Goal: Information Seeking & Learning: Learn about a topic

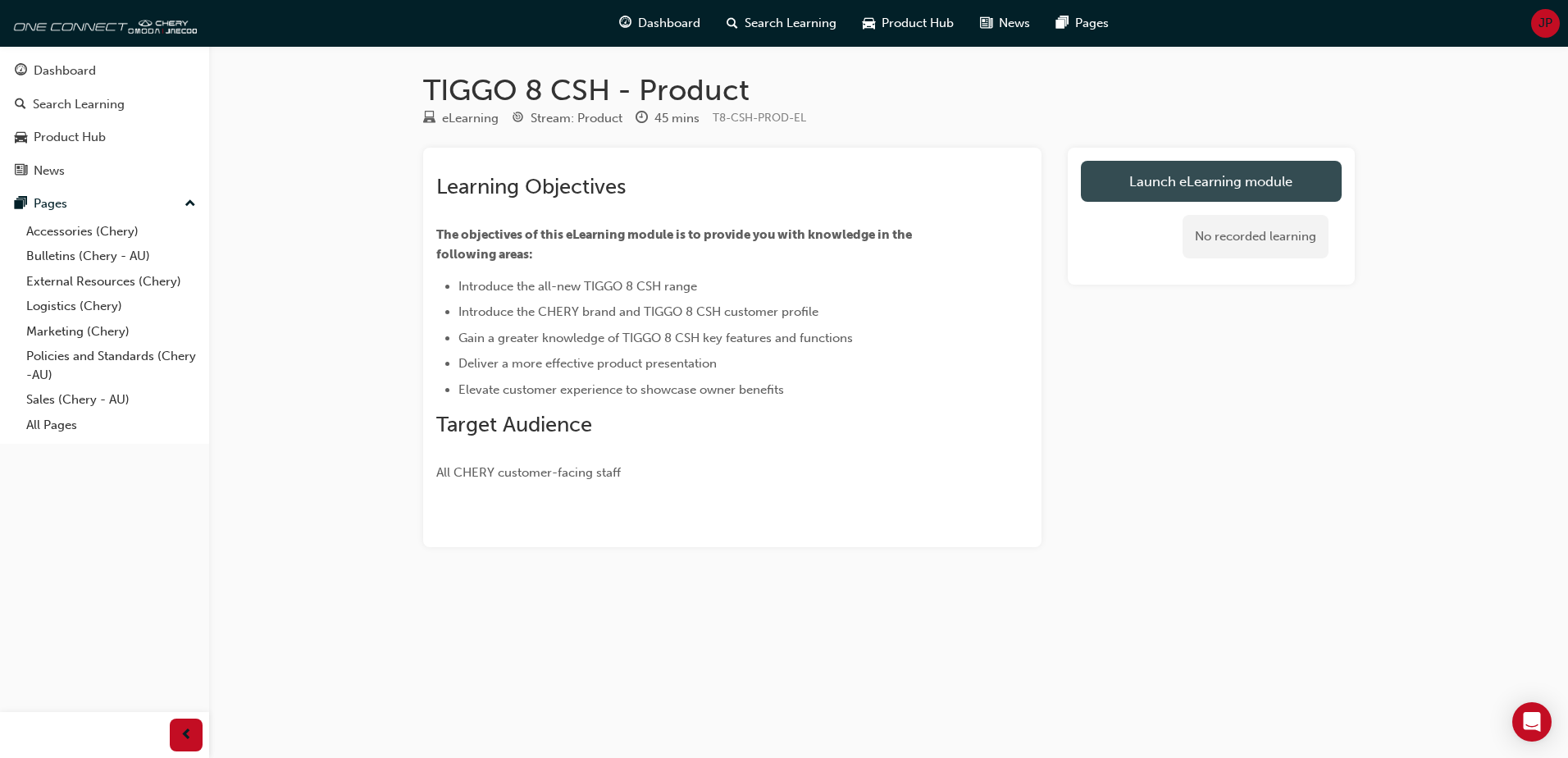
click at [1170, 186] on link "Launch eLearning module" at bounding box center [1211, 181] width 260 height 41
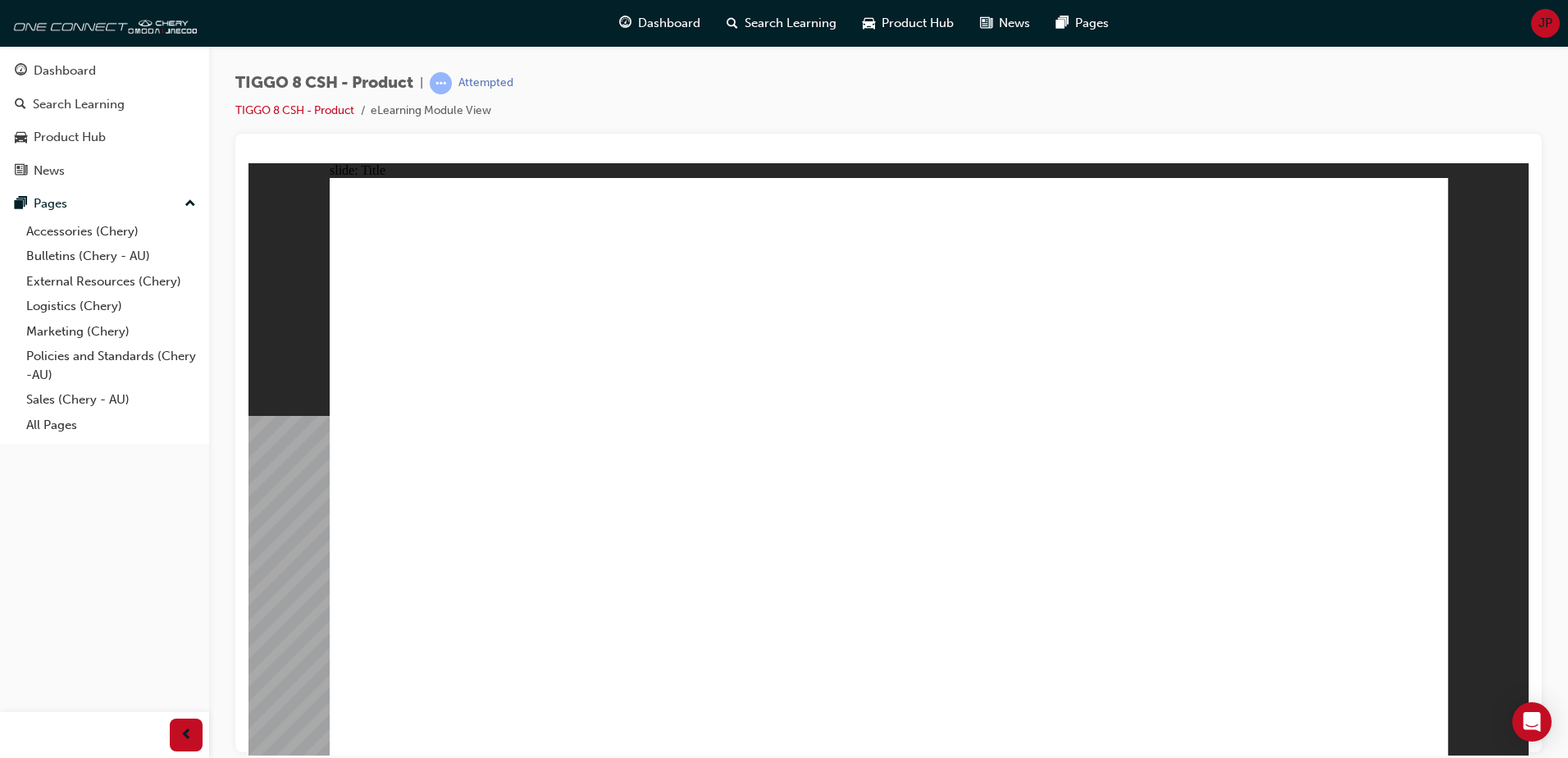
drag, startPoint x: 1165, startPoint y: 414, endPoint x: 1156, endPoint y: 416, distance: 9.2
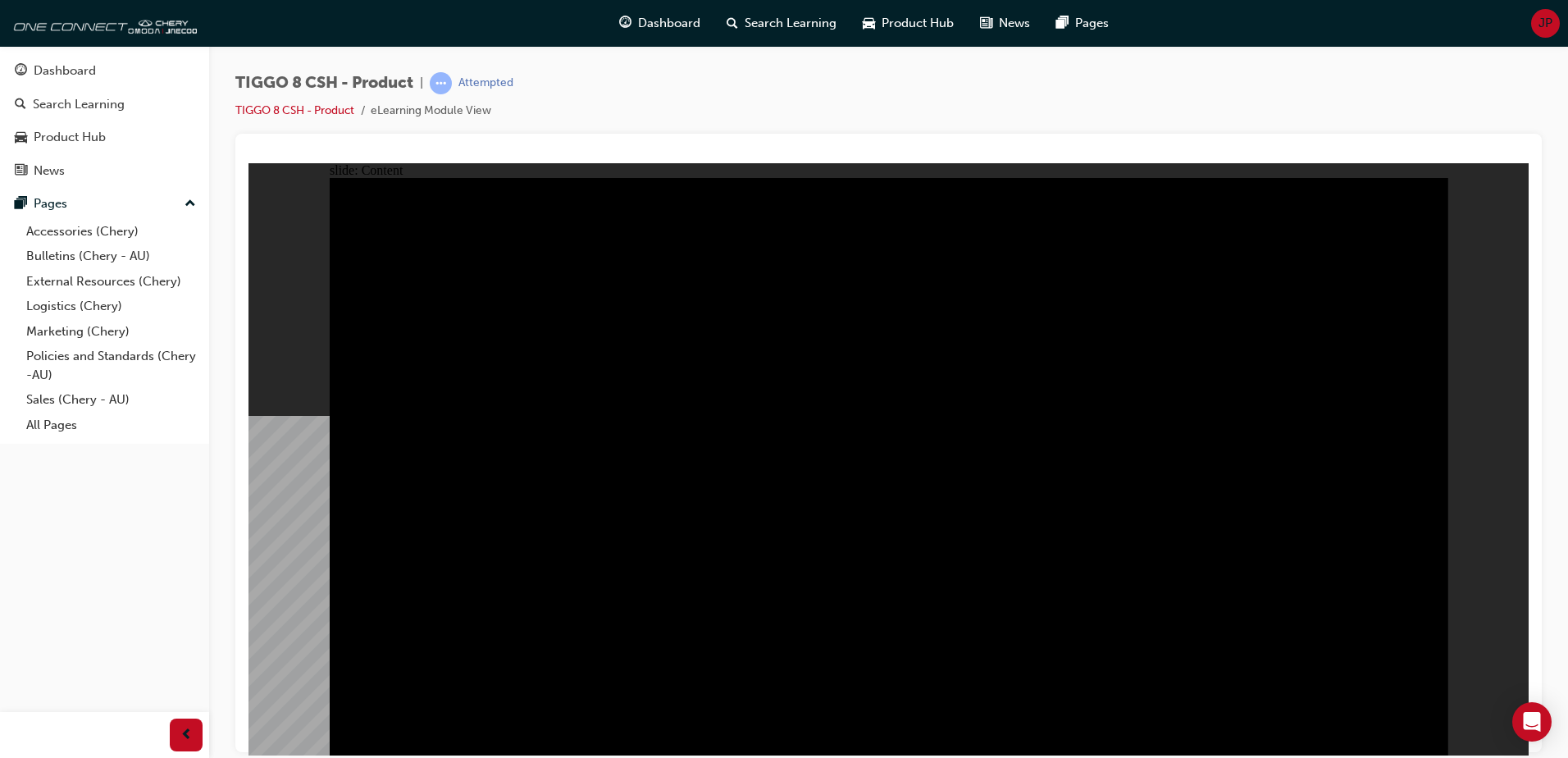
drag, startPoint x: 453, startPoint y: 509, endPoint x: 450, endPoint y: 547, distance: 38.1
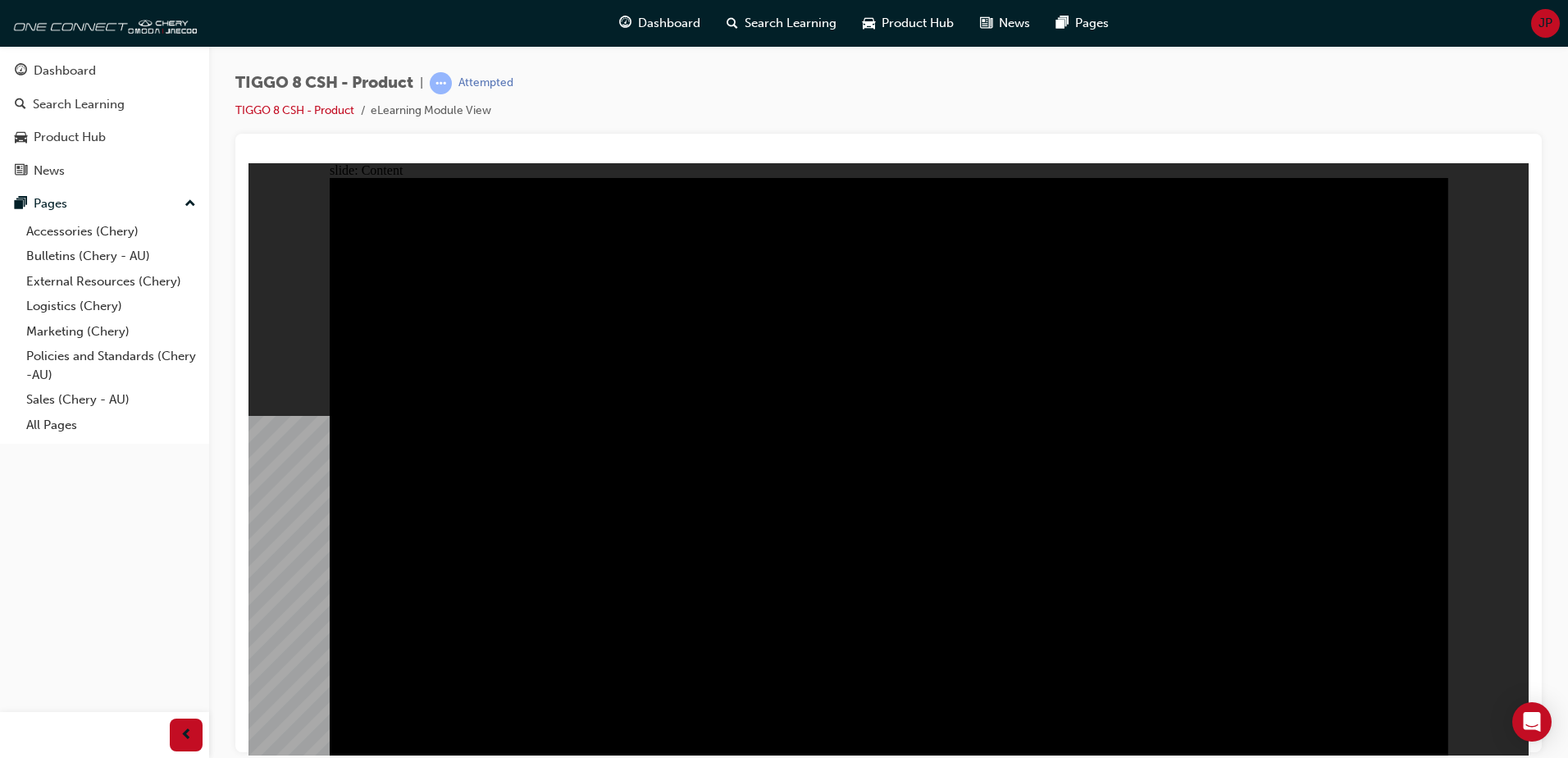
drag, startPoint x: 454, startPoint y: 573, endPoint x: 454, endPoint y: 590, distance: 17.0
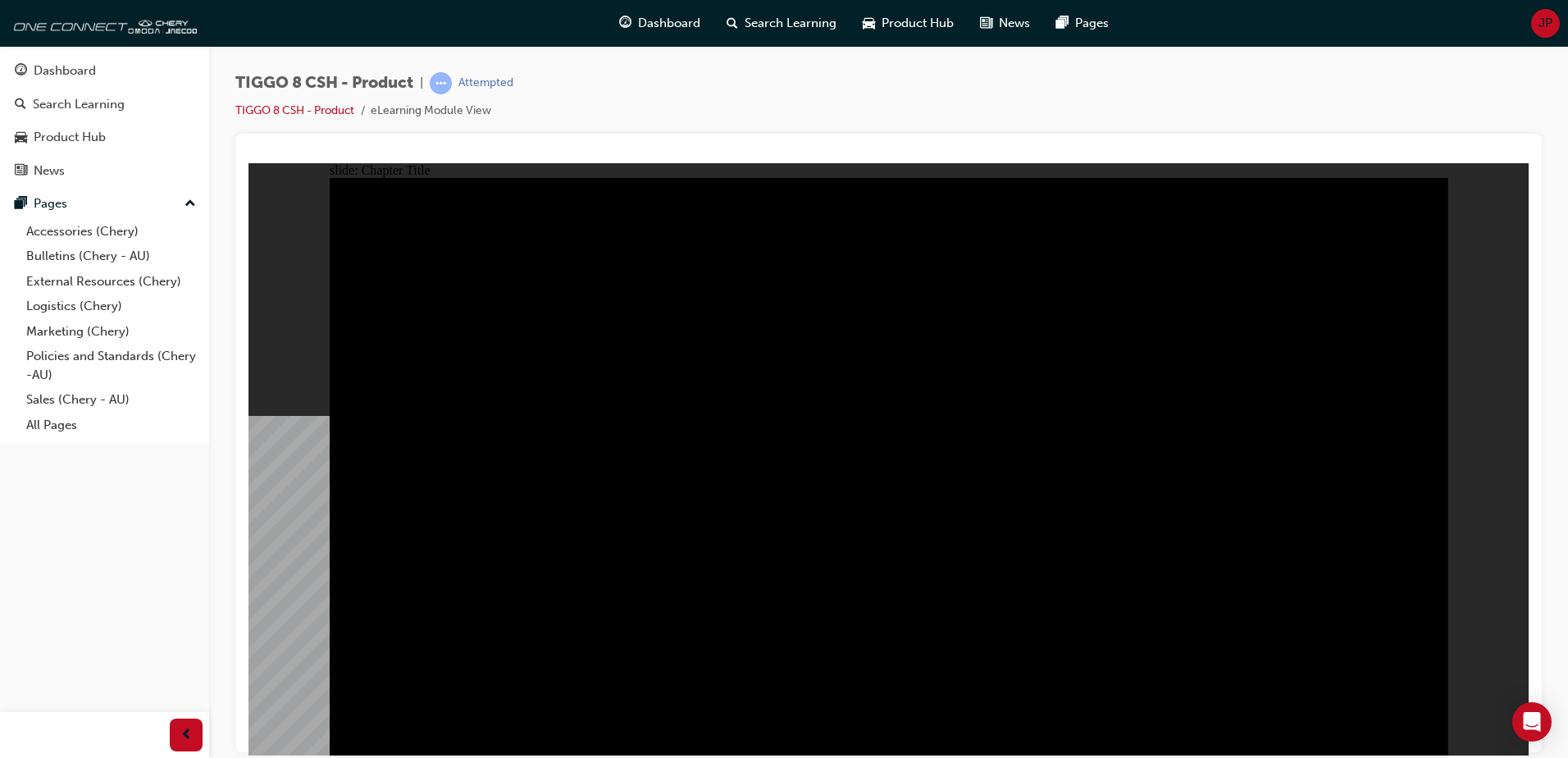
drag, startPoint x: 1404, startPoint y: 720, endPoint x: 1425, endPoint y: 757, distance: 42.5
drag, startPoint x: 877, startPoint y: 568, endPoint x: 1148, endPoint y: 542, distance: 272.2
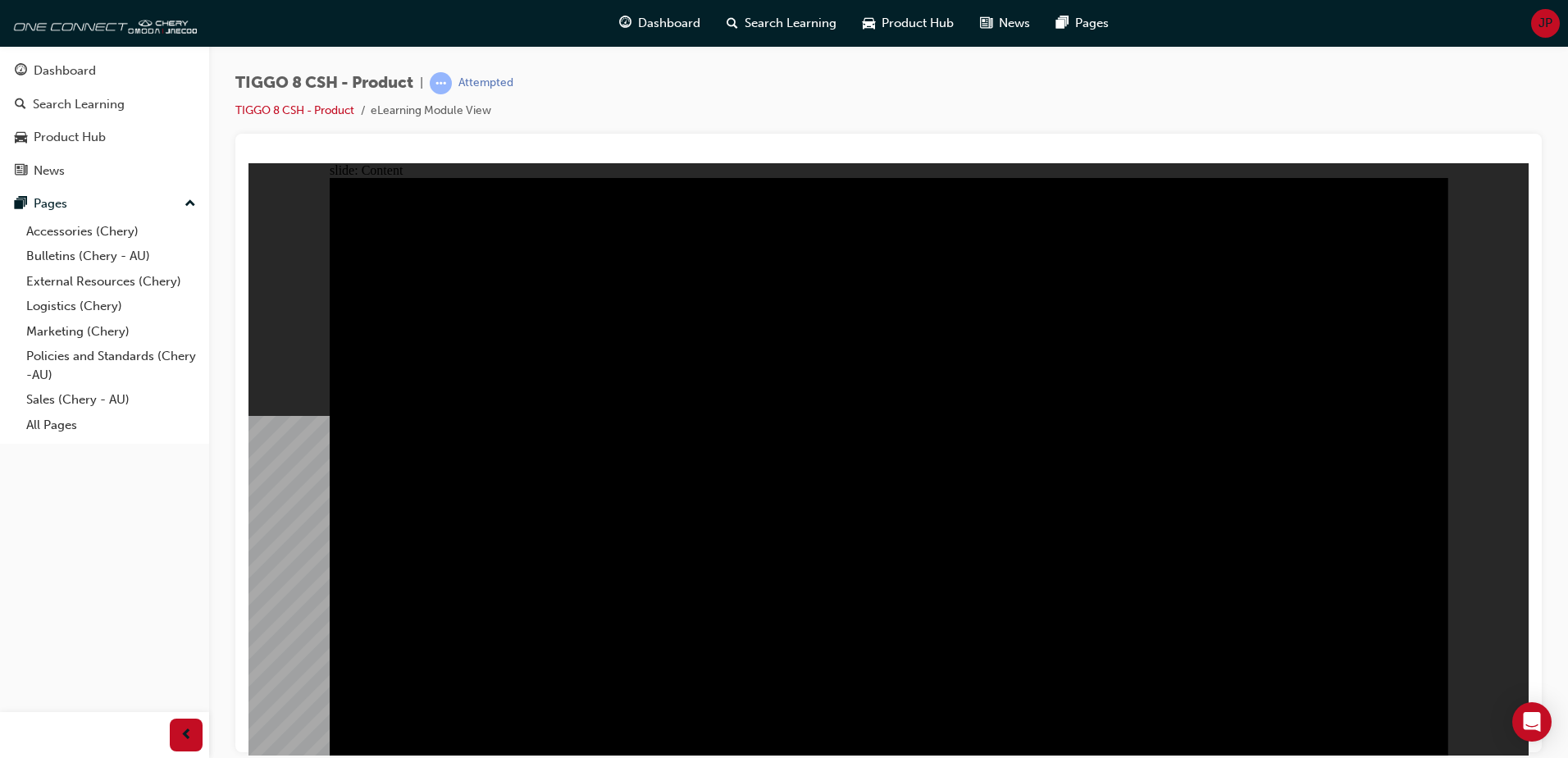
drag, startPoint x: 1150, startPoint y: 542, endPoint x: 1283, endPoint y: 554, distance: 133.5
drag, startPoint x: 1318, startPoint y: 565, endPoint x: 1297, endPoint y: 548, distance: 27.0
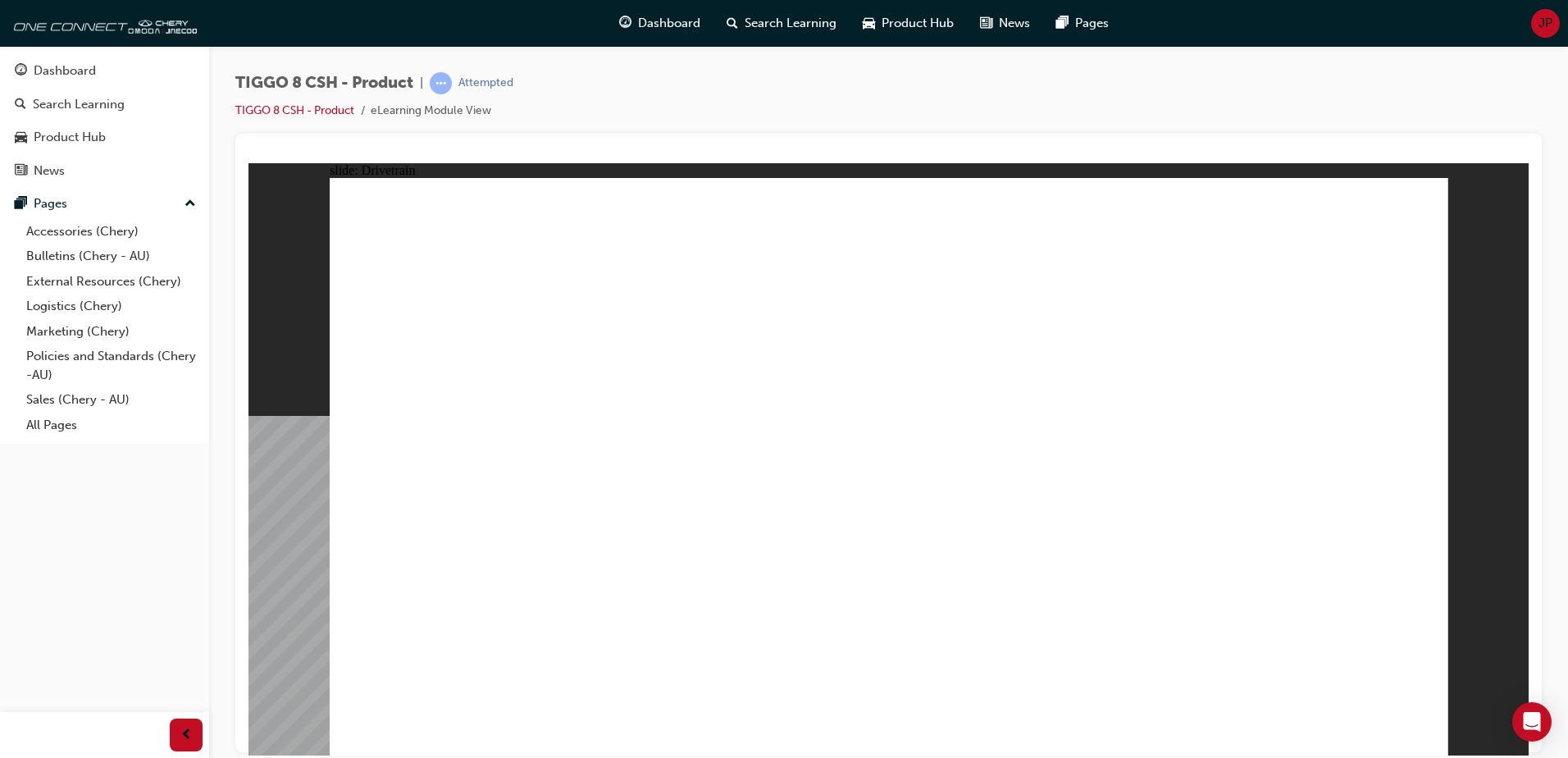
drag, startPoint x: 1193, startPoint y: 593, endPoint x: 1157, endPoint y: 557, distance: 50.9
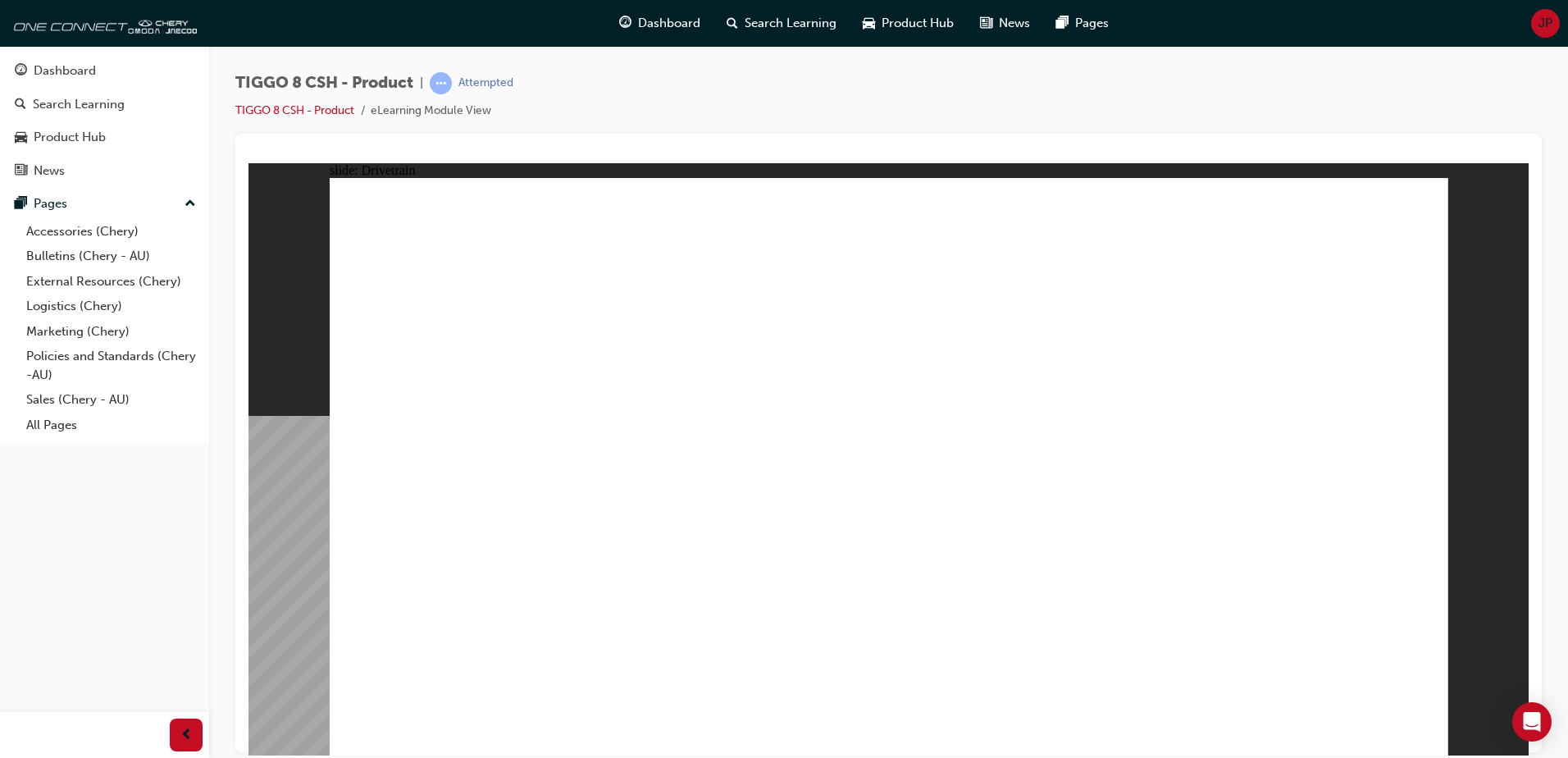
drag, startPoint x: 427, startPoint y: 643, endPoint x: 427, endPoint y: 655, distance: 12.0
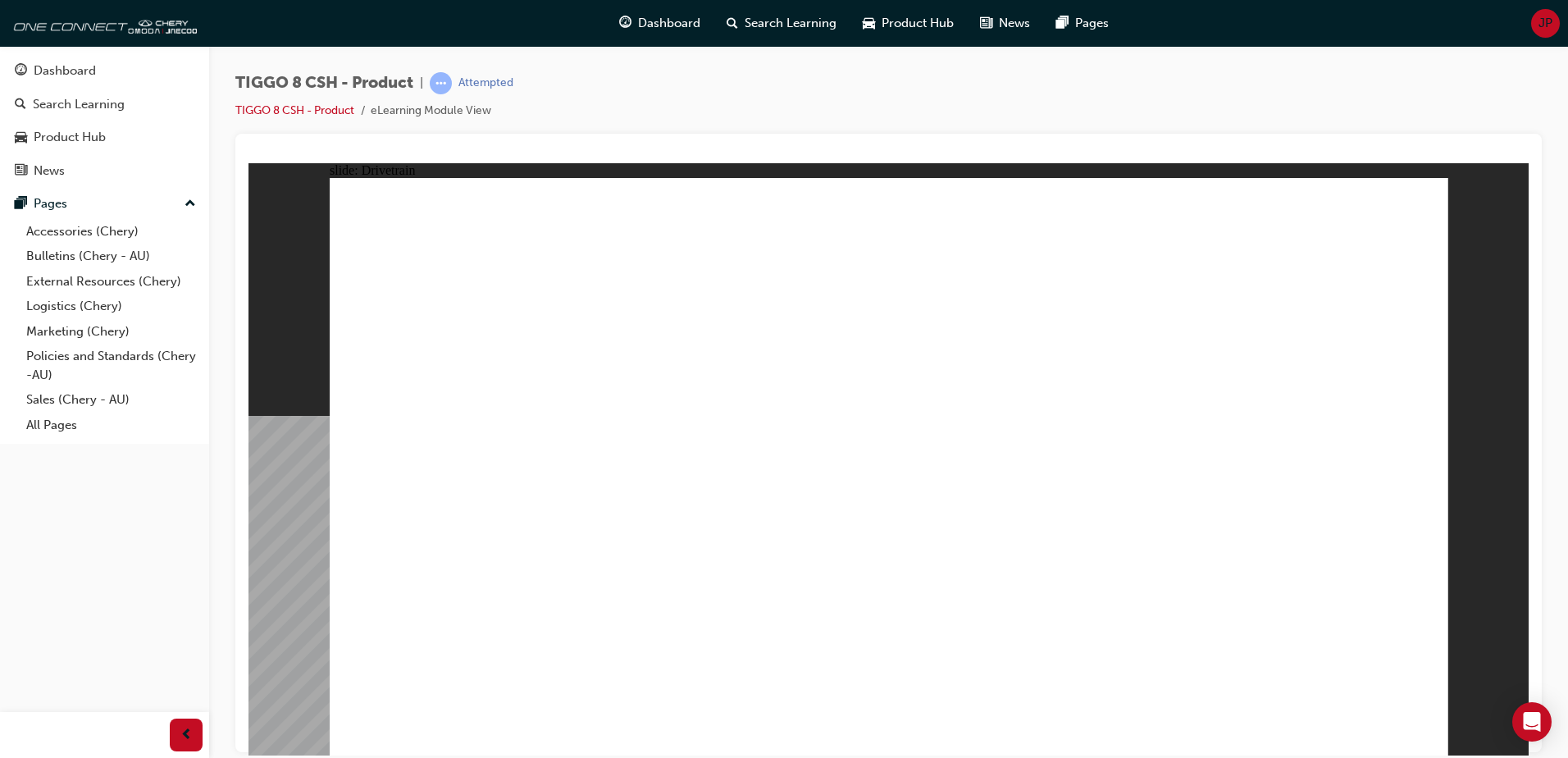
drag, startPoint x: 427, startPoint y: 657, endPoint x: 438, endPoint y: 644, distance: 17.0
drag, startPoint x: 438, startPoint y: 644, endPoint x: 450, endPoint y: 640, distance: 12.6
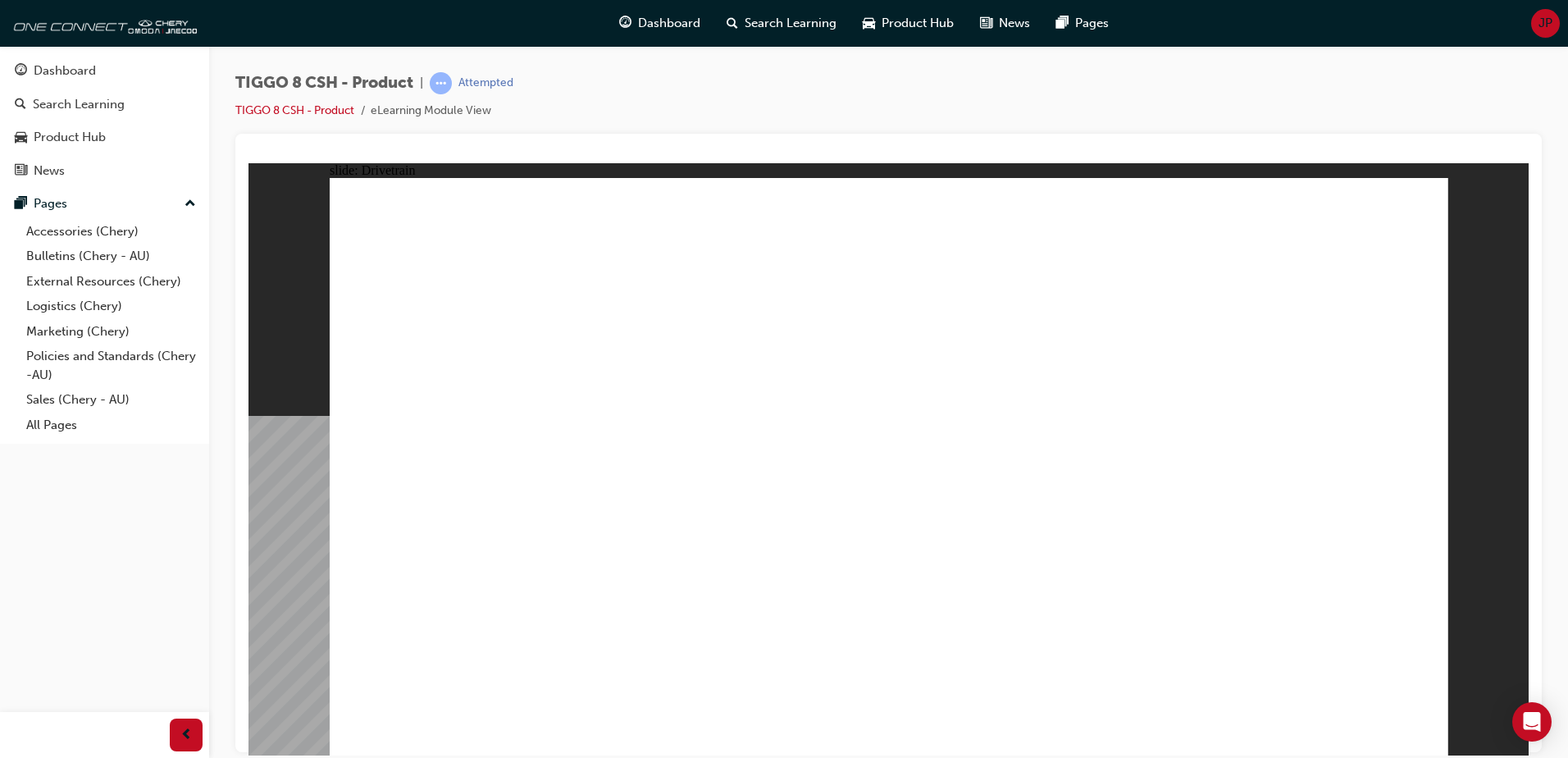
drag, startPoint x: 934, startPoint y: 626, endPoint x: 1151, endPoint y: 601, distance: 218.4
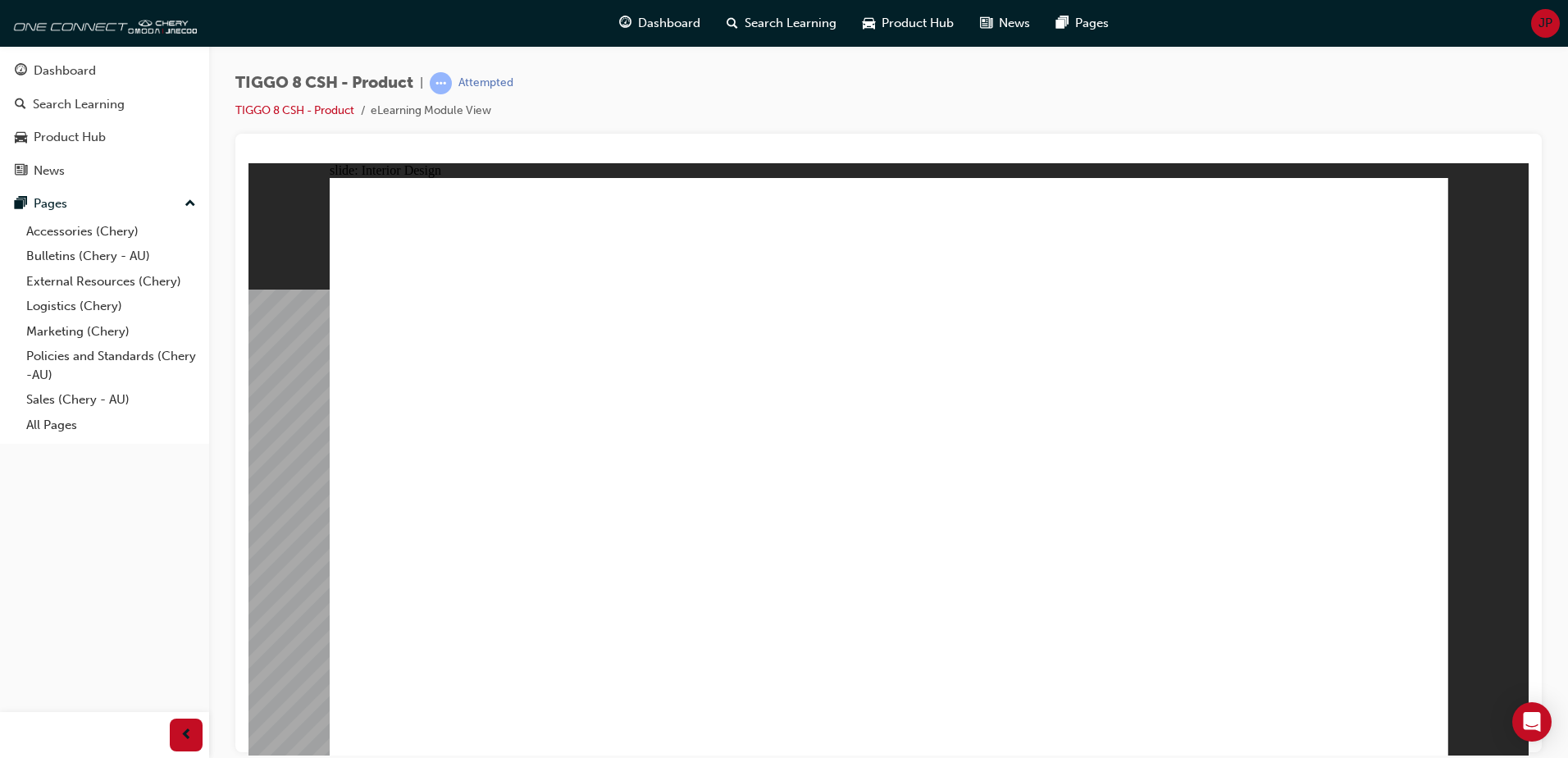
drag, startPoint x: 735, startPoint y: 557, endPoint x: 763, endPoint y: 543, distance: 31.3
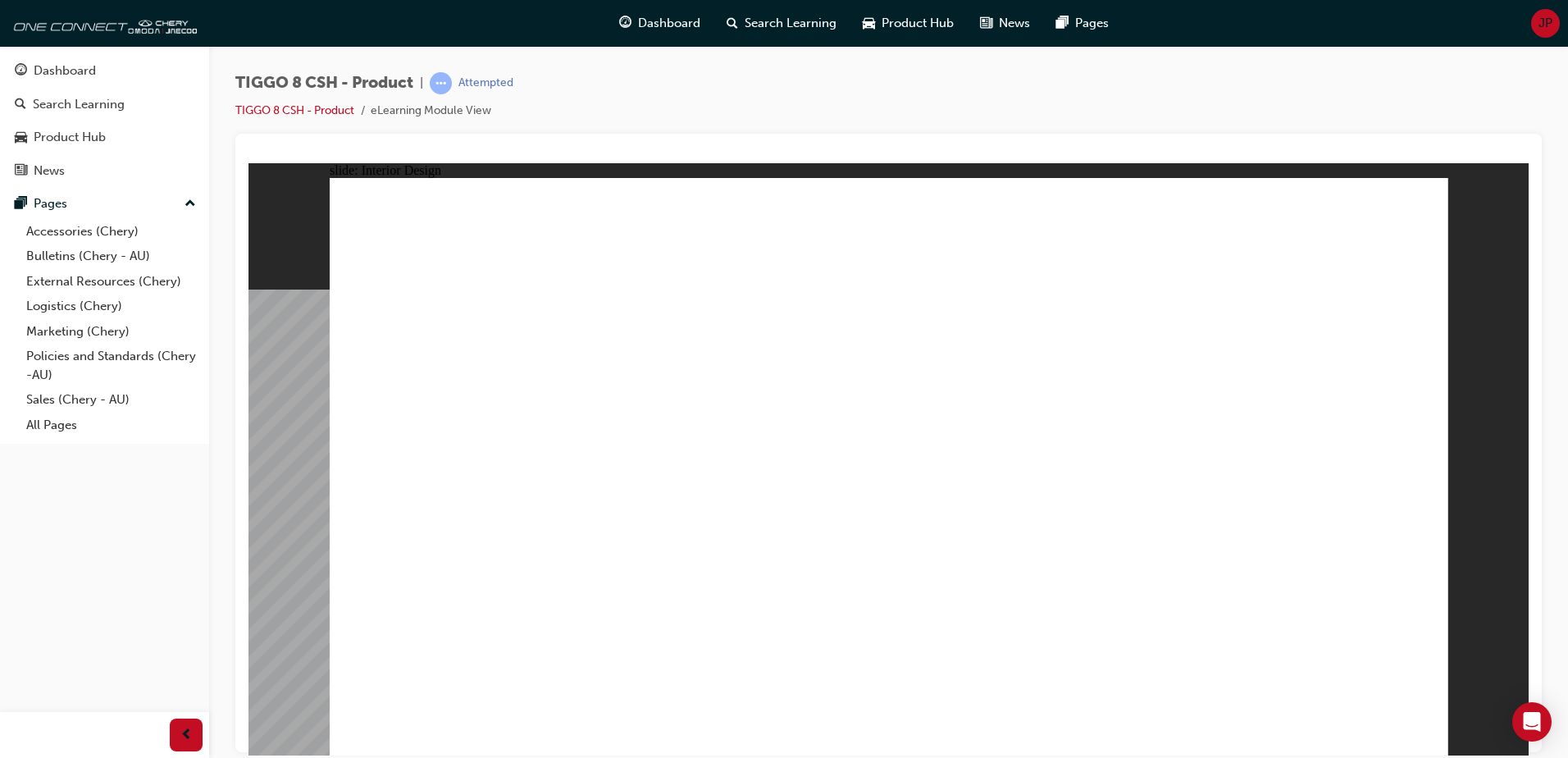
drag, startPoint x: 1099, startPoint y: 433, endPoint x: 1227, endPoint y: 438, distance: 128.1
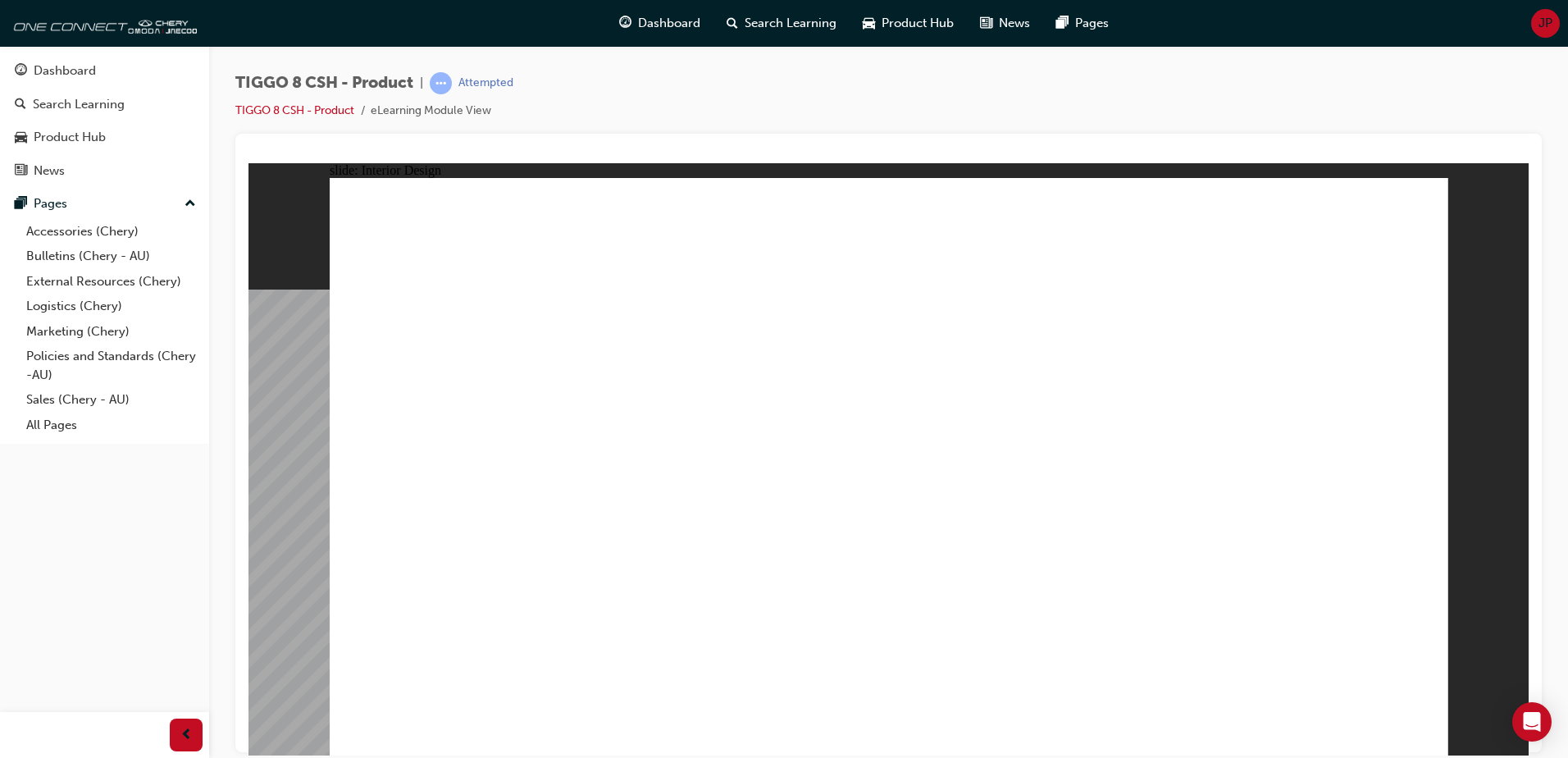
drag, startPoint x: 1304, startPoint y: 487, endPoint x: 1326, endPoint y: 392, distance: 97.5
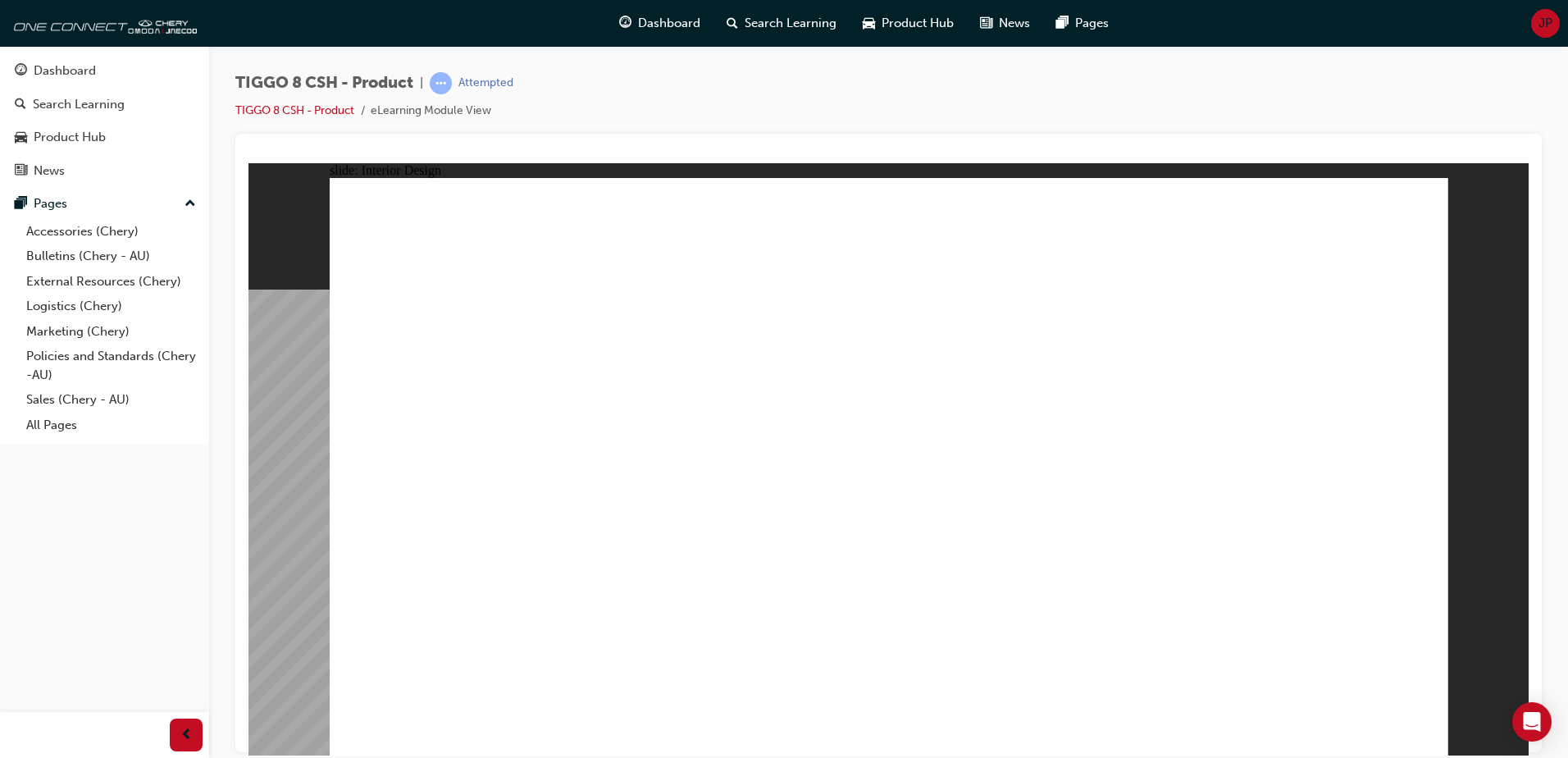
drag, startPoint x: 1316, startPoint y: 471, endPoint x: 1334, endPoint y: 482, distance: 21.1
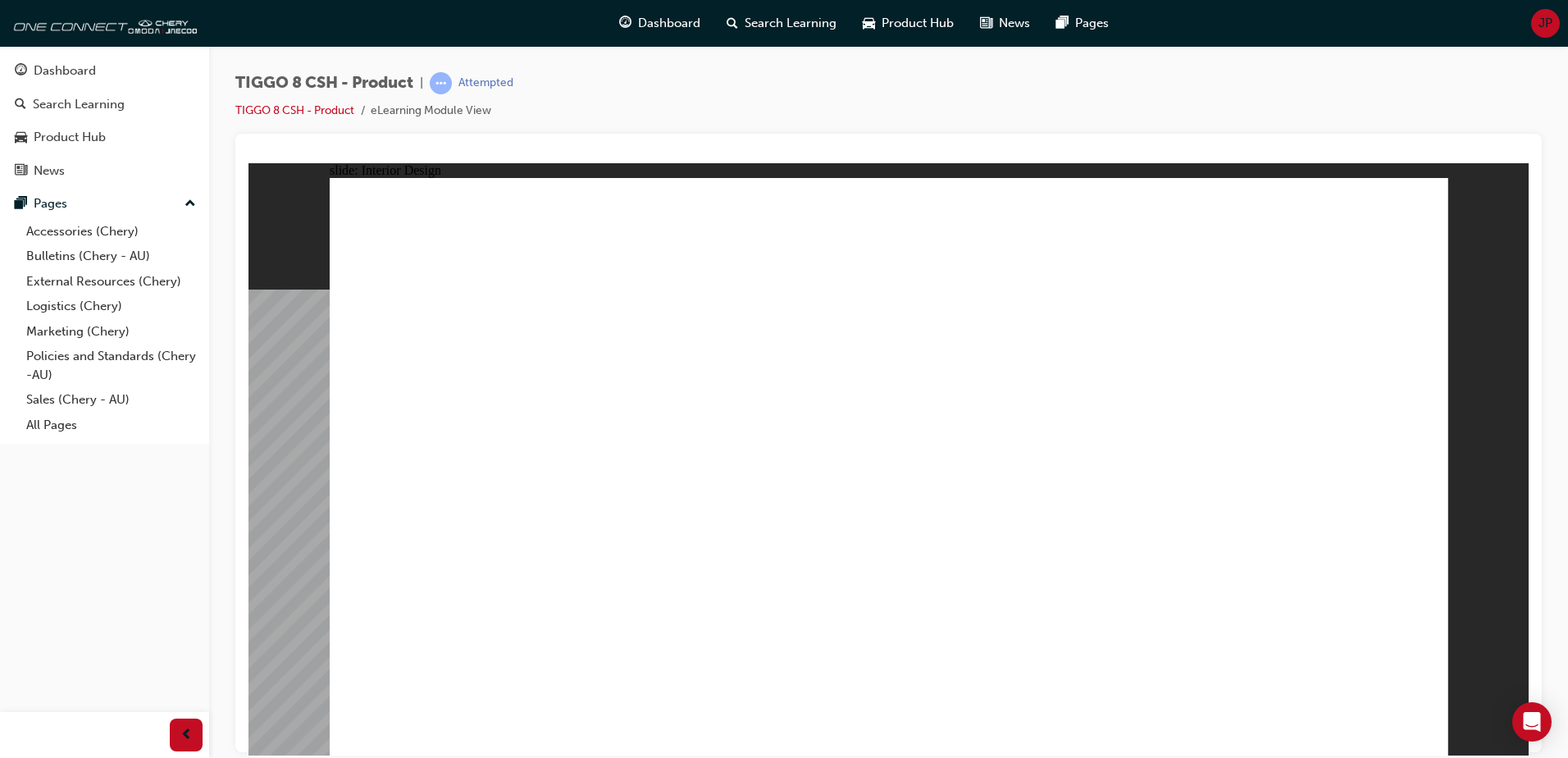
drag, startPoint x: 677, startPoint y: 448, endPoint x: 684, endPoint y: 439, distance: 11.4
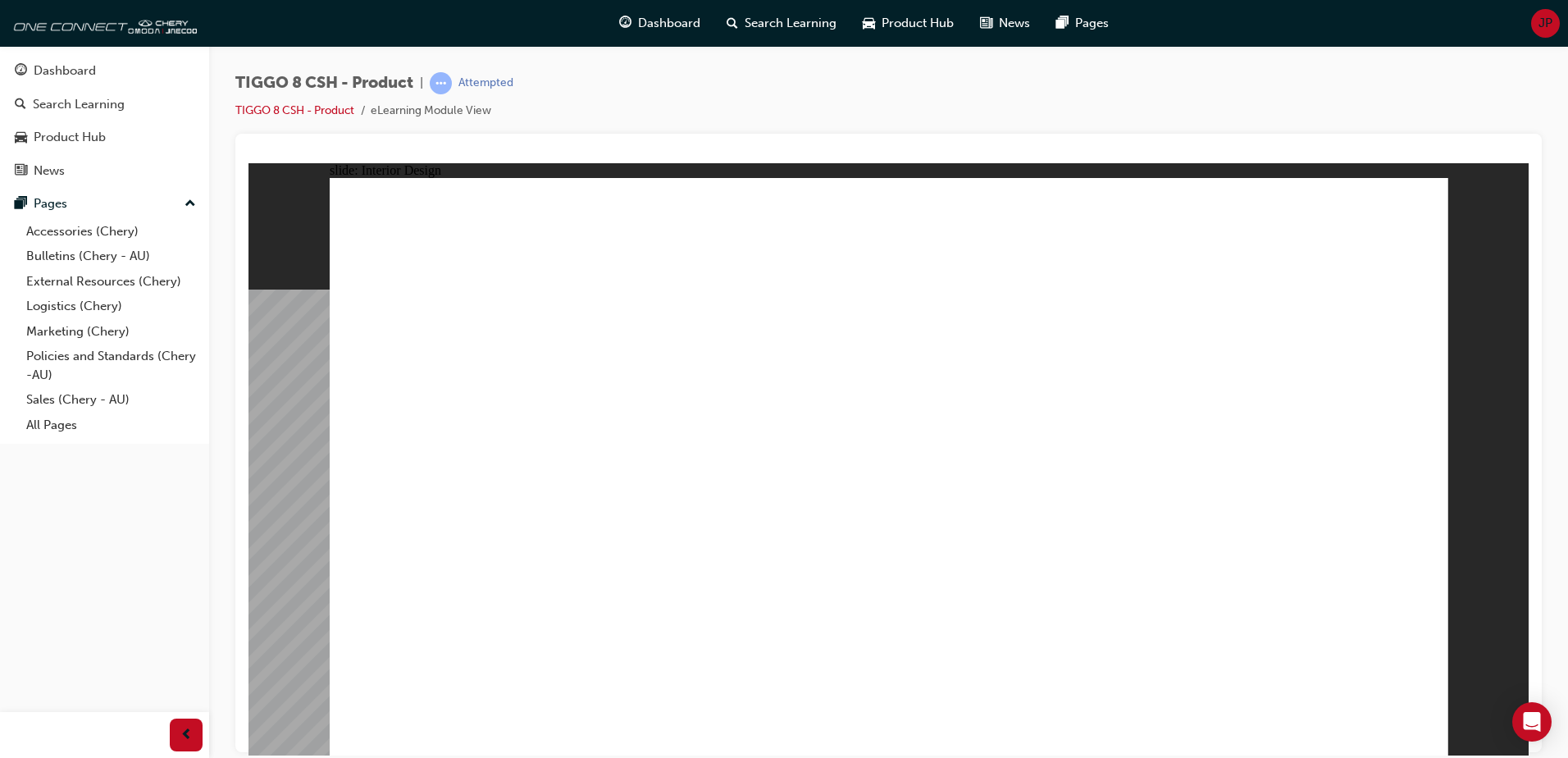
drag, startPoint x: 672, startPoint y: 545, endPoint x: 754, endPoint y: 568, distance: 85.2
drag, startPoint x: 758, startPoint y: 566, endPoint x: 797, endPoint y: 511, distance: 67.4
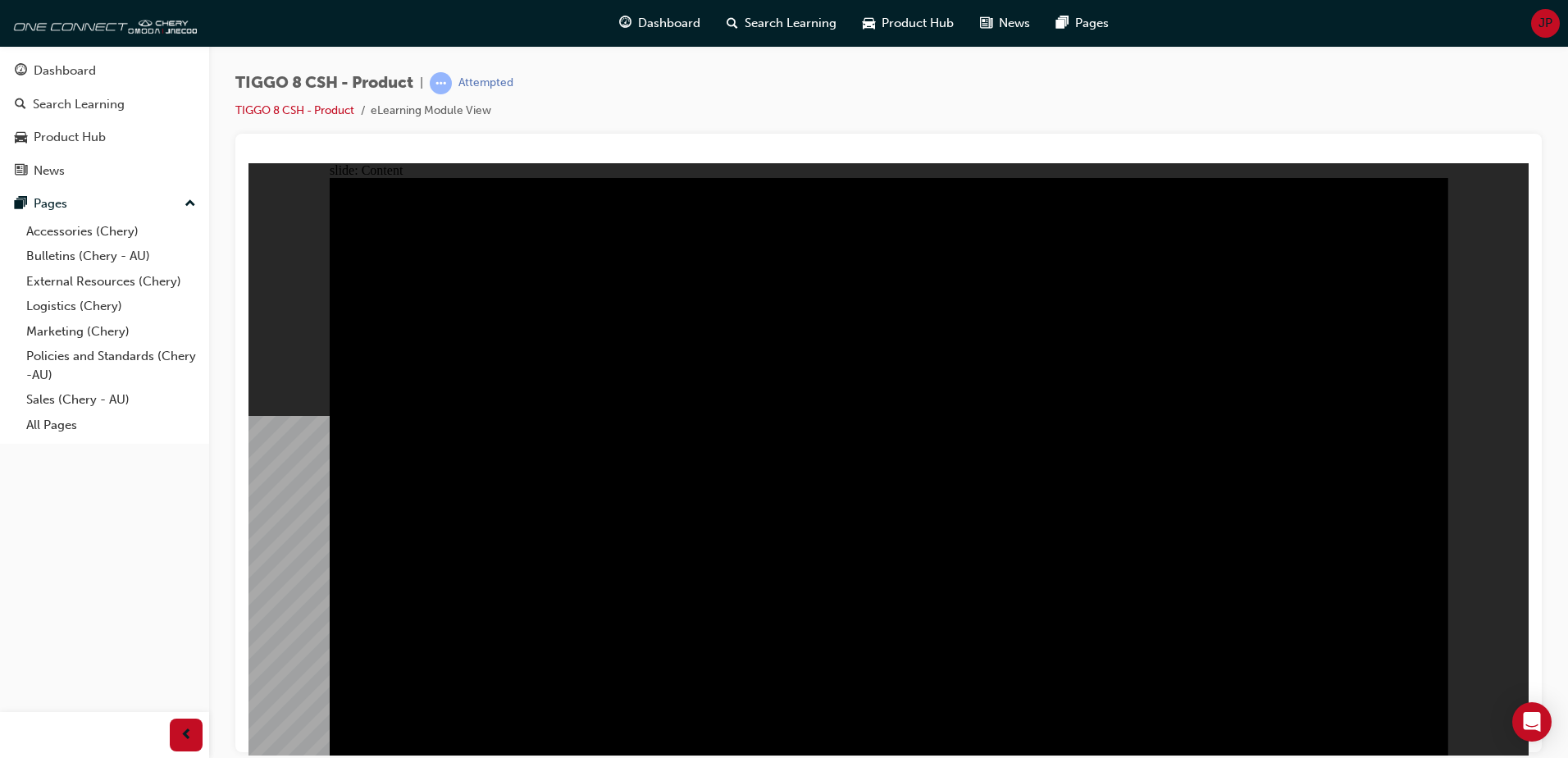
drag, startPoint x: 394, startPoint y: 335, endPoint x: 436, endPoint y: 365, distance: 51.6
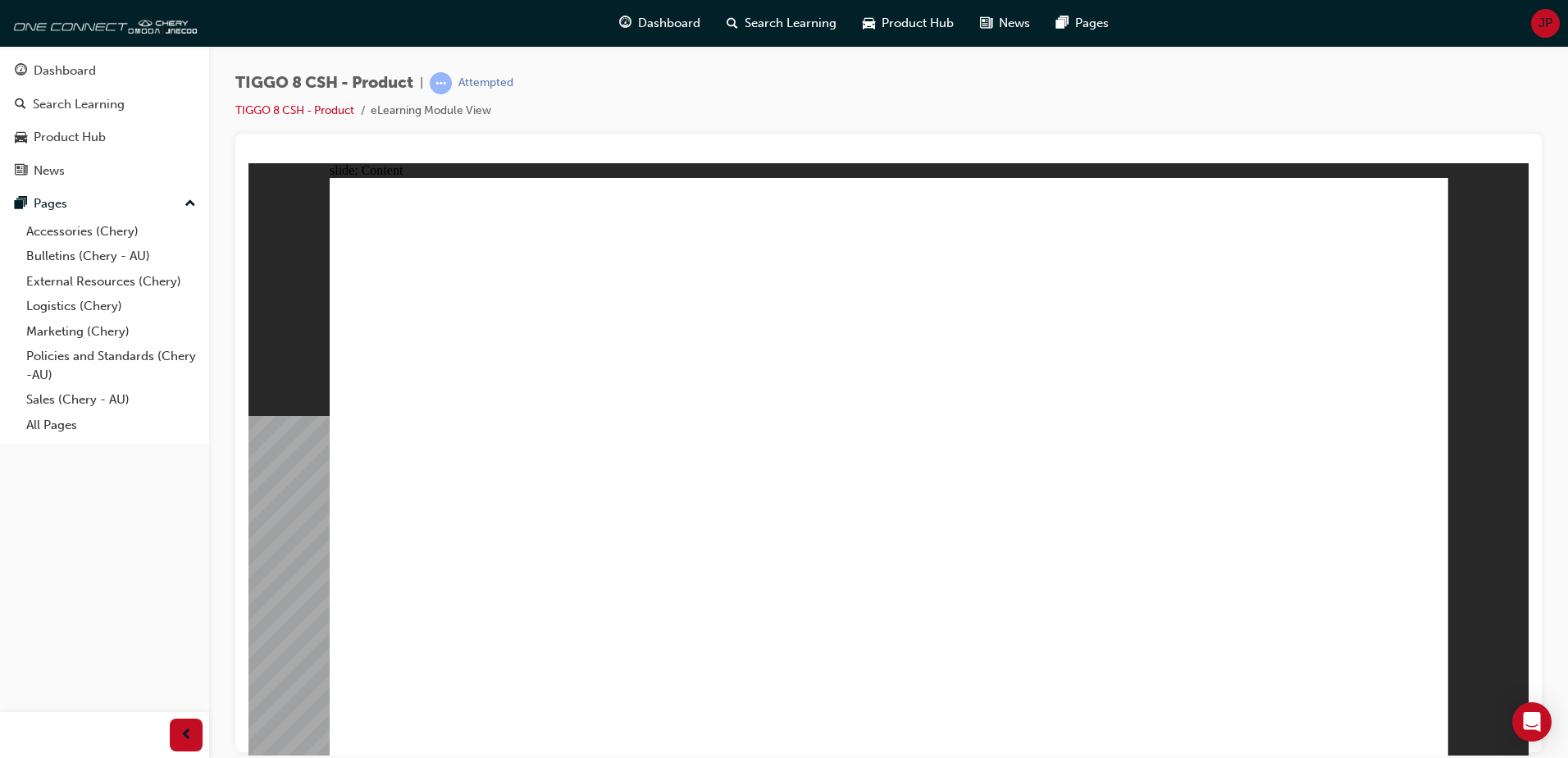
drag, startPoint x: 795, startPoint y: 223, endPoint x: 804, endPoint y: 229, distance: 10.8
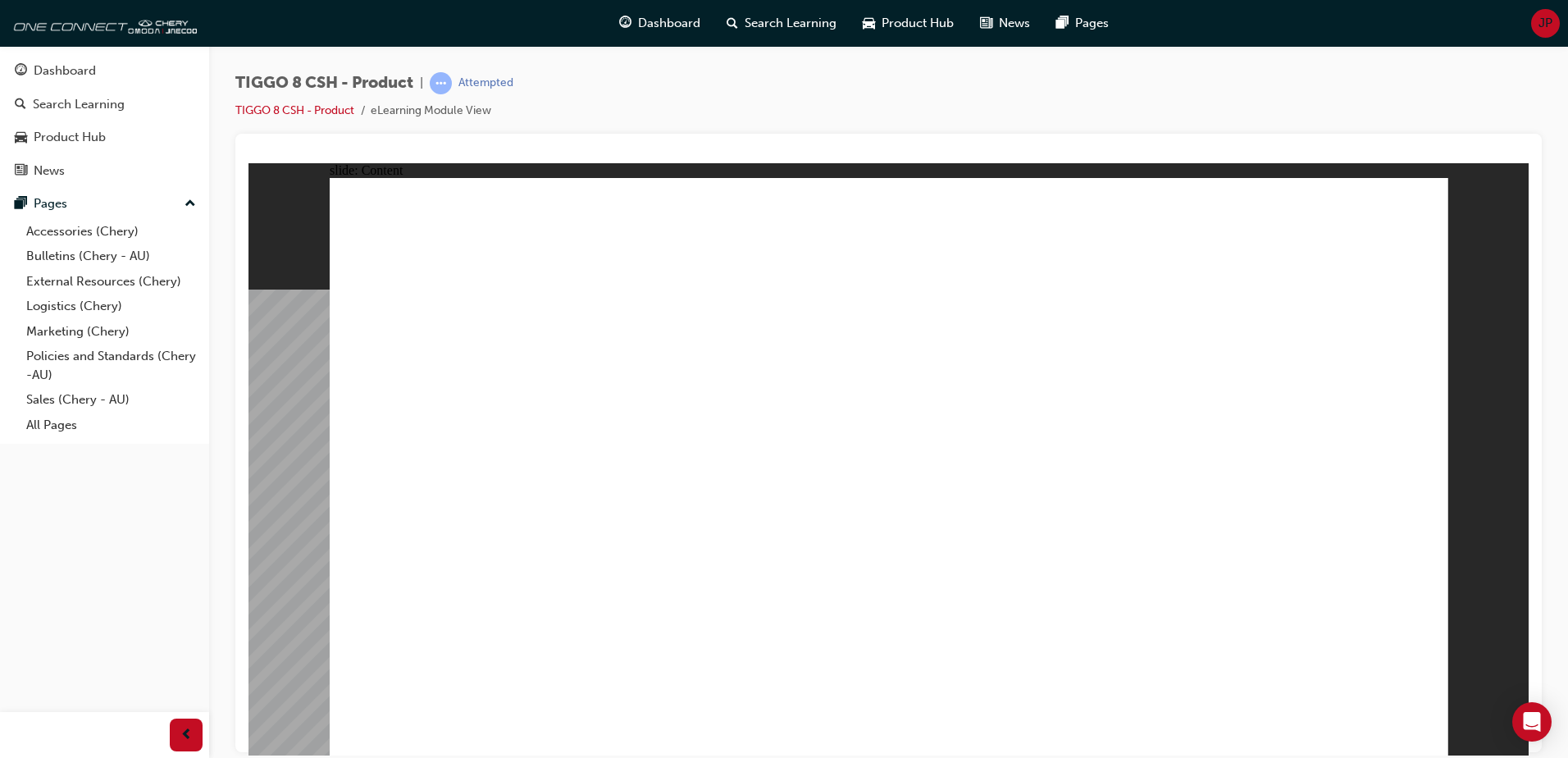
drag, startPoint x: 1089, startPoint y: 350, endPoint x: 1107, endPoint y: 350, distance: 18.0
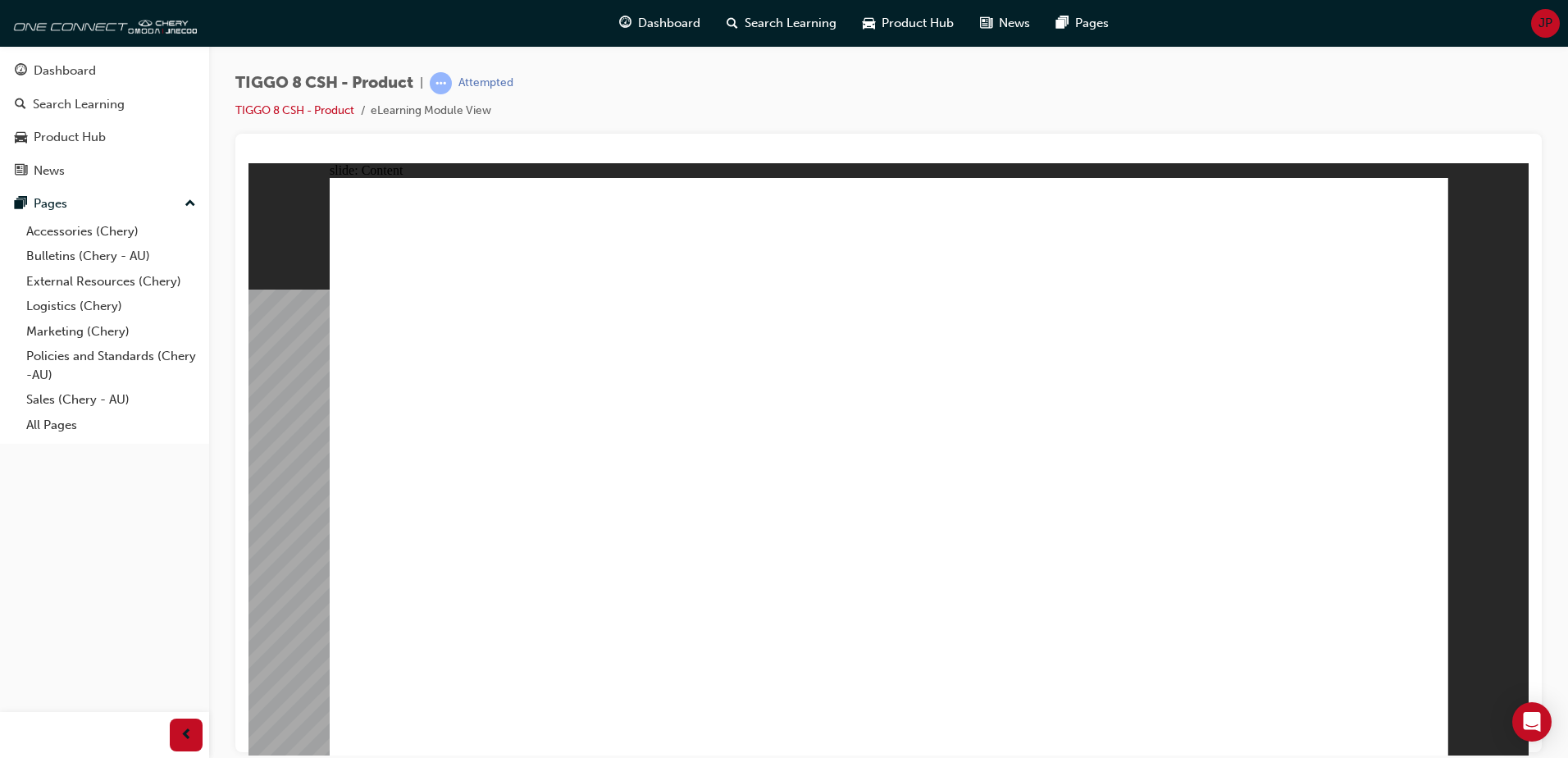
drag, startPoint x: 899, startPoint y: 697, endPoint x: 911, endPoint y: 687, distance: 15.6
drag, startPoint x: 1282, startPoint y: 220, endPoint x: 1310, endPoint y: 220, distance: 28.0
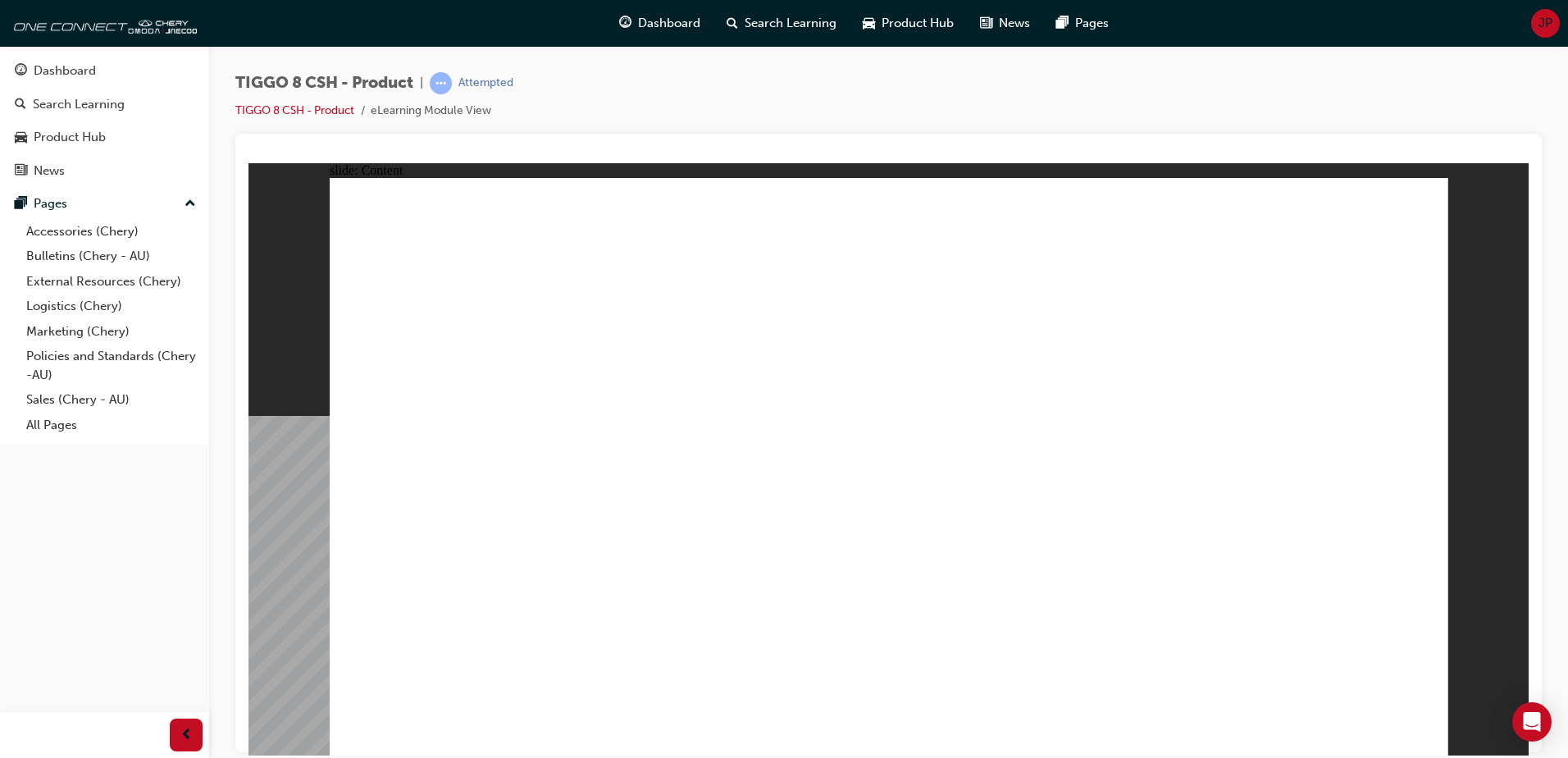
drag, startPoint x: 1216, startPoint y: 434, endPoint x: 1299, endPoint y: 557, distance: 148.4
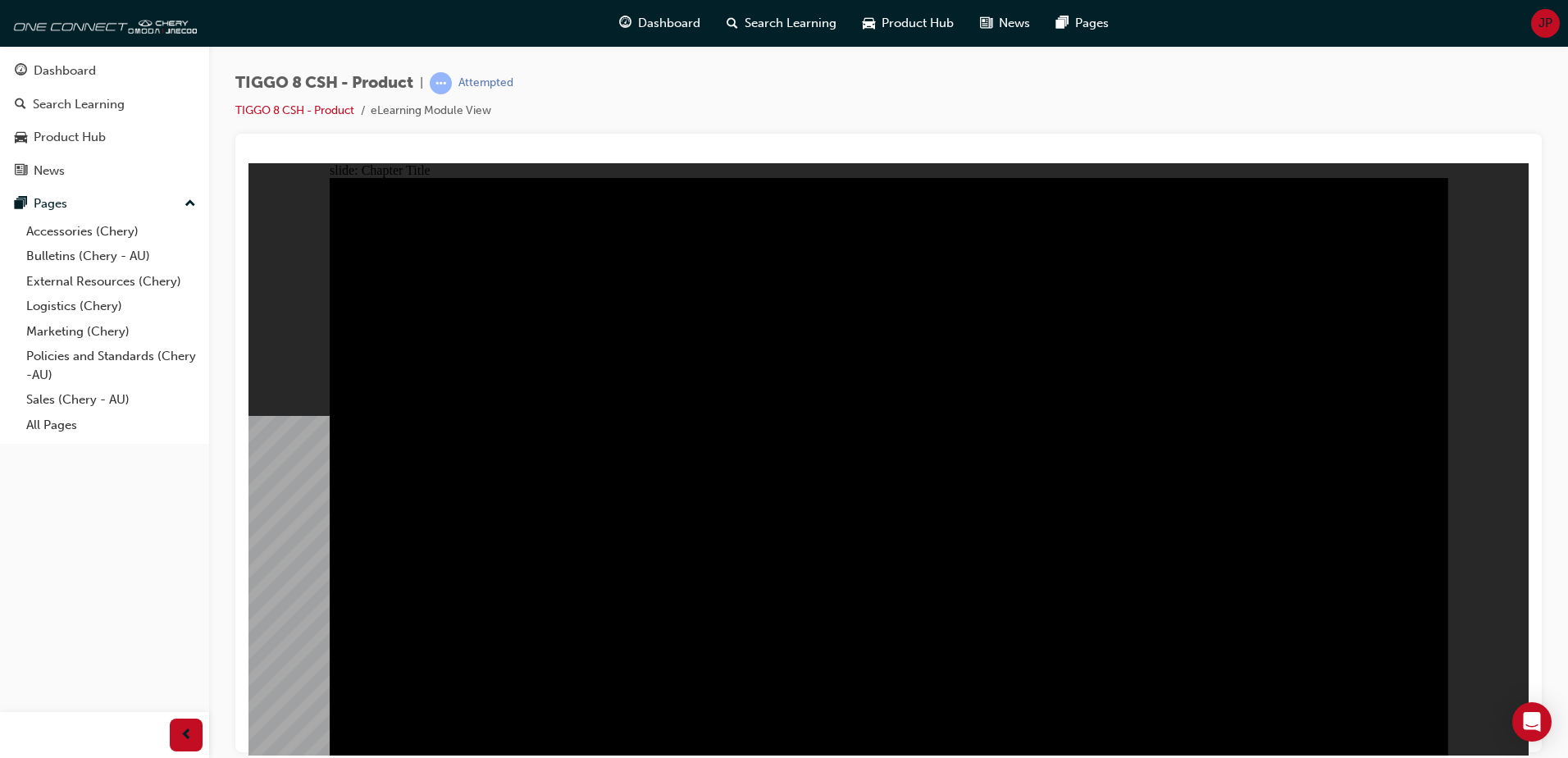
radio input "true"
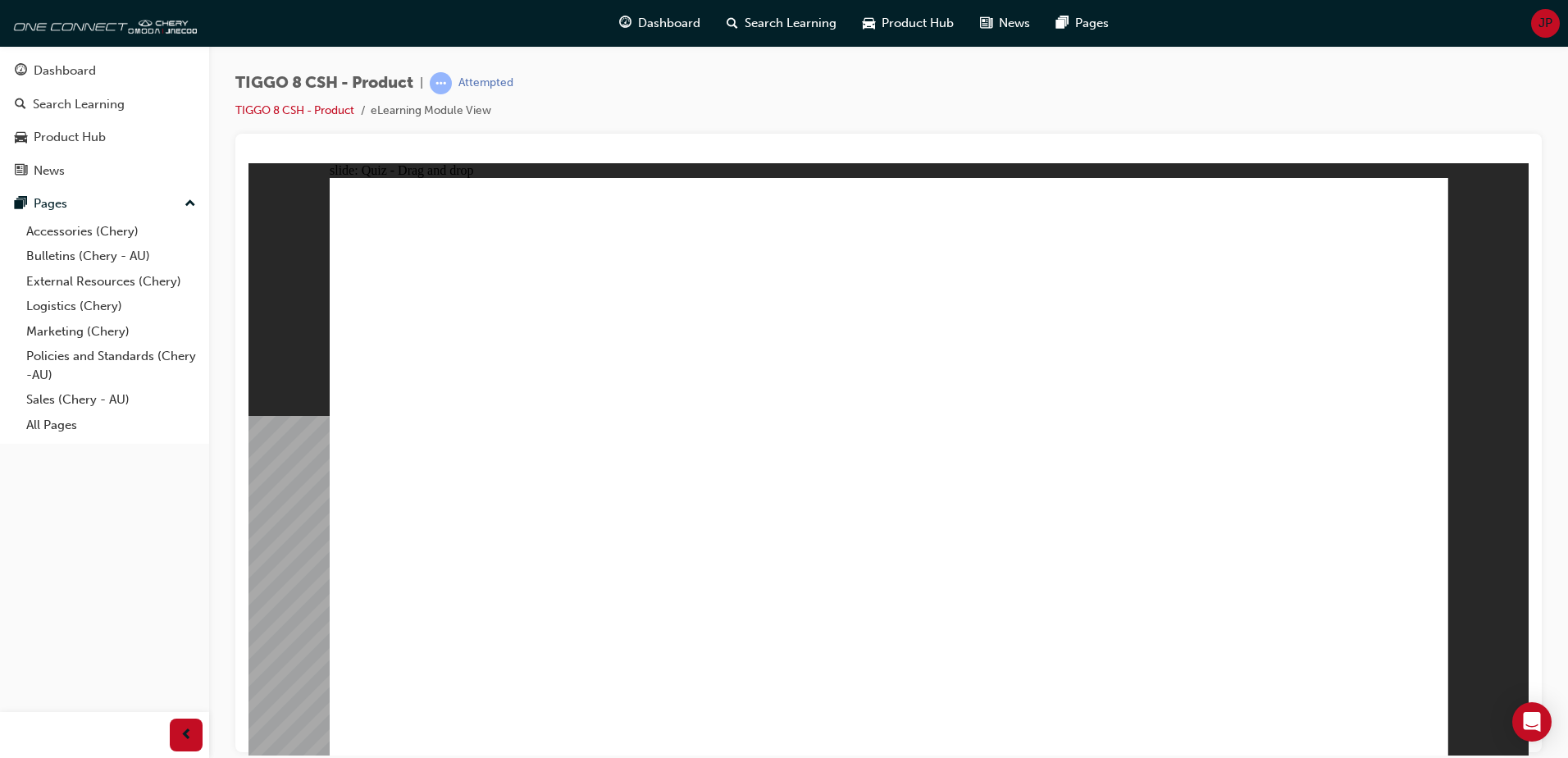
drag, startPoint x: 1066, startPoint y: 248, endPoint x: 665, endPoint y: 480, distance: 463.3
drag, startPoint x: 847, startPoint y: 231, endPoint x: 894, endPoint y: 492, distance: 265.2
drag, startPoint x: 1318, startPoint y: 263, endPoint x: 525, endPoint y: 468, distance: 819.1
drag, startPoint x: 1182, startPoint y: 367, endPoint x: 1305, endPoint y: 495, distance: 177.5
drag, startPoint x: 966, startPoint y: 362, endPoint x: 1066, endPoint y: 486, distance: 159.3
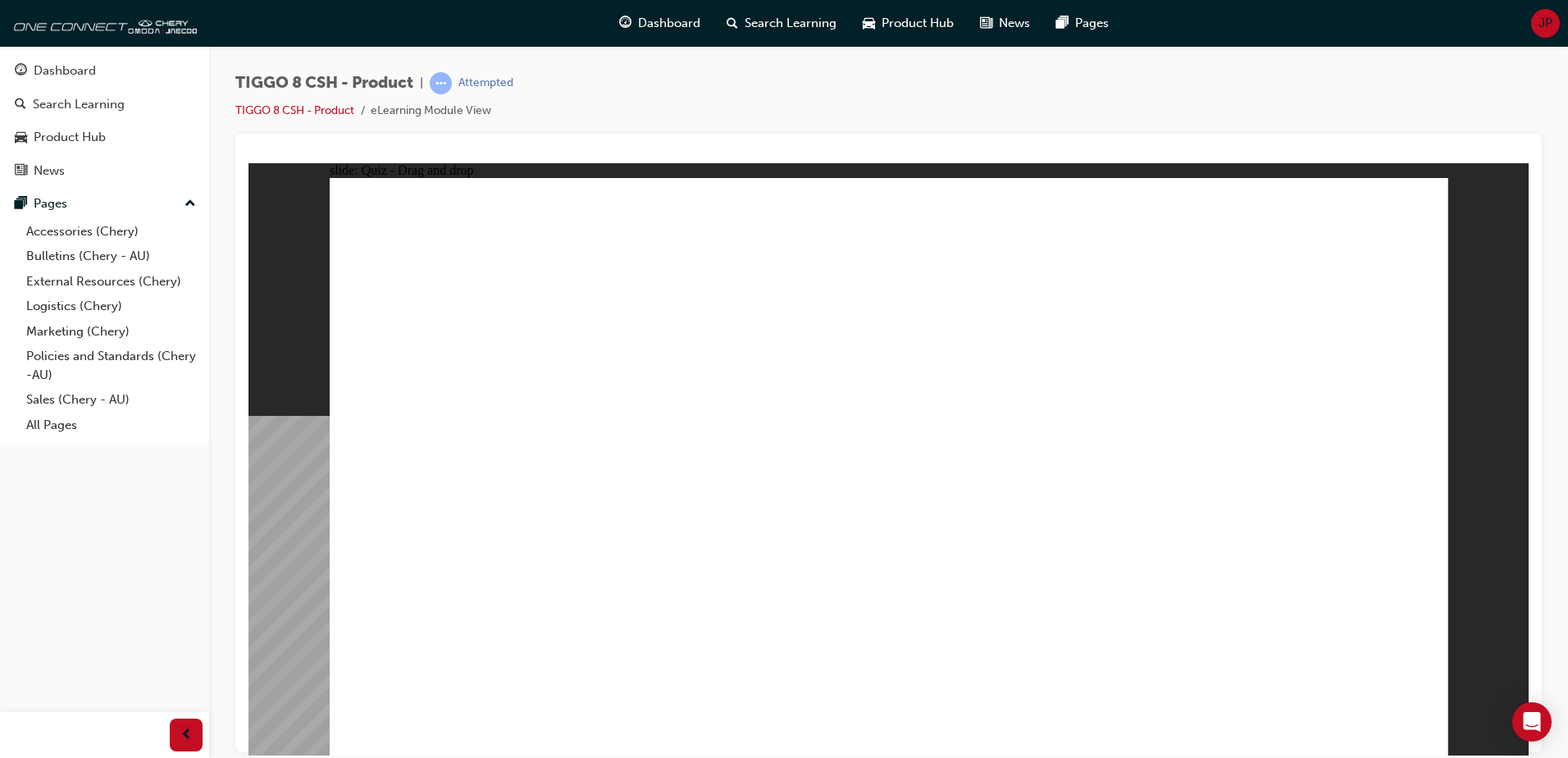
checkbox input "true"
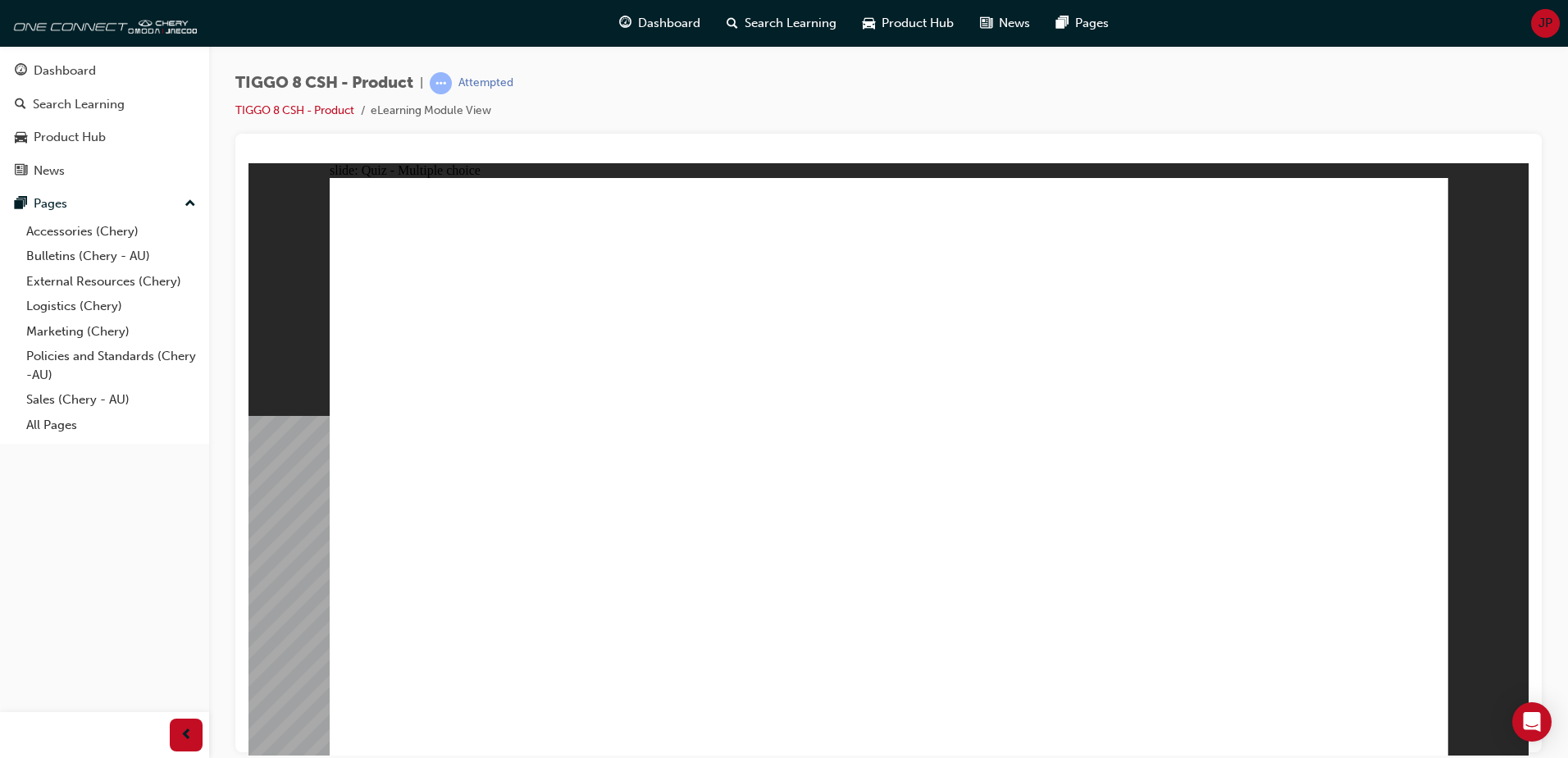
drag, startPoint x: 913, startPoint y: 553, endPoint x: 902, endPoint y: 560, distance: 13.0
radio input "true"
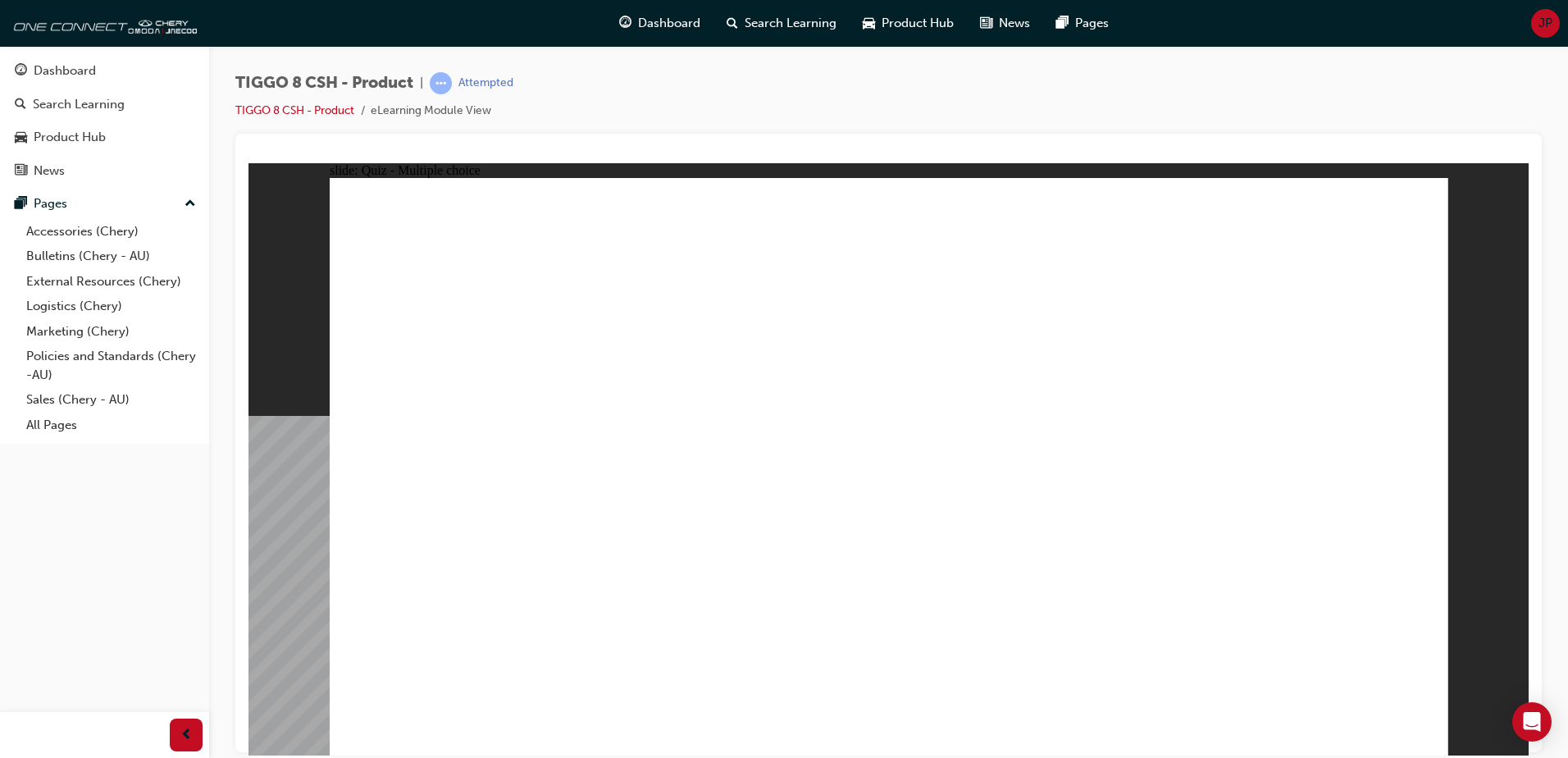
drag, startPoint x: 897, startPoint y: 242, endPoint x: 1039, endPoint y: 437, distance: 241.2
drag, startPoint x: 1108, startPoint y: 229, endPoint x: 1107, endPoint y: 530, distance: 301.0
drag, startPoint x: 864, startPoint y: 282, endPoint x: 995, endPoint y: 443, distance: 207.6
drag, startPoint x: 1095, startPoint y: 291, endPoint x: 1120, endPoint y: 611, distance: 321.0
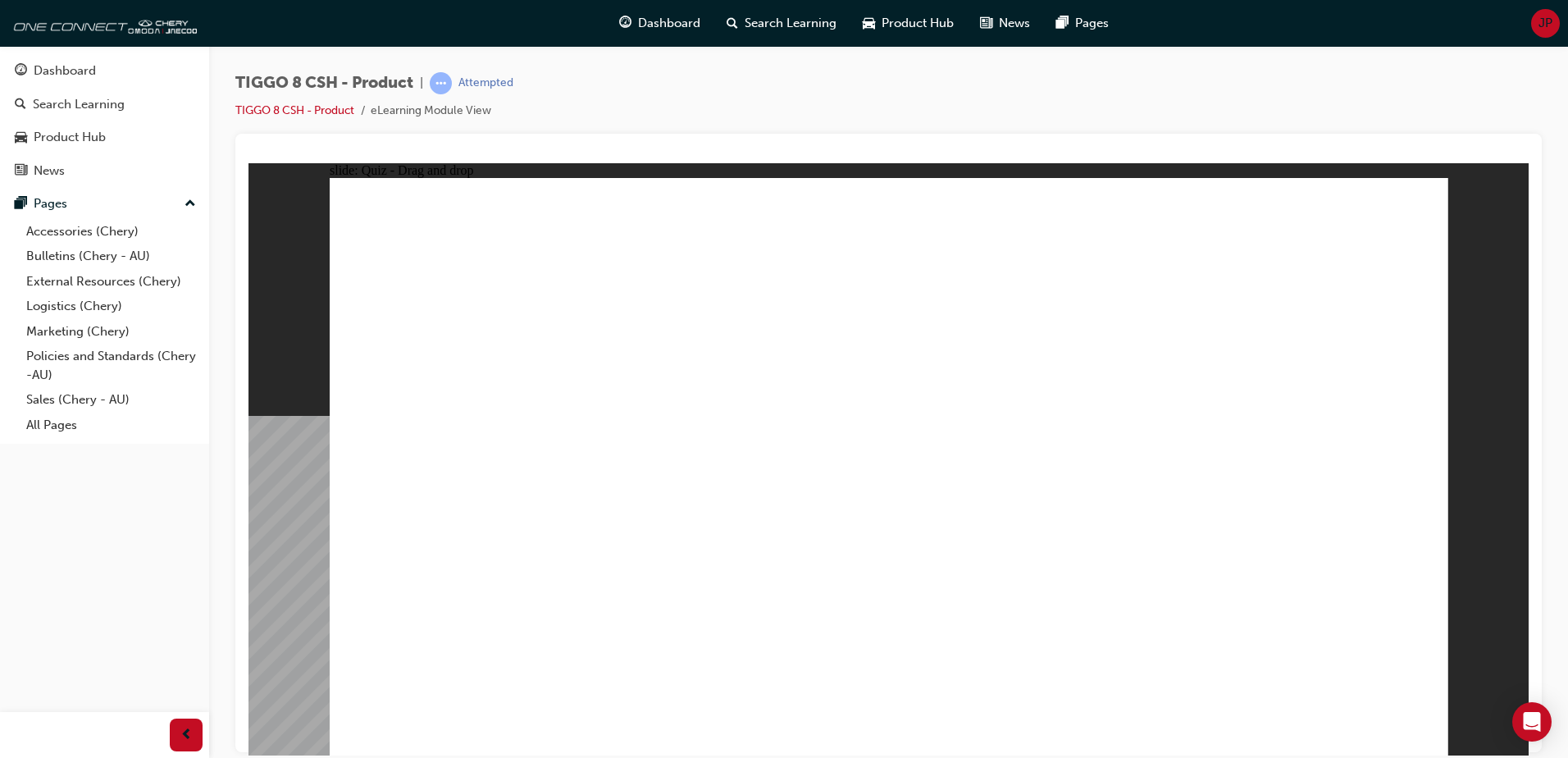
drag, startPoint x: 1101, startPoint y: 318, endPoint x: 1039, endPoint y: 590, distance: 279.0
drag, startPoint x: 1292, startPoint y: 234, endPoint x: 1294, endPoint y: 255, distance: 21.1
drag, startPoint x: 1294, startPoint y: 271, endPoint x: 677, endPoint y: 508, distance: 661.0
drag, startPoint x: 1298, startPoint y: 266, endPoint x: 567, endPoint y: 487, distance: 763.7
drag, startPoint x: 1316, startPoint y: 234, endPoint x: 1197, endPoint y: 302, distance: 137.1
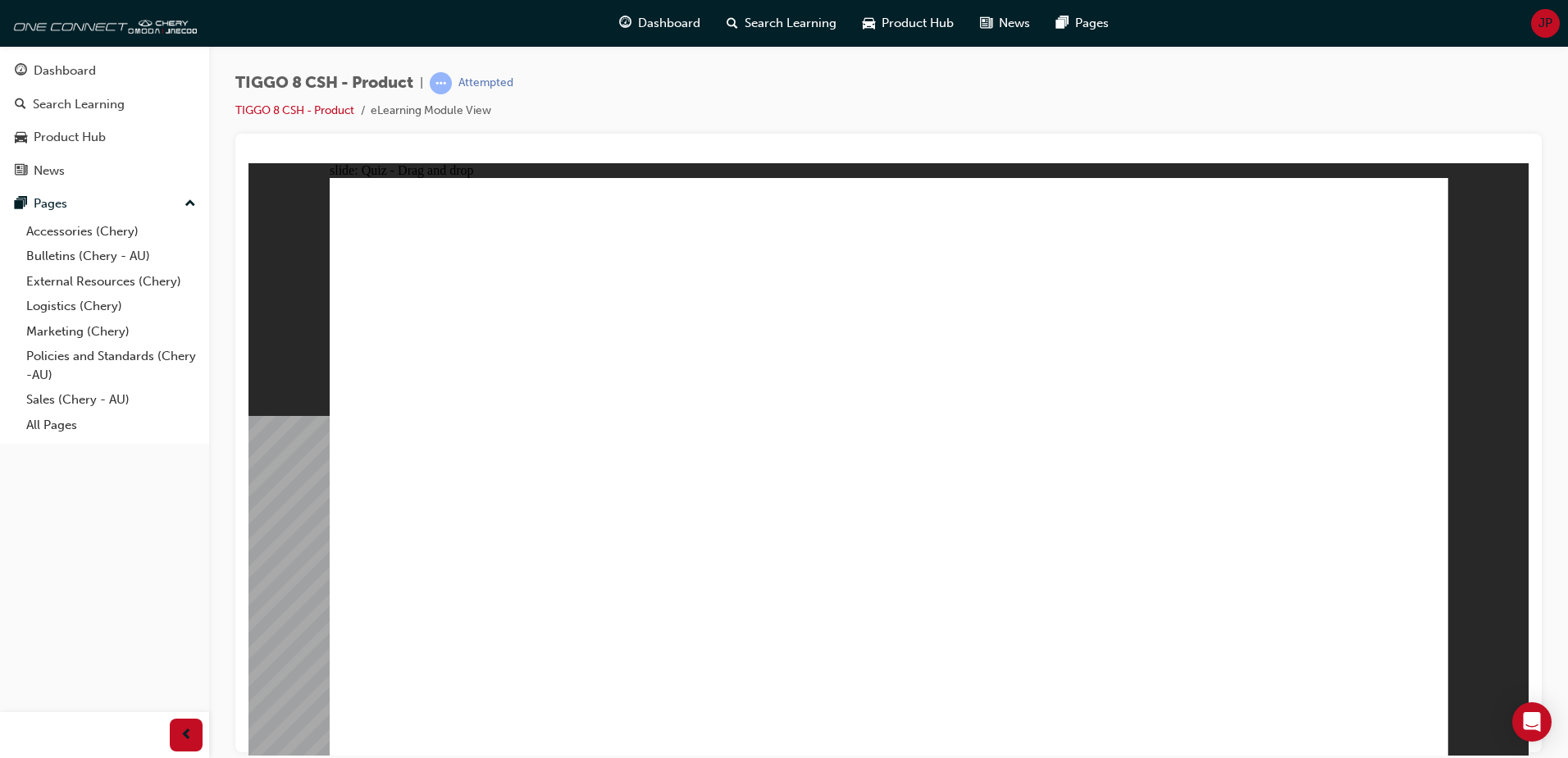
drag, startPoint x: 1301, startPoint y: 262, endPoint x: 1298, endPoint y: 274, distance: 12.4
drag, startPoint x: 1298, startPoint y: 286, endPoint x: 1082, endPoint y: 507, distance: 309.0
drag, startPoint x: 971, startPoint y: 573, endPoint x: 553, endPoint y: 512, distance: 422.4
drag, startPoint x: 857, startPoint y: 282, endPoint x: 952, endPoint y: 557, distance: 290.9
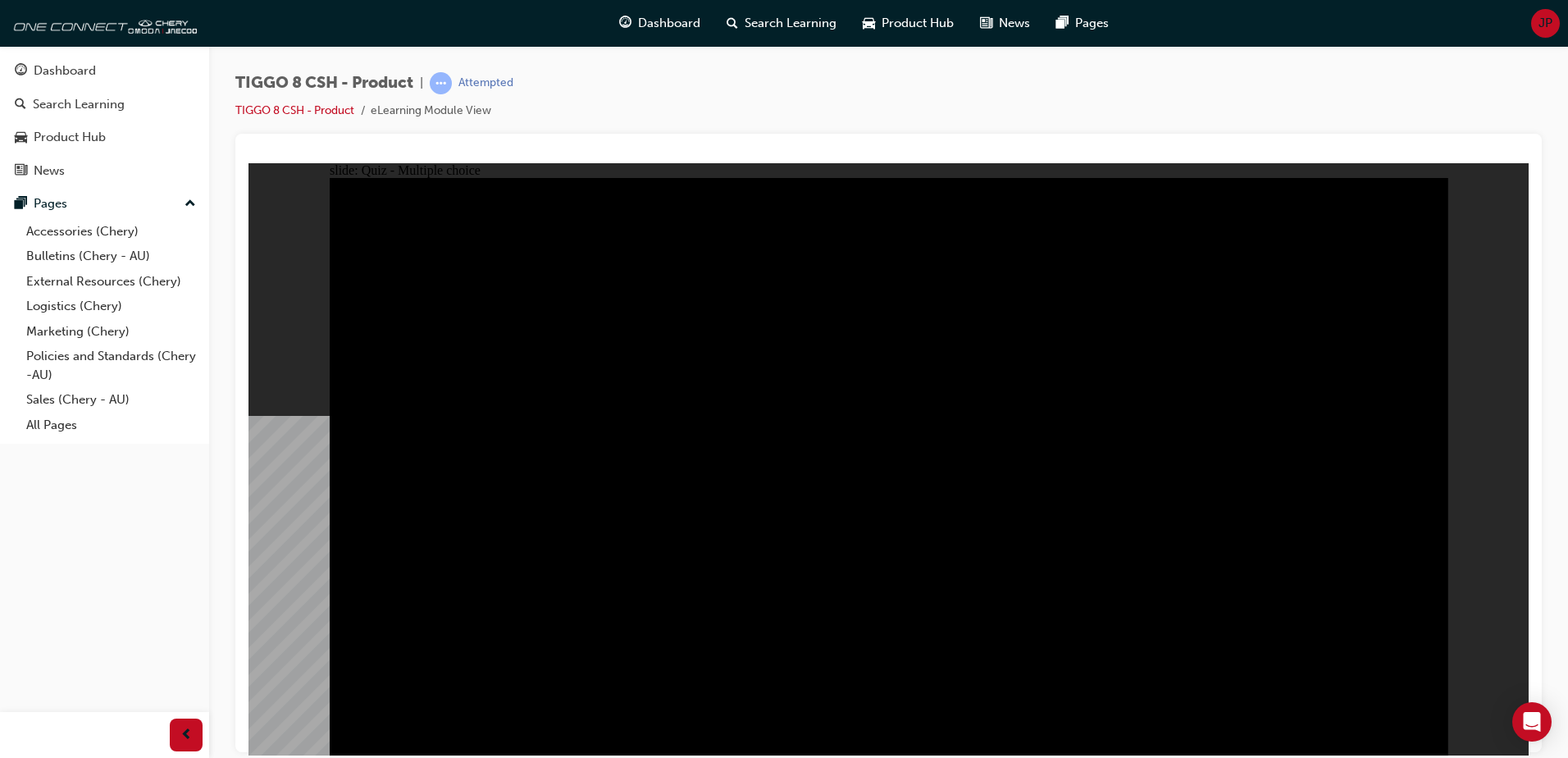
radio input "true"
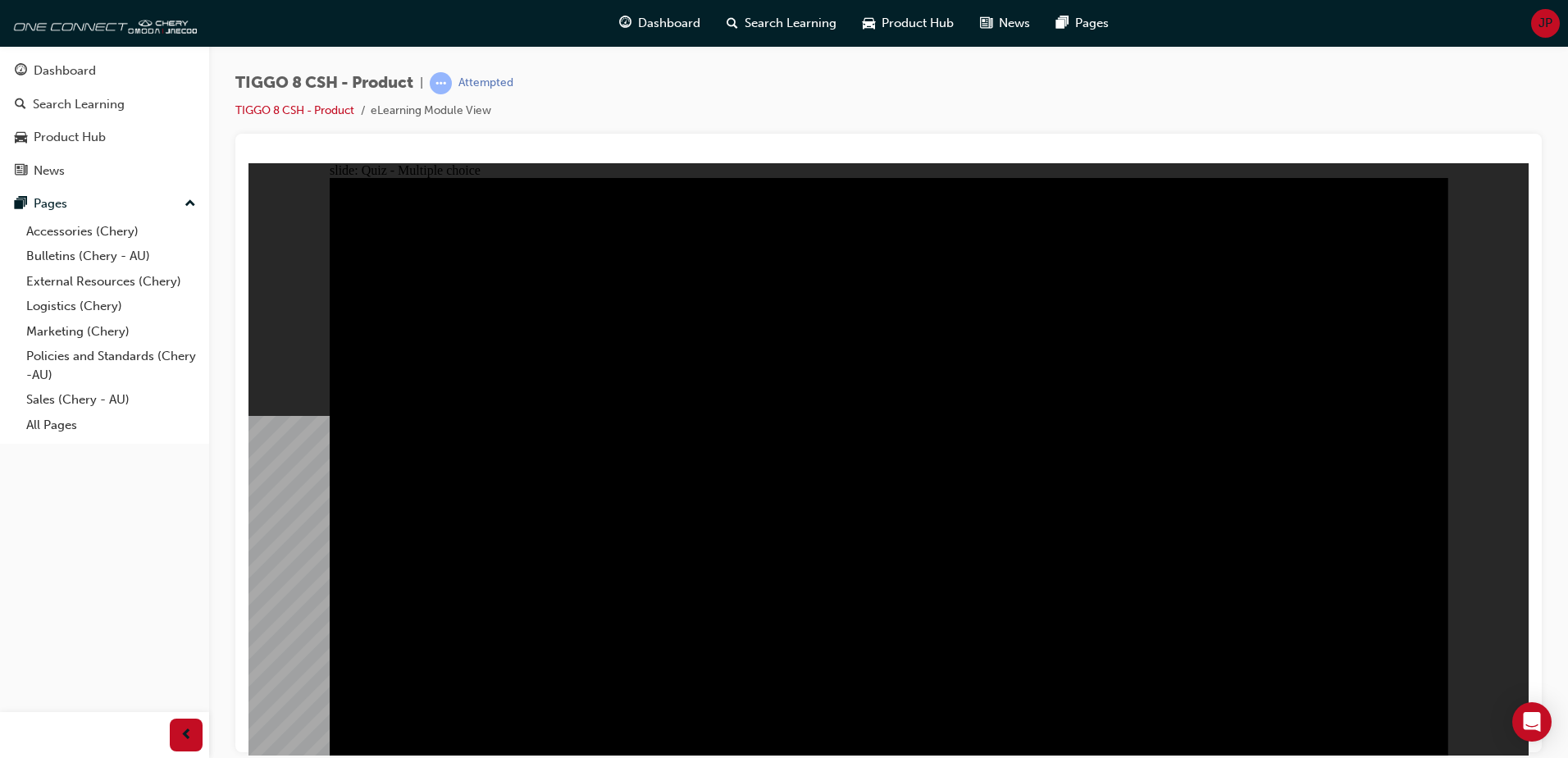
radio input "false"
radio input "true"
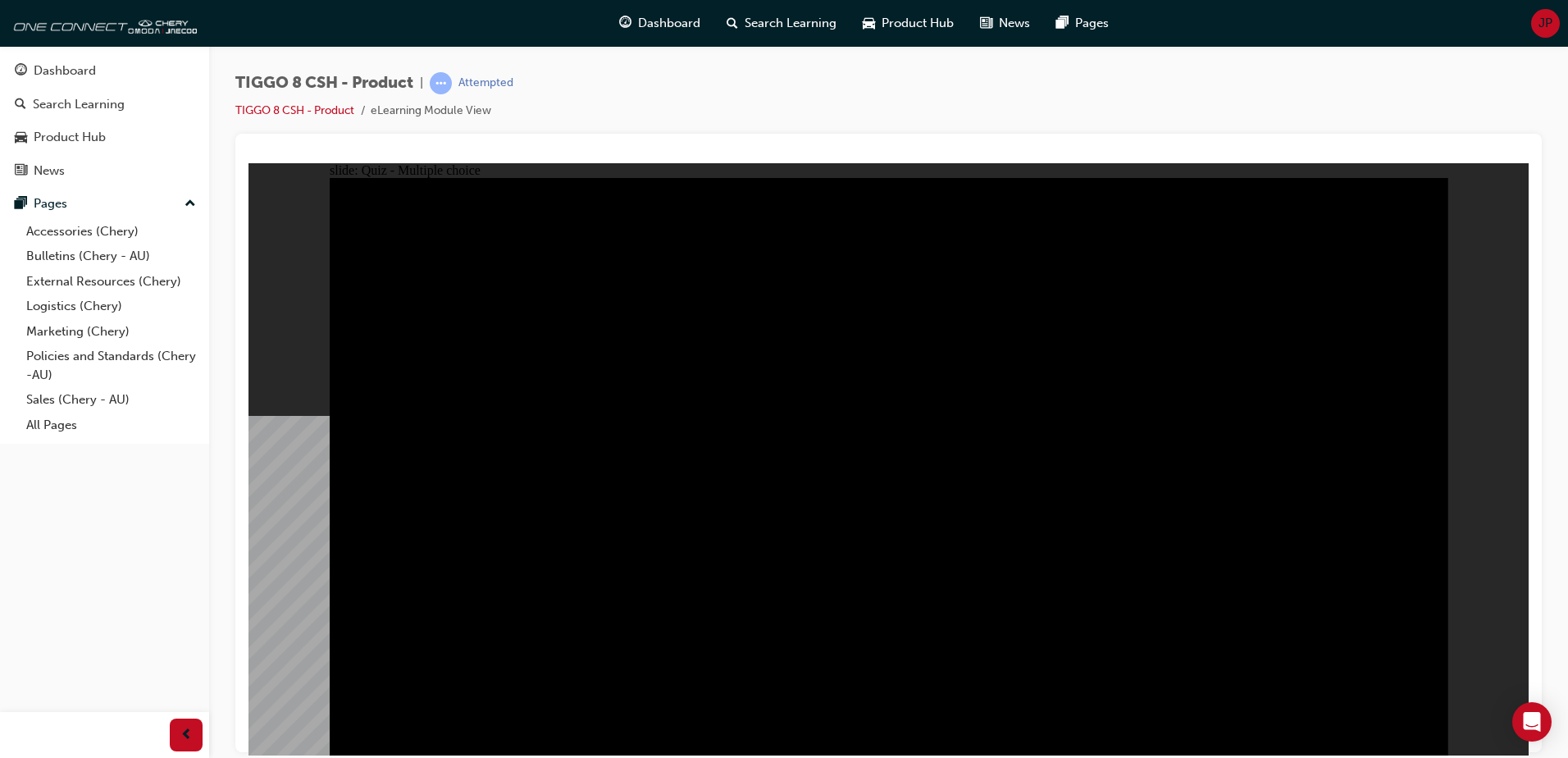
radio input "false"
radio input "true"
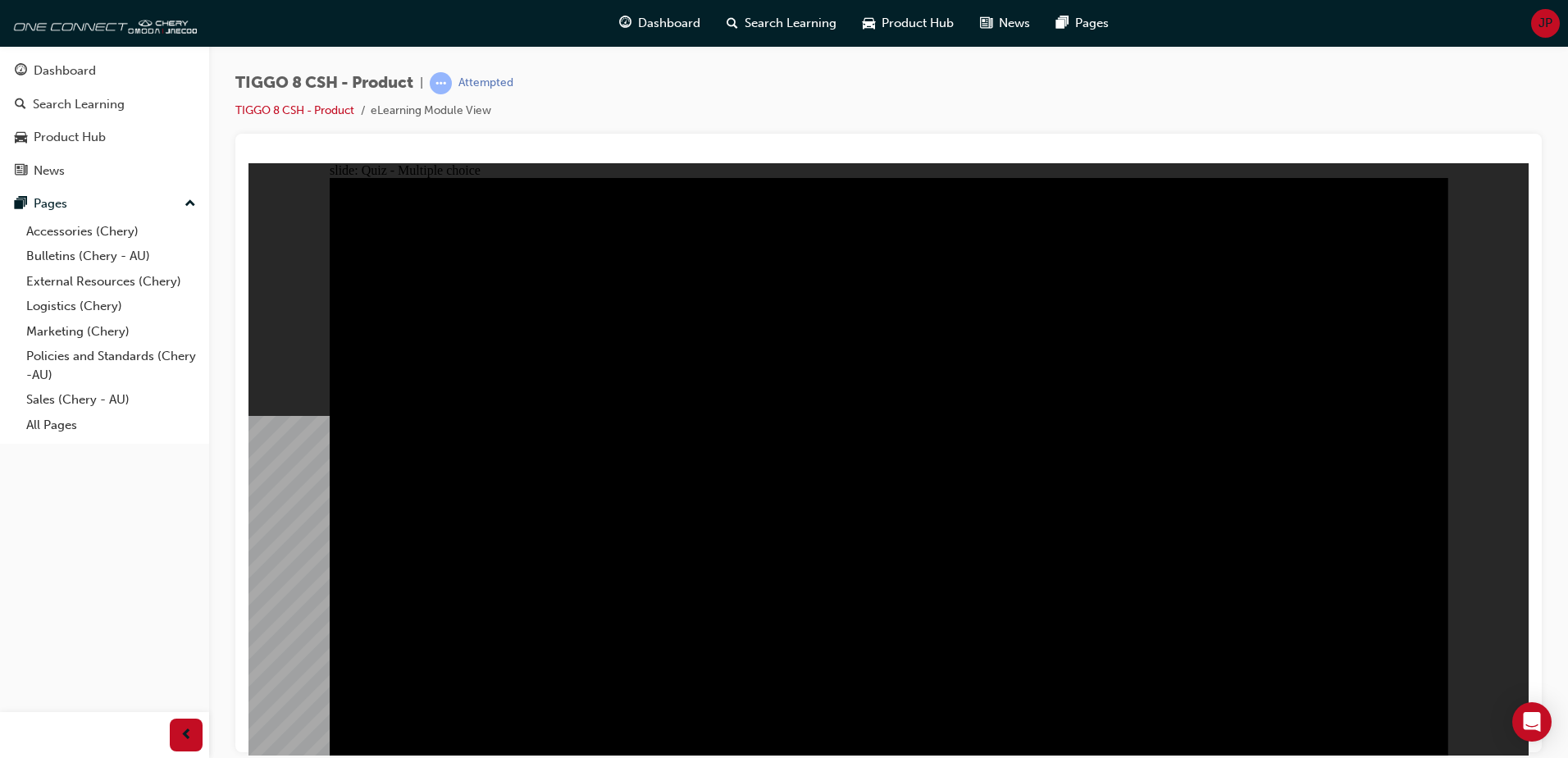
drag, startPoint x: 979, startPoint y: 428, endPoint x: 987, endPoint y: 422, distance: 10.0
radio input "true"
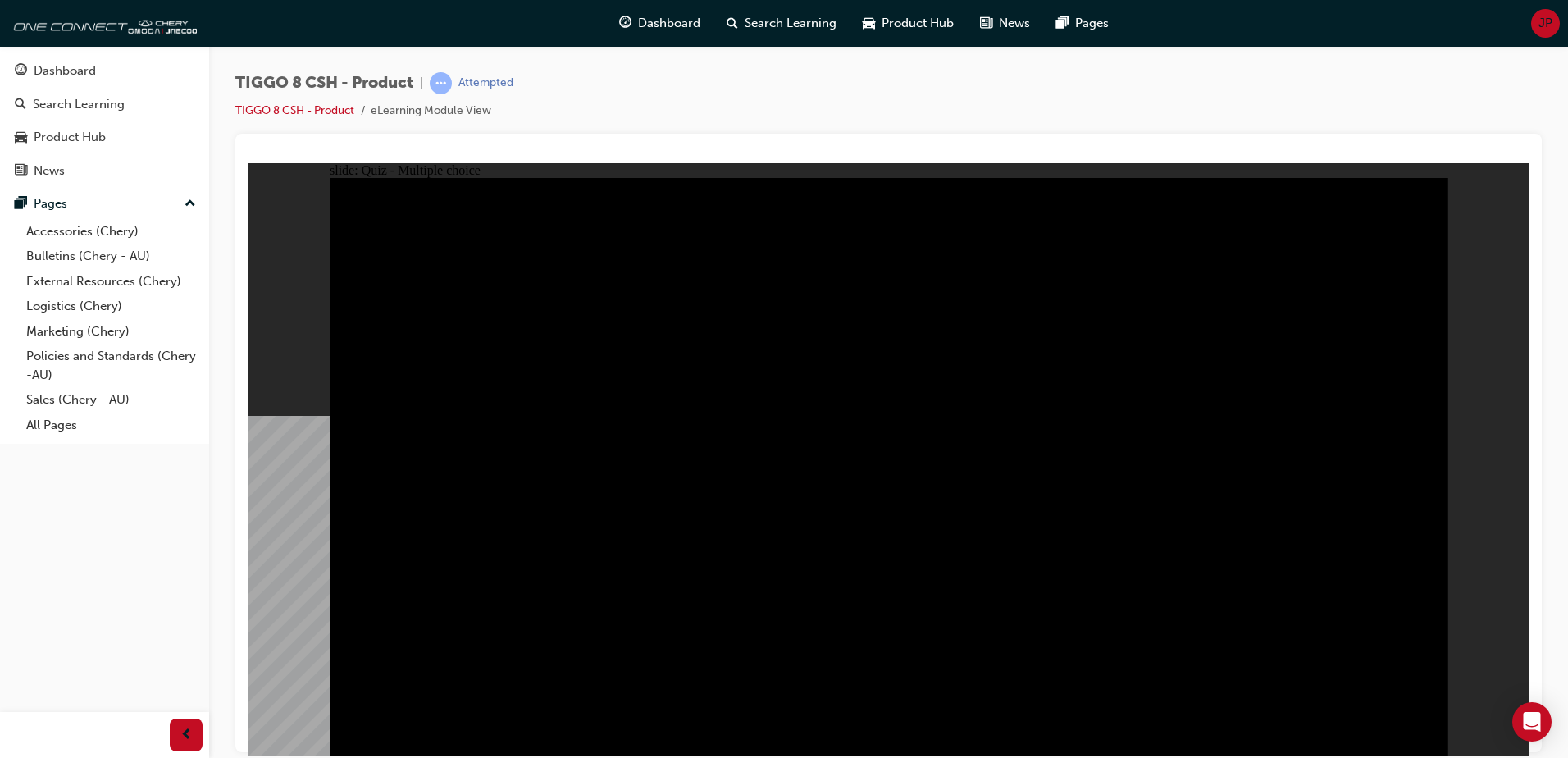
checkbox input "true"
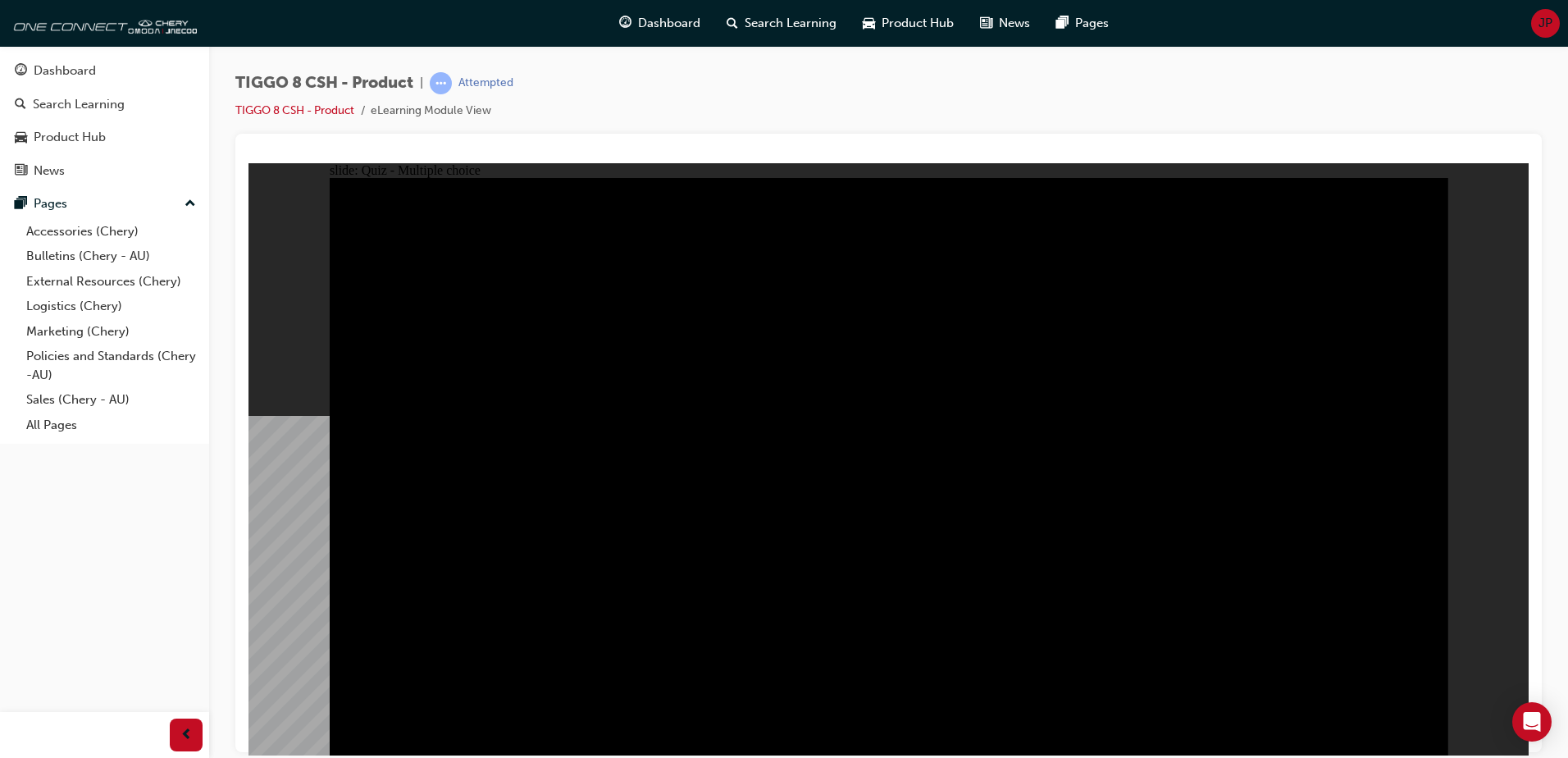
checkbox input "true"
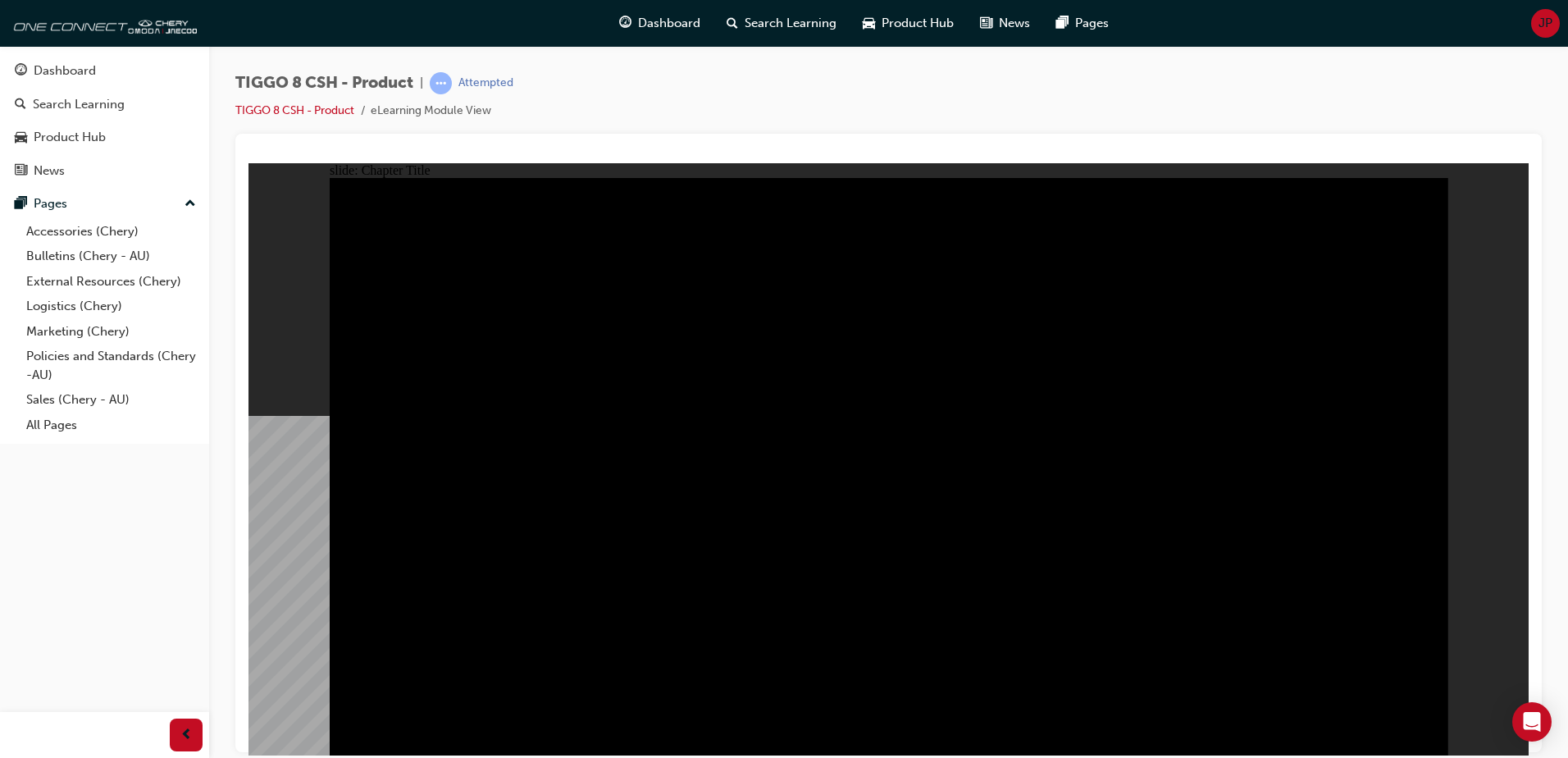
radio input "true"
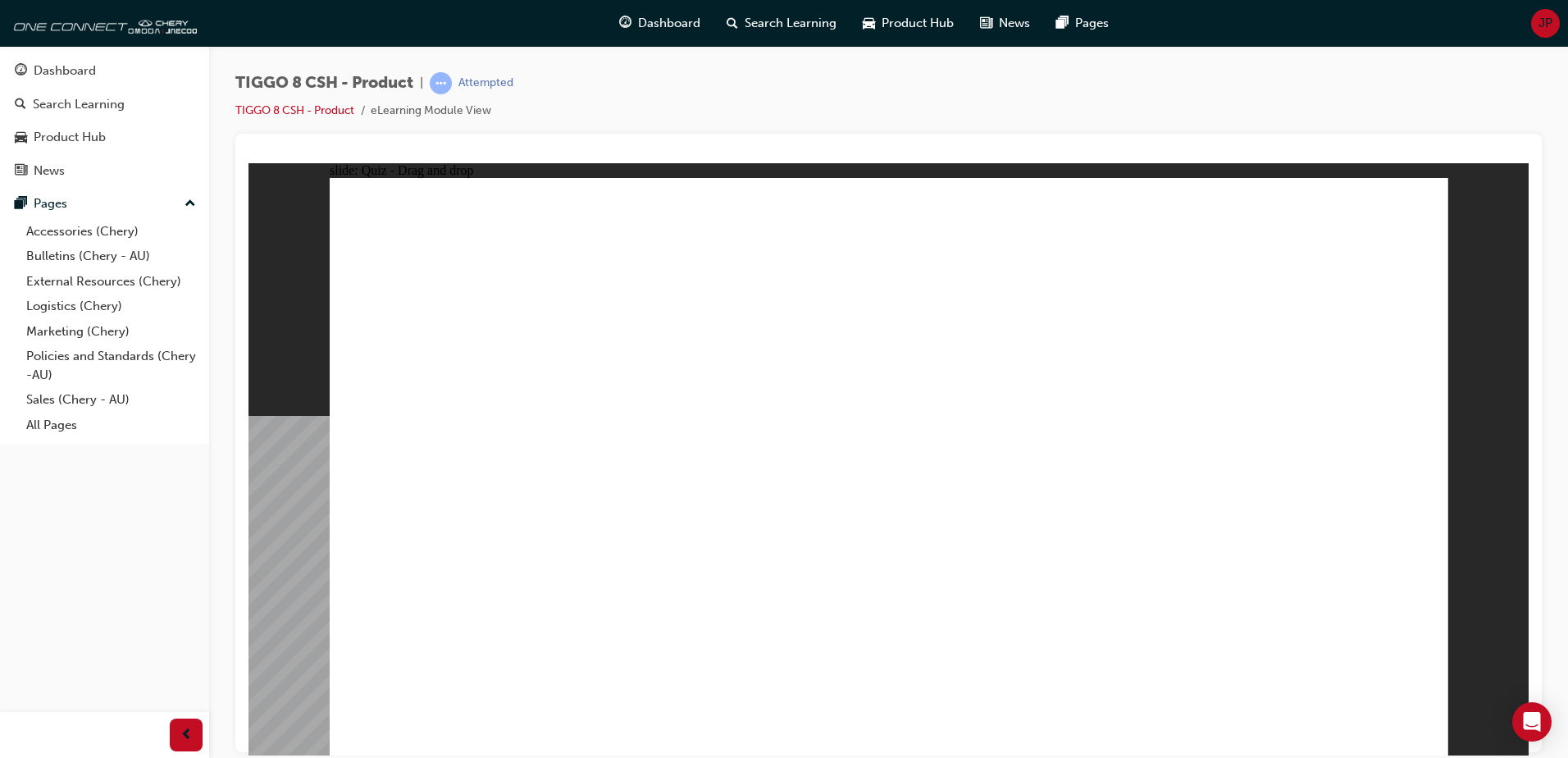
drag, startPoint x: 1329, startPoint y: 255, endPoint x: 480, endPoint y: 508, distance: 885.9
drag, startPoint x: 1198, startPoint y: 361, endPoint x: 1319, endPoint y: 492, distance: 178.3
drag, startPoint x: 956, startPoint y: 345, endPoint x: 881, endPoint y: 484, distance: 157.9
drag, startPoint x: 868, startPoint y: 257, endPoint x: 1116, endPoint y: 517, distance: 359.3
drag, startPoint x: 1146, startPoint y: 265, endPoint x: 764, endPoint y: 524, distance: 461.5
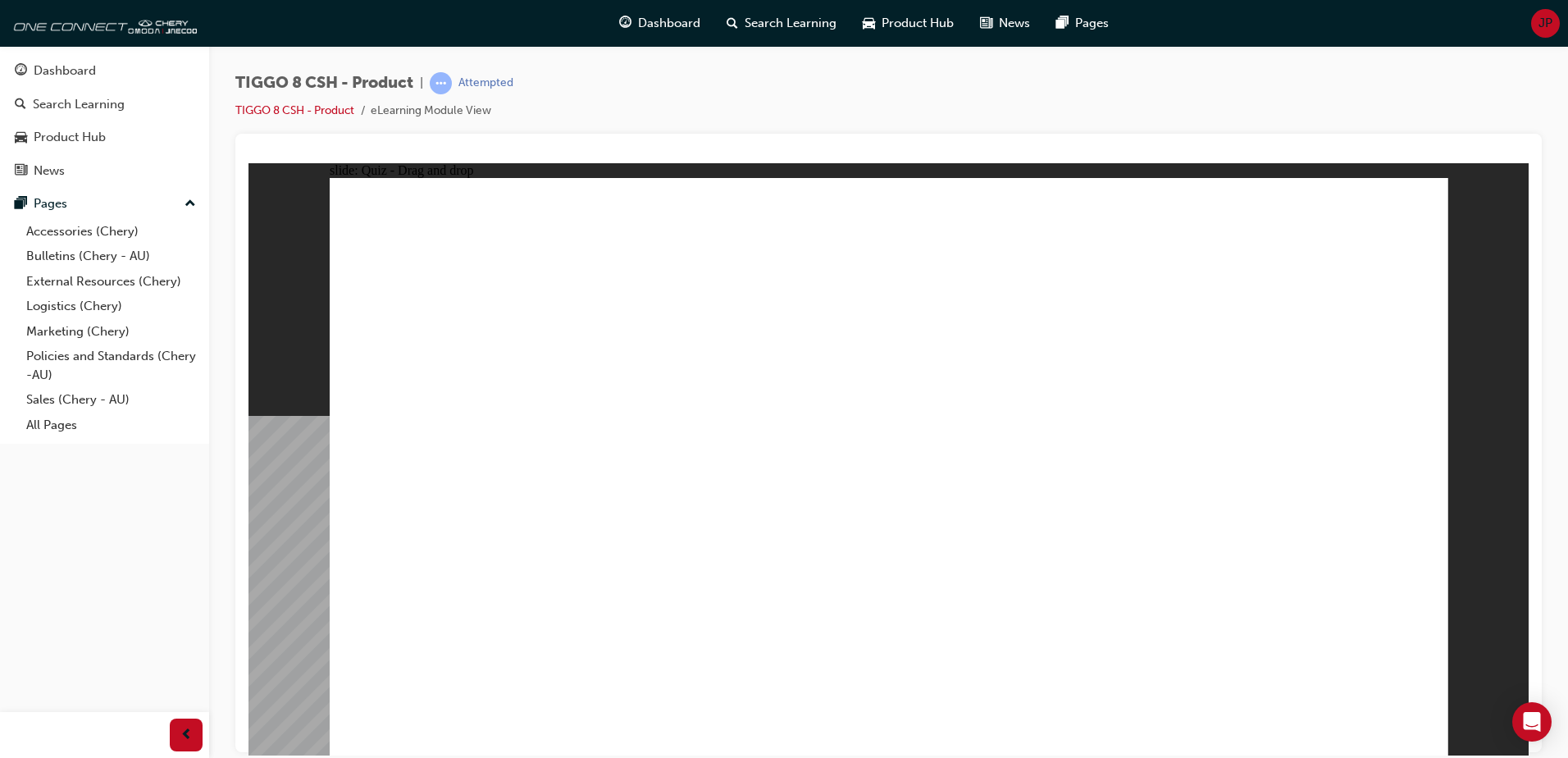
drag, startPoint x: 841, startPoint y: 570, endPoint x: 859, endPoint y: 571, distance: 18.0
checkbox input "true"
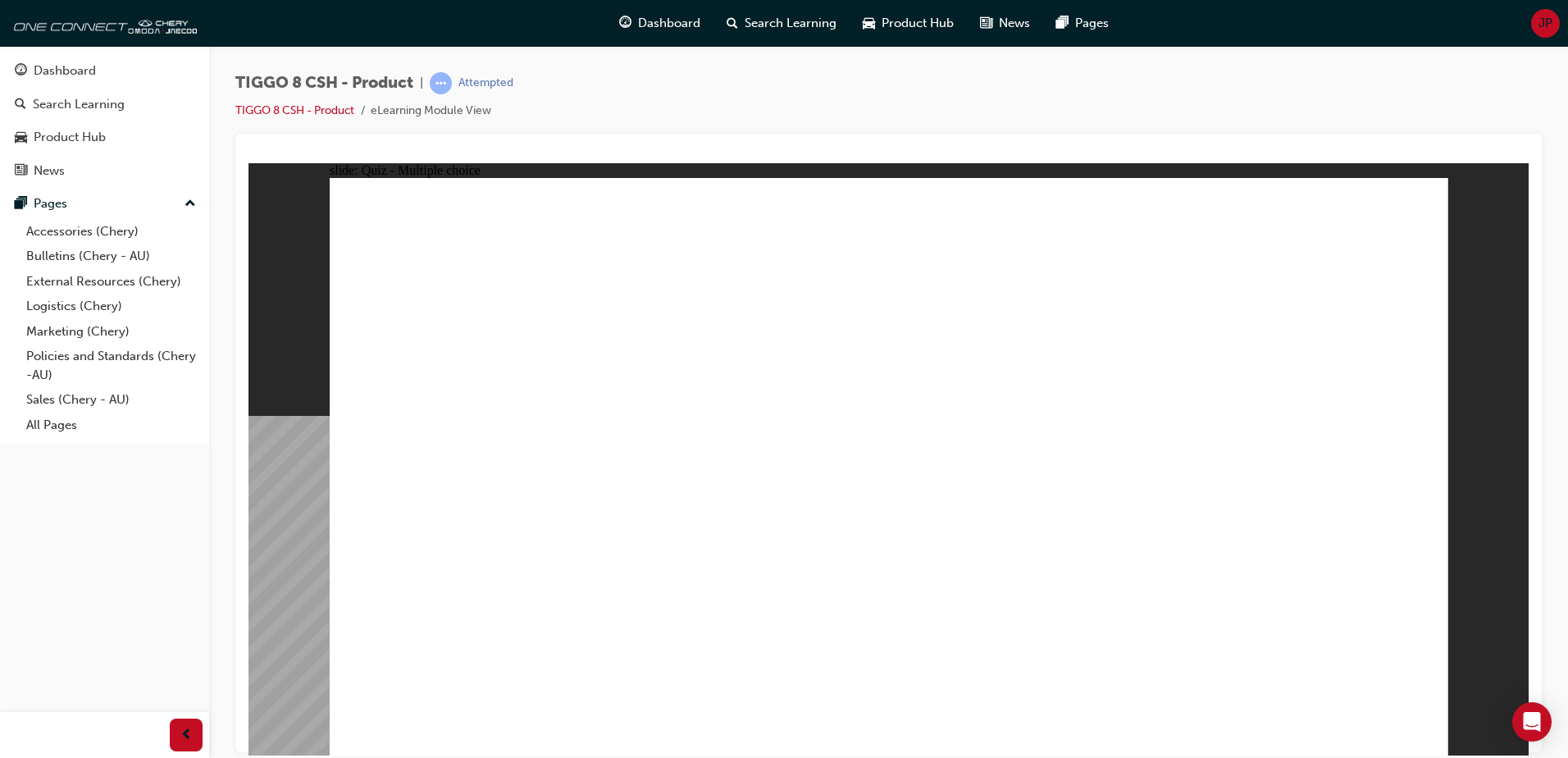
radio input "true"
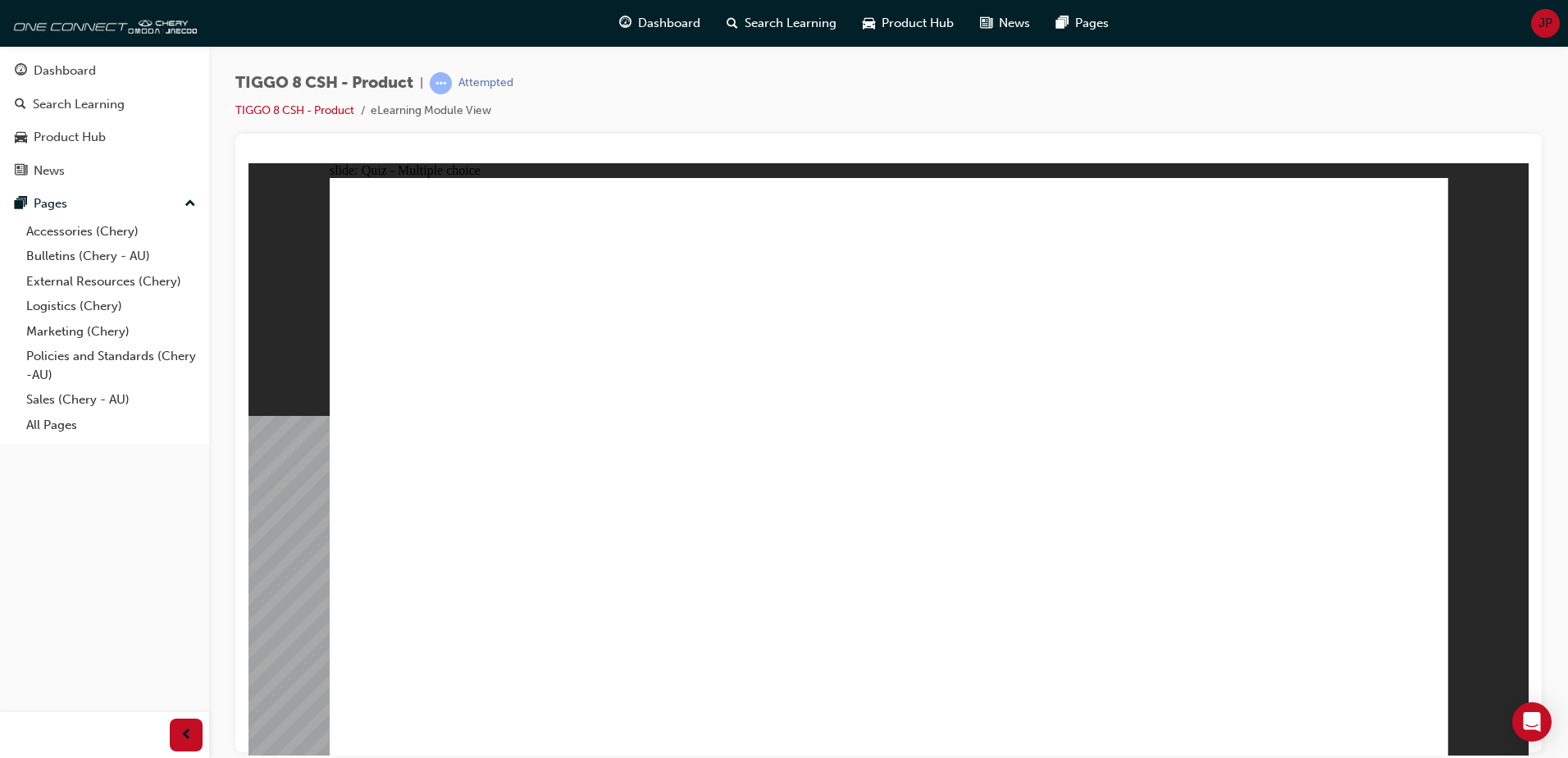
drag, startPoint x: 905, startPoint y: 278, endPoint x: 911, endPoint y: 550, distance: 272.1
drag, startPoint x: 1055, startPoint y: 307, endPoint x: 1053, endPoint y: 607, distance: 300.0
drag, startPoint x: 1093, startPoint y: 247, endPoint x: 1049, endPoint y: 641, distance: 396.4
drag, startPoint x: 1232, startPoint y: 247, endPoint x: 1125, endPoint y: 593, distance: 362.2
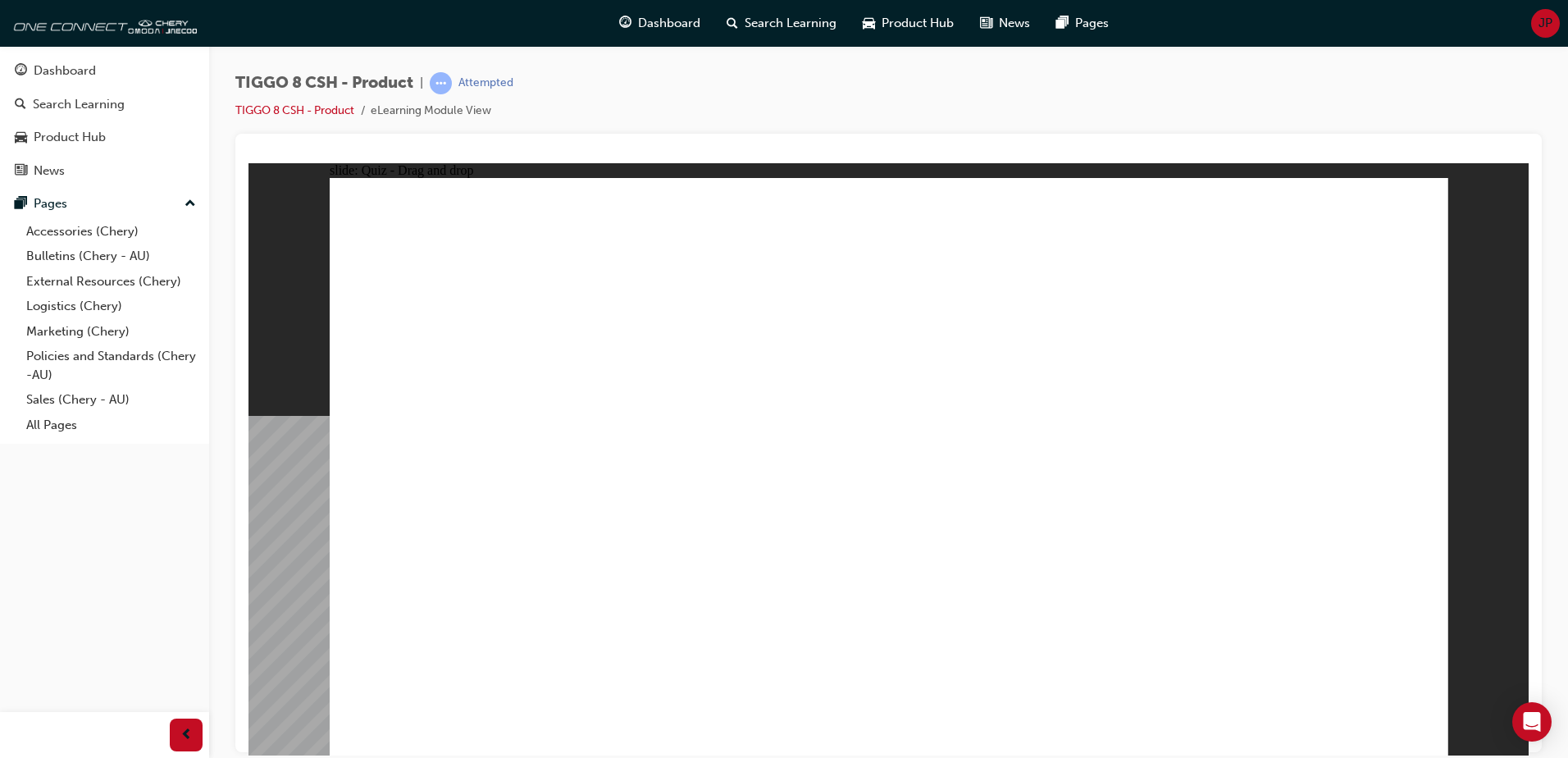
drag, startPoint x: 1081, startPoint y: 278, endPoint x: 1074, endPoint y: 614, distance: 336.1
drag, startPoint x: 1293, startPoint y: 260, endPoint x: 1287, endPoint y: 297, distance: 37.5
drag, startPoint x: 1287, startPoint y: 297, endPoint x: 1095, endPoint y: 590, distance: 350.3
drag, startPoint x: 916, startPoint y: 241, endPoint x: 1089, endPoint y: 580, distance: 380.6
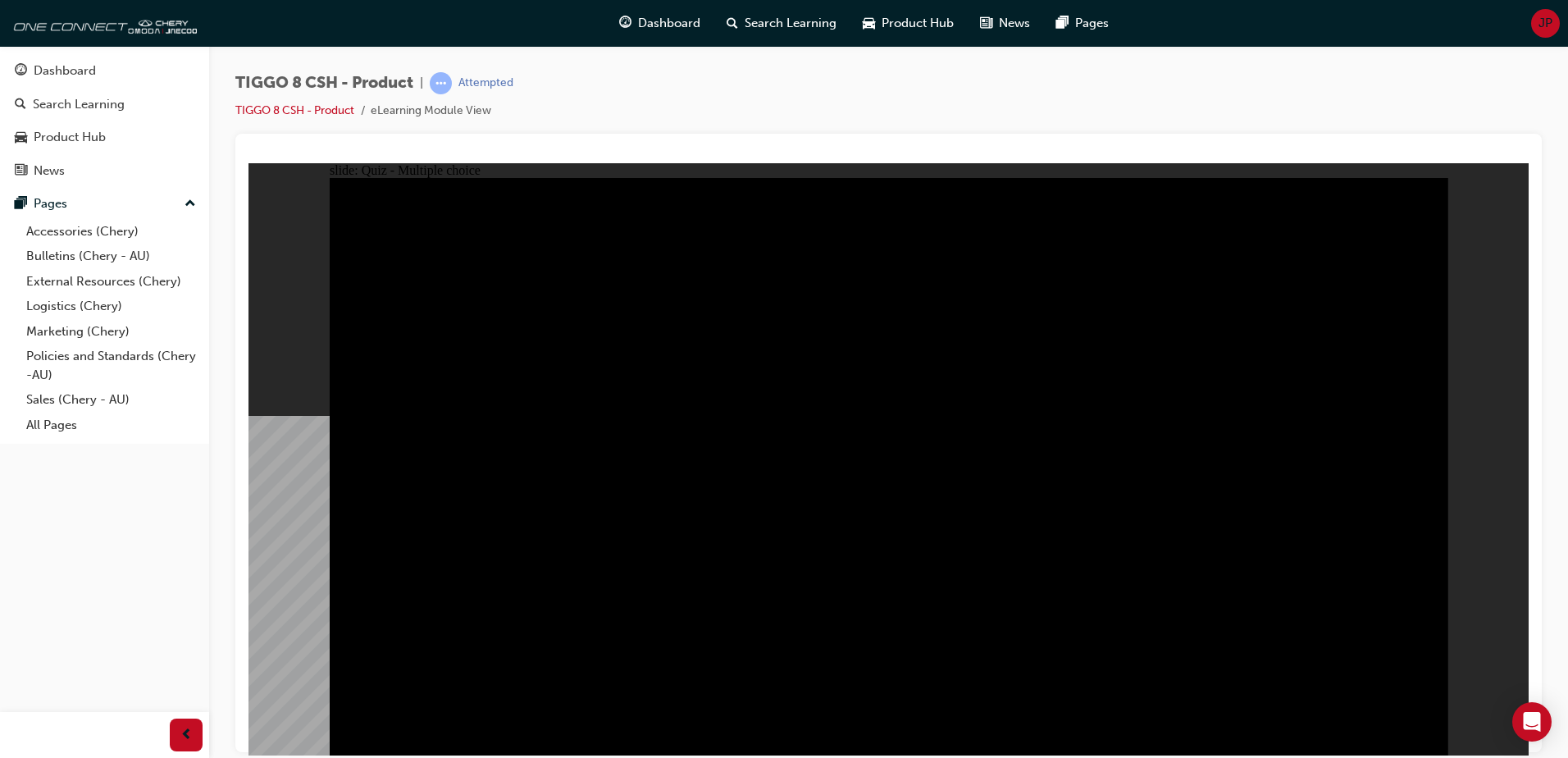
radio input "true"
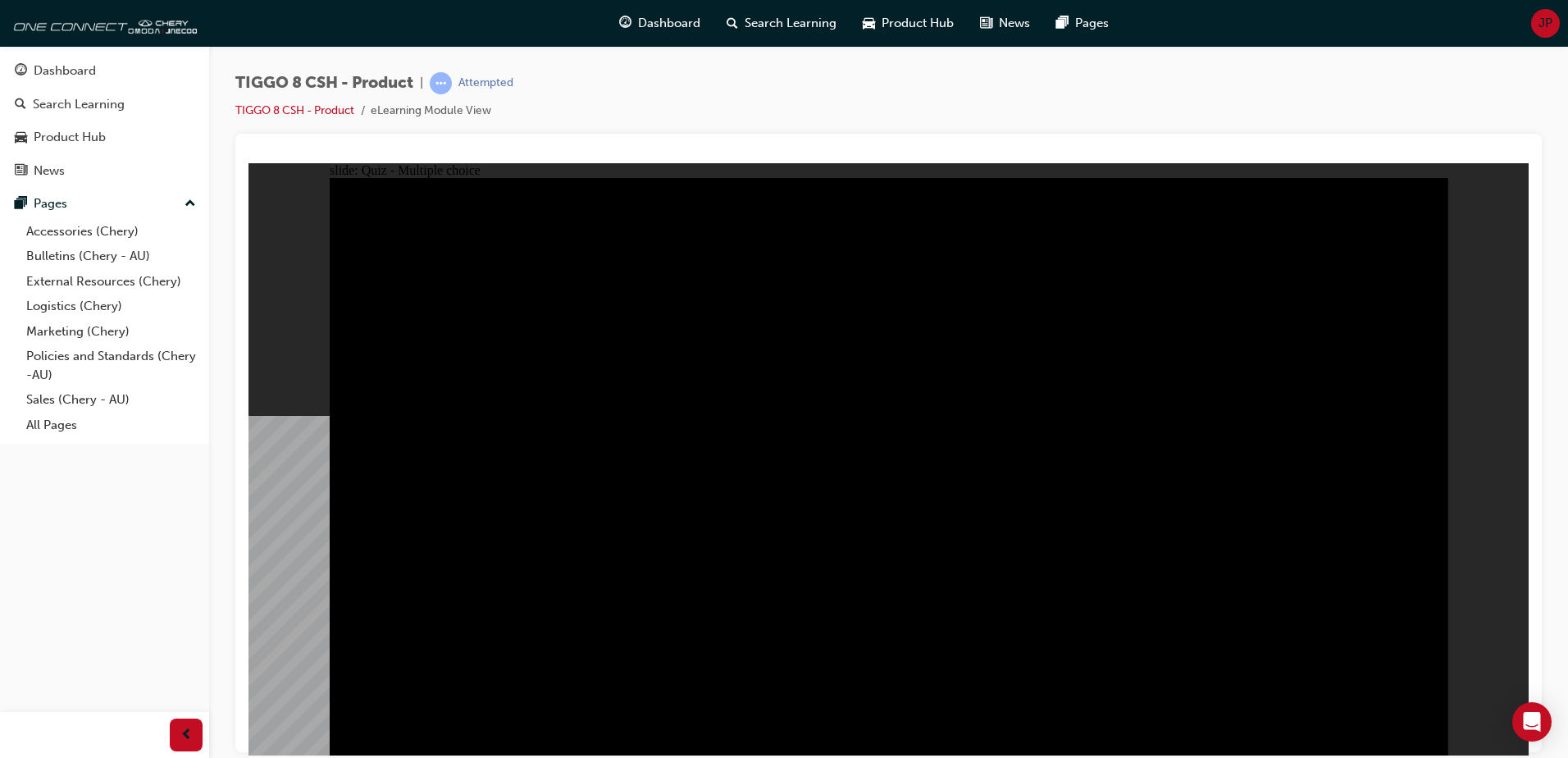
radio input "true"
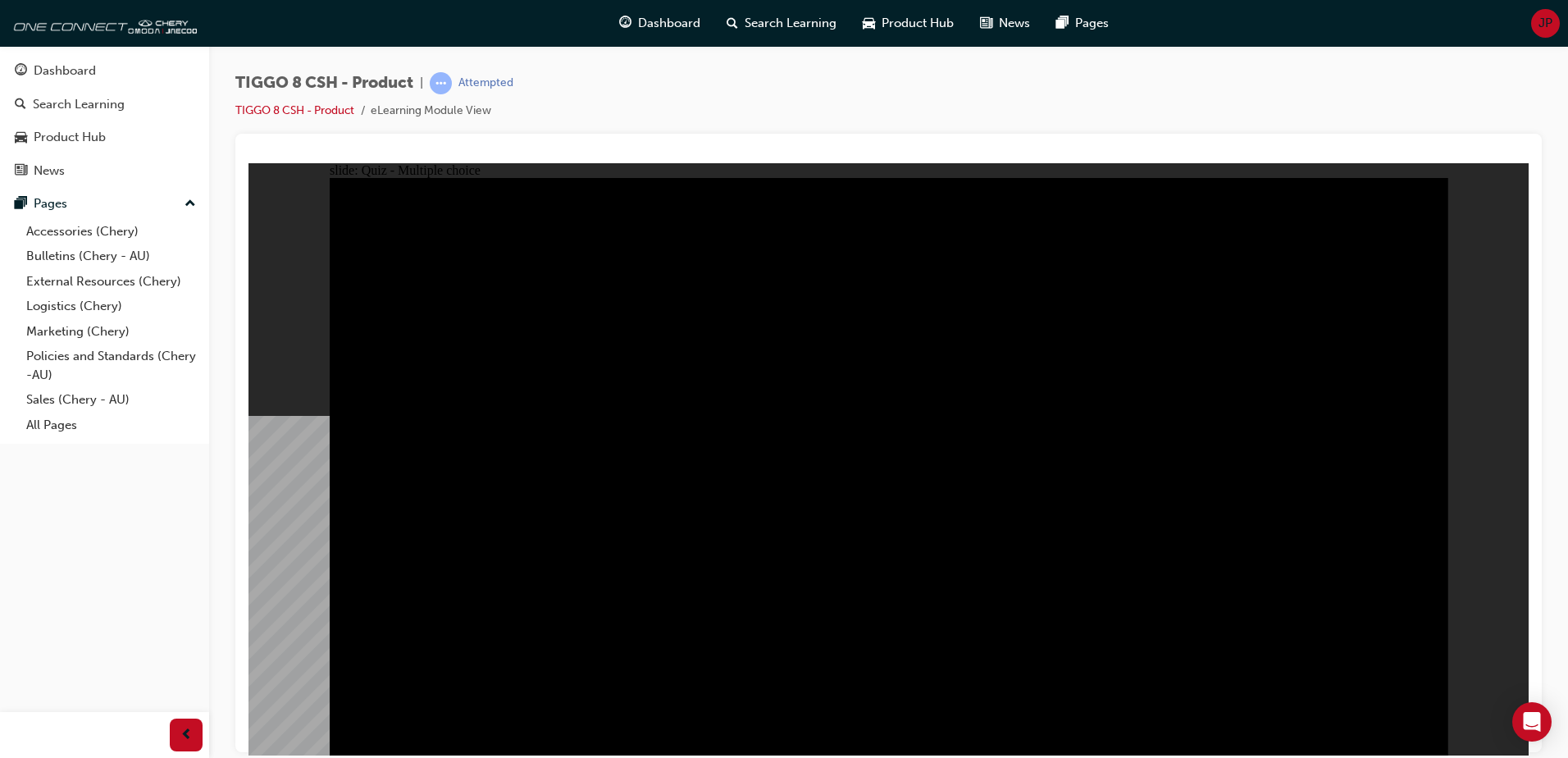
drag, startPoint x: 1384, startPoint y: 541, endPoint x: 1198, endPoint y: 502, distance: 190.0
radio input "false"
radio input "true"
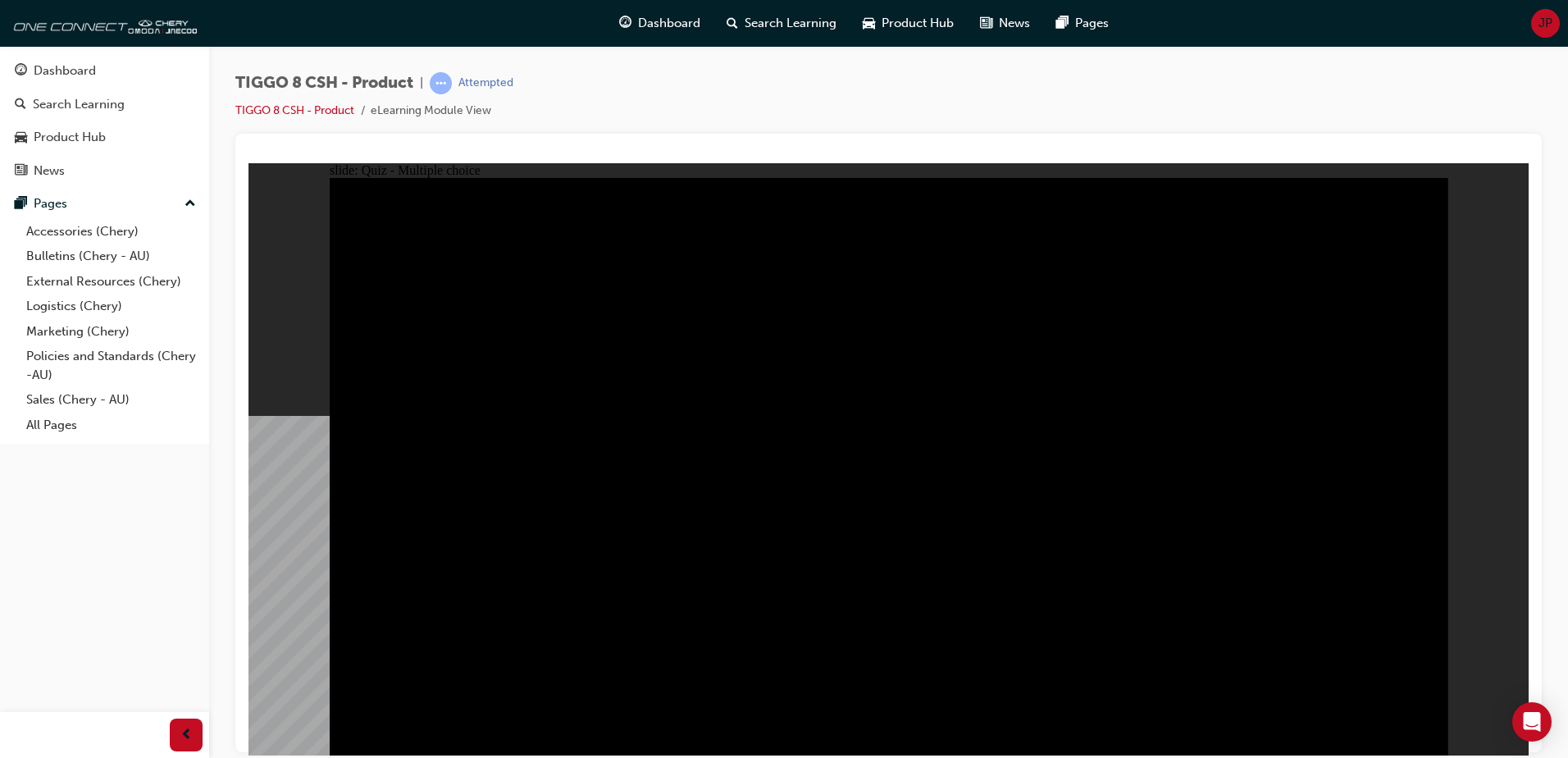
checkbox input "true"
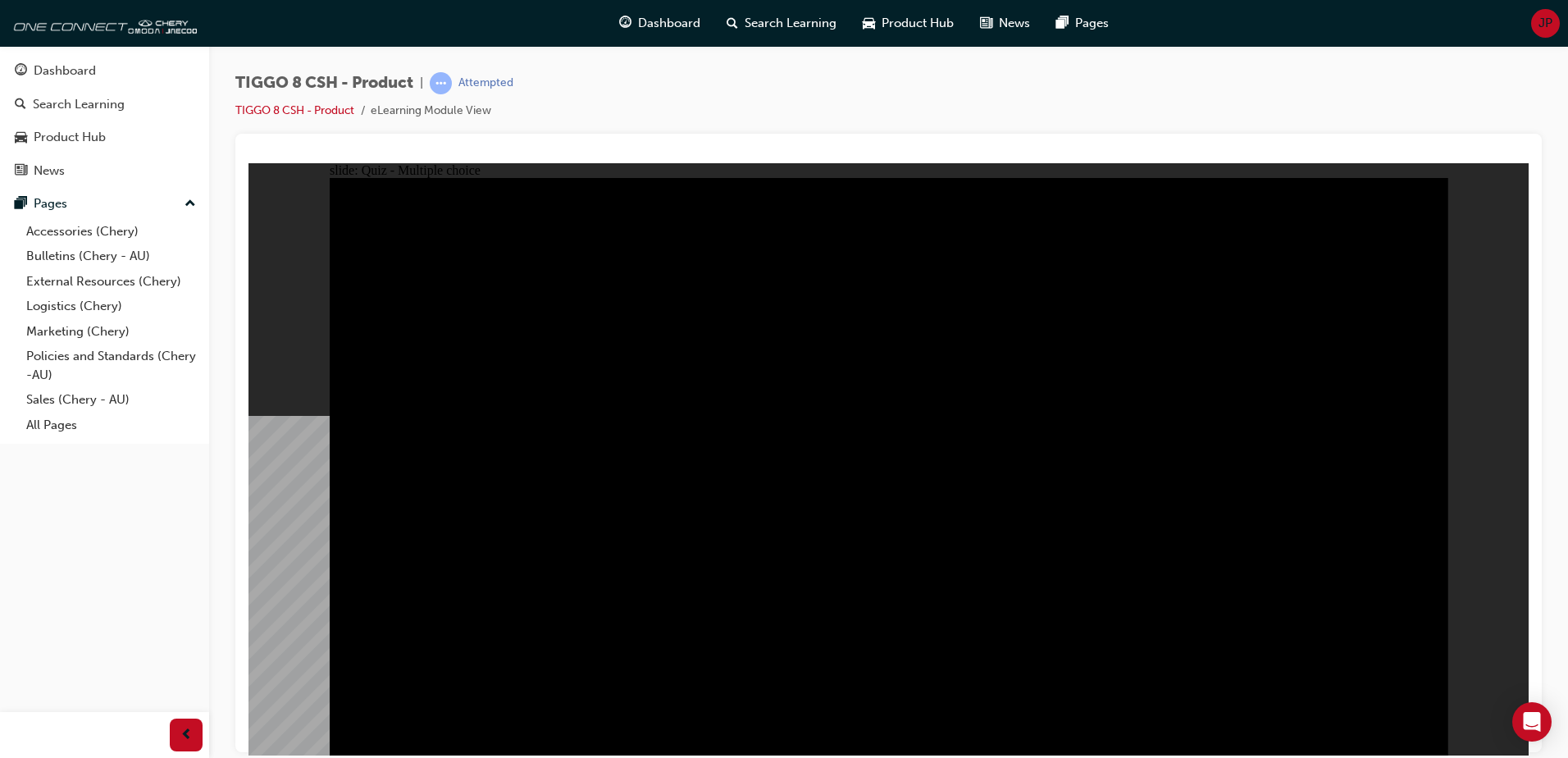
checkbox input "true"
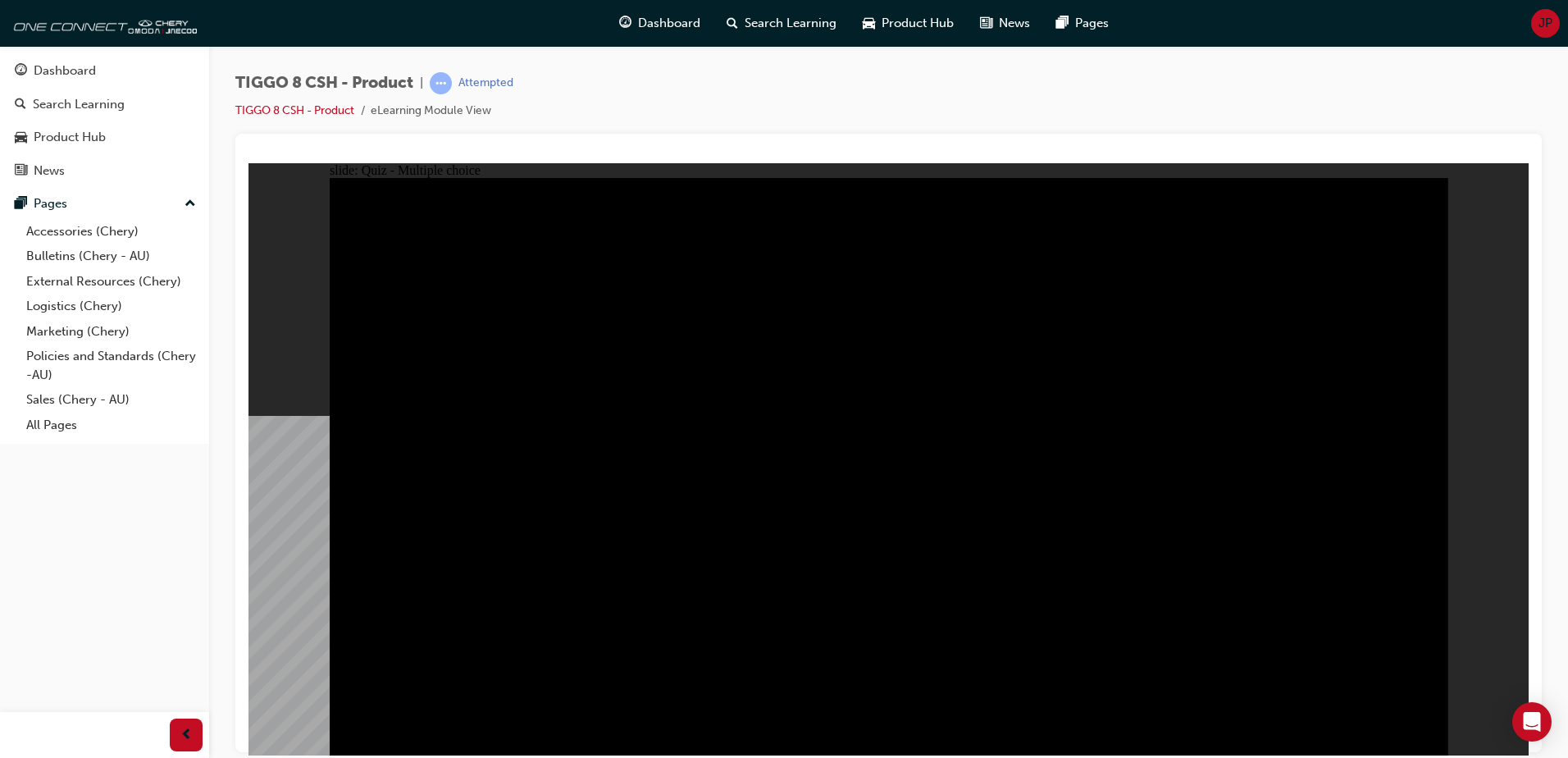
checkbox input "true"
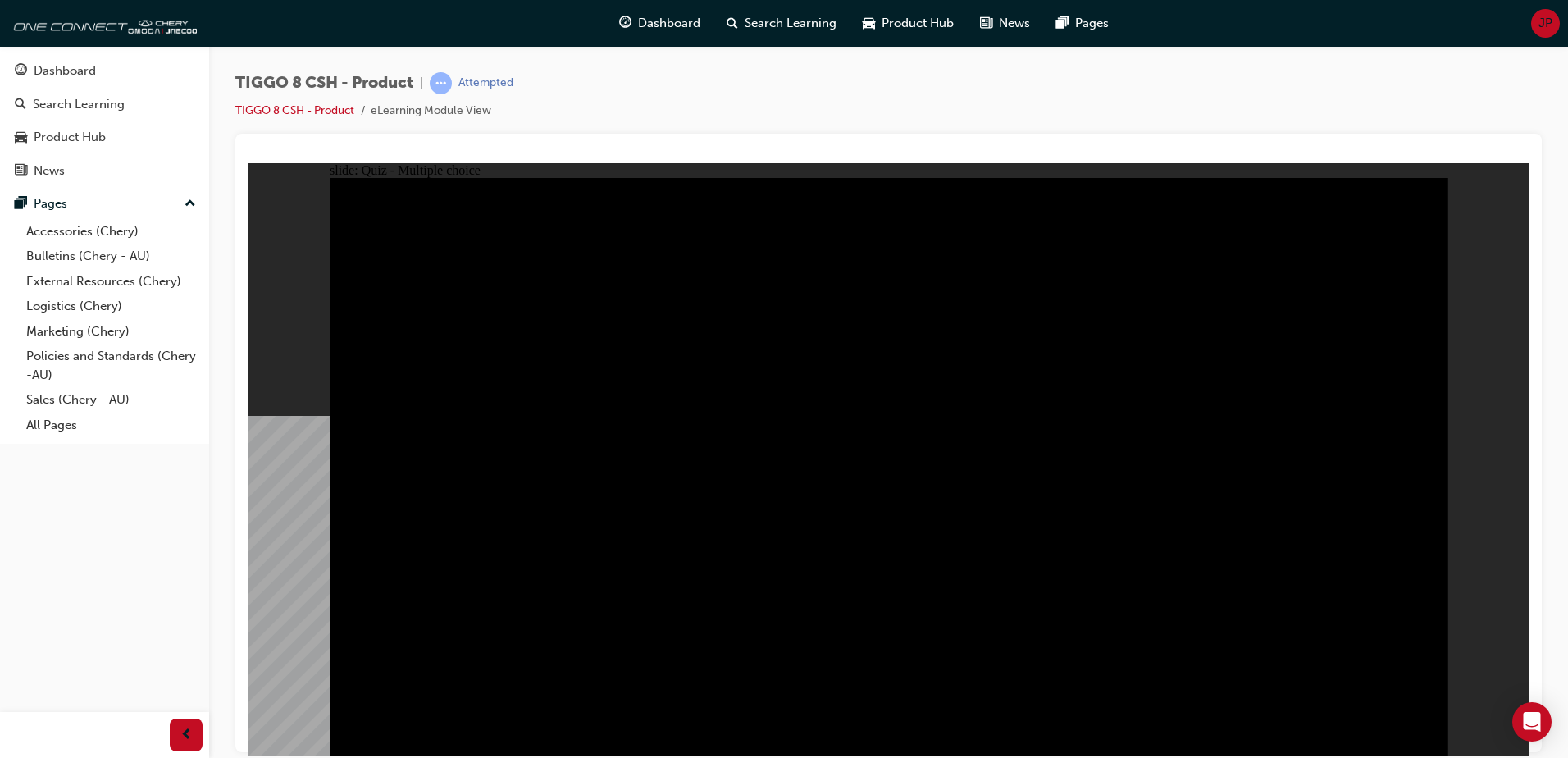
checkbox input "true"
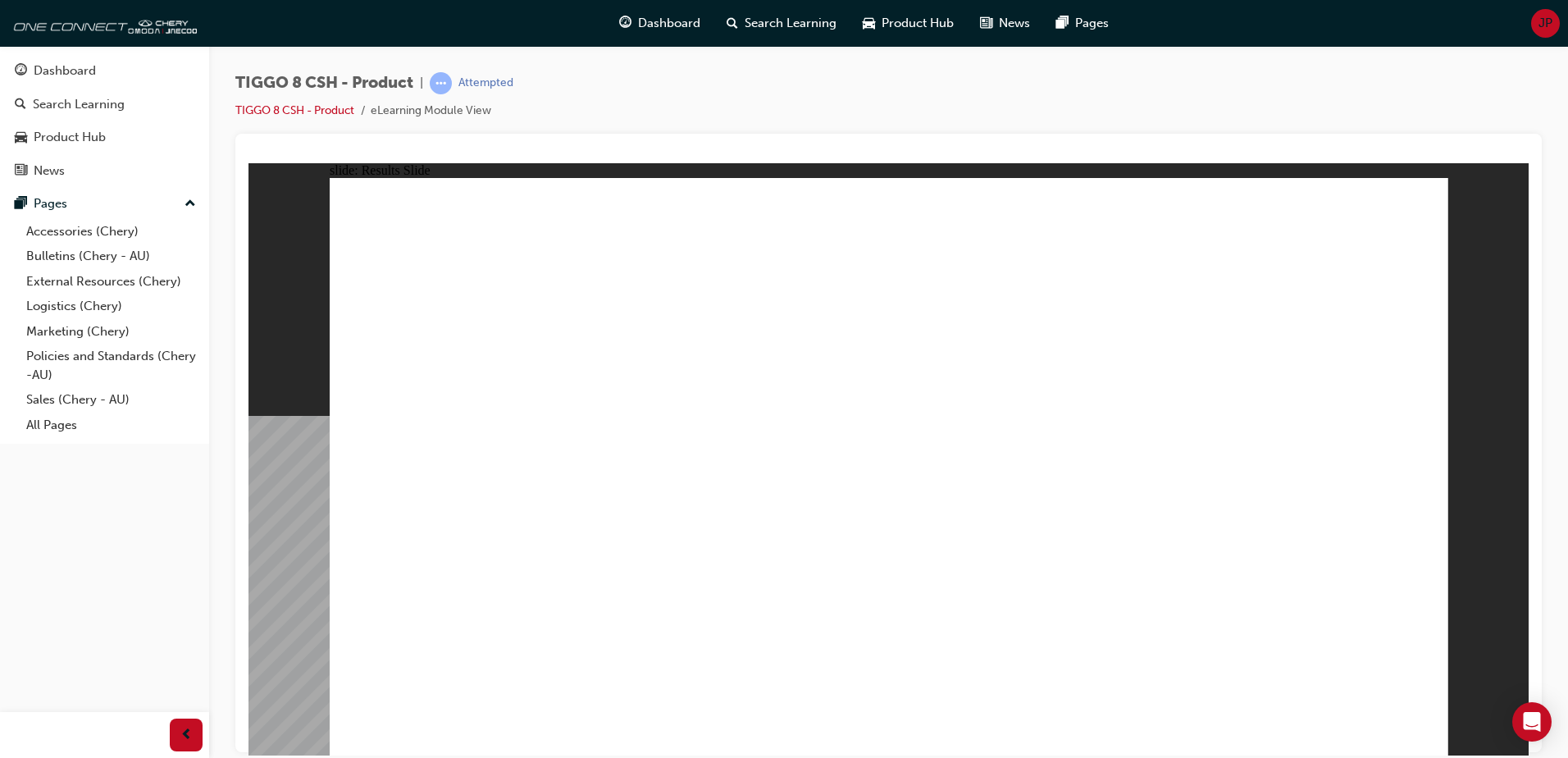
drag, startPoint x: 567, startPoint y: 609, endPoint x: 569, endPoint y: 619, distance: 10.2
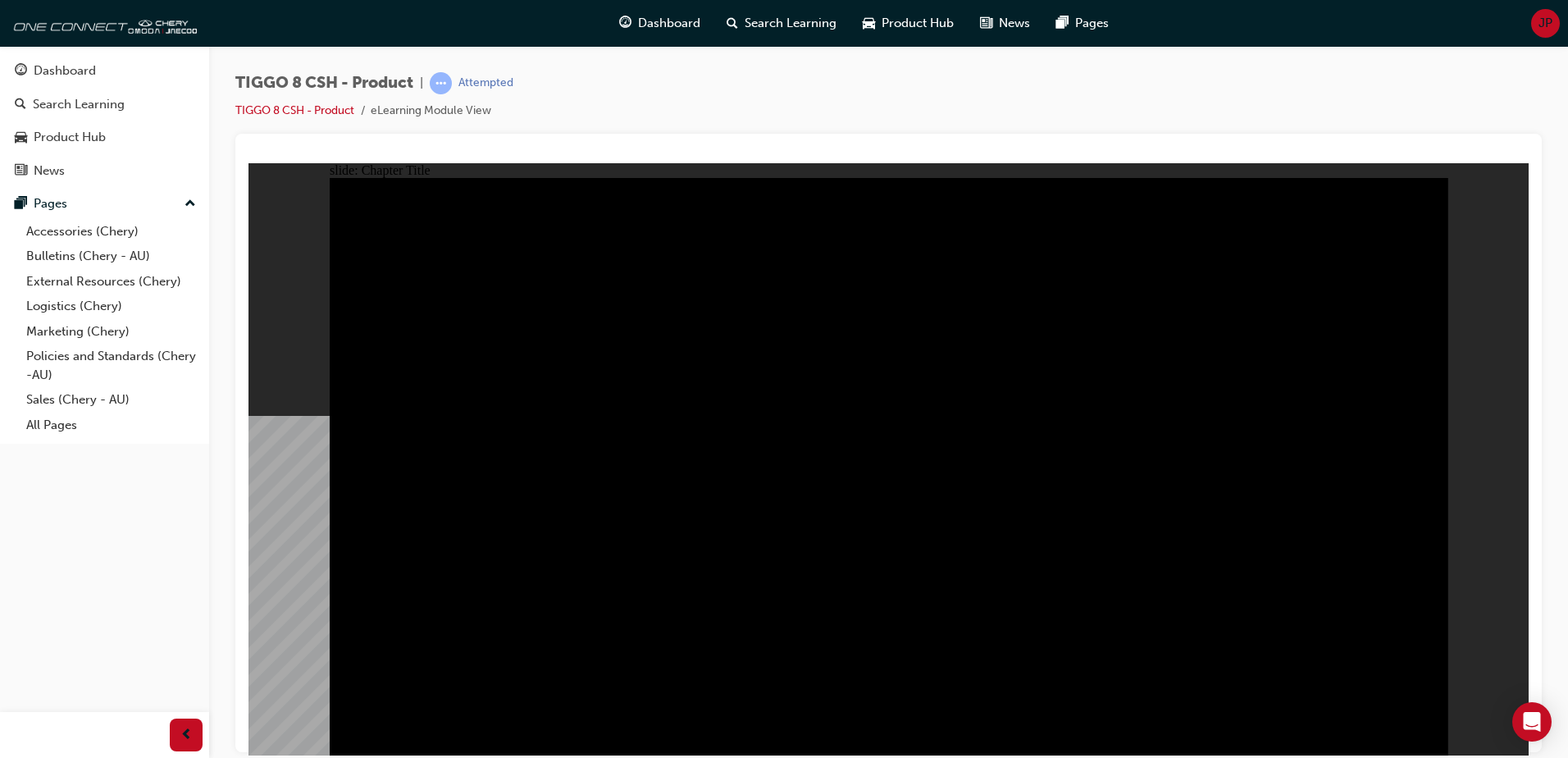
radio input "true"
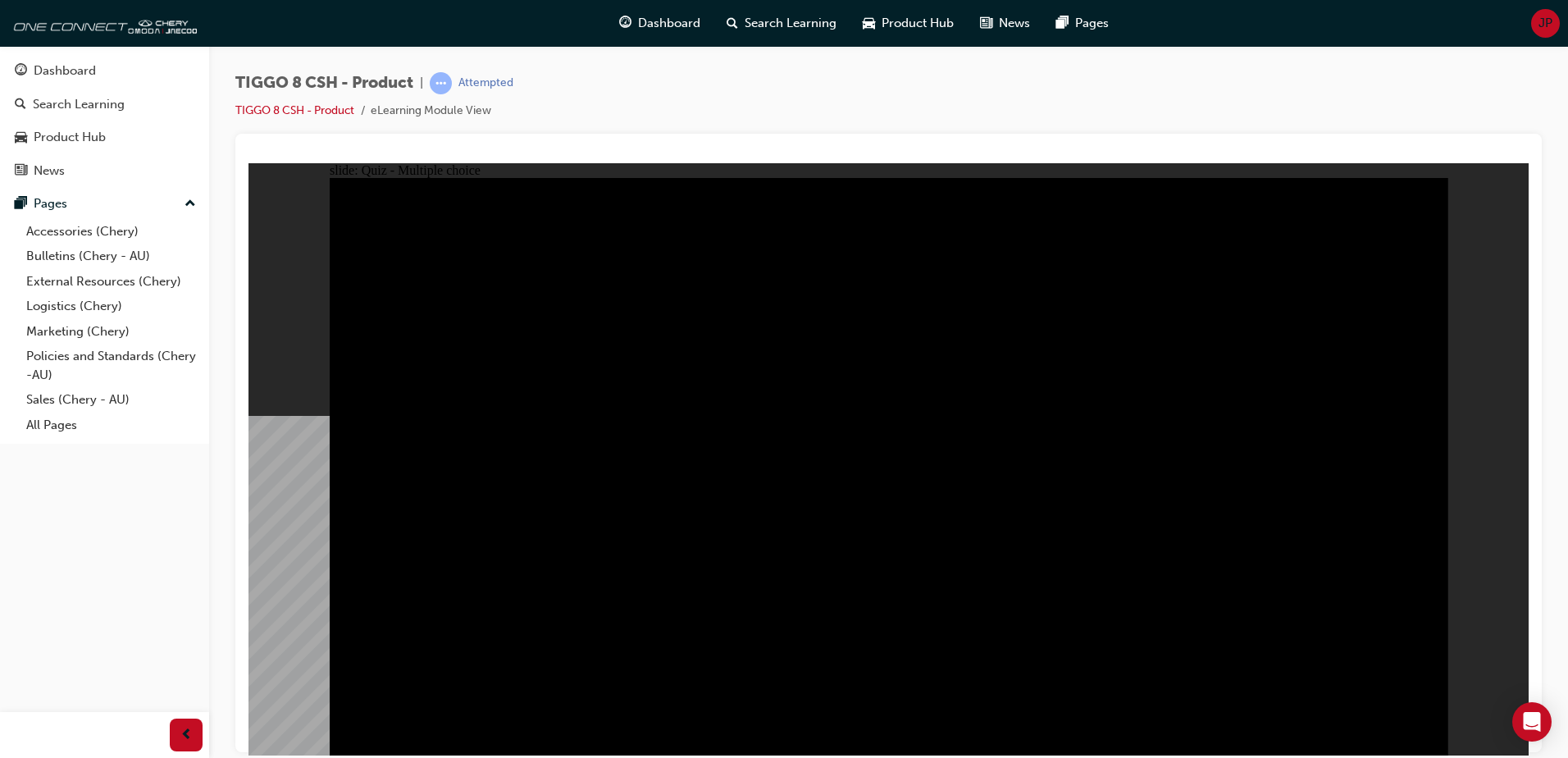
drag, startPoint x: 667, startPoint y: 507, endPoint x: 679, endPoint y: 550, distance: 44.6
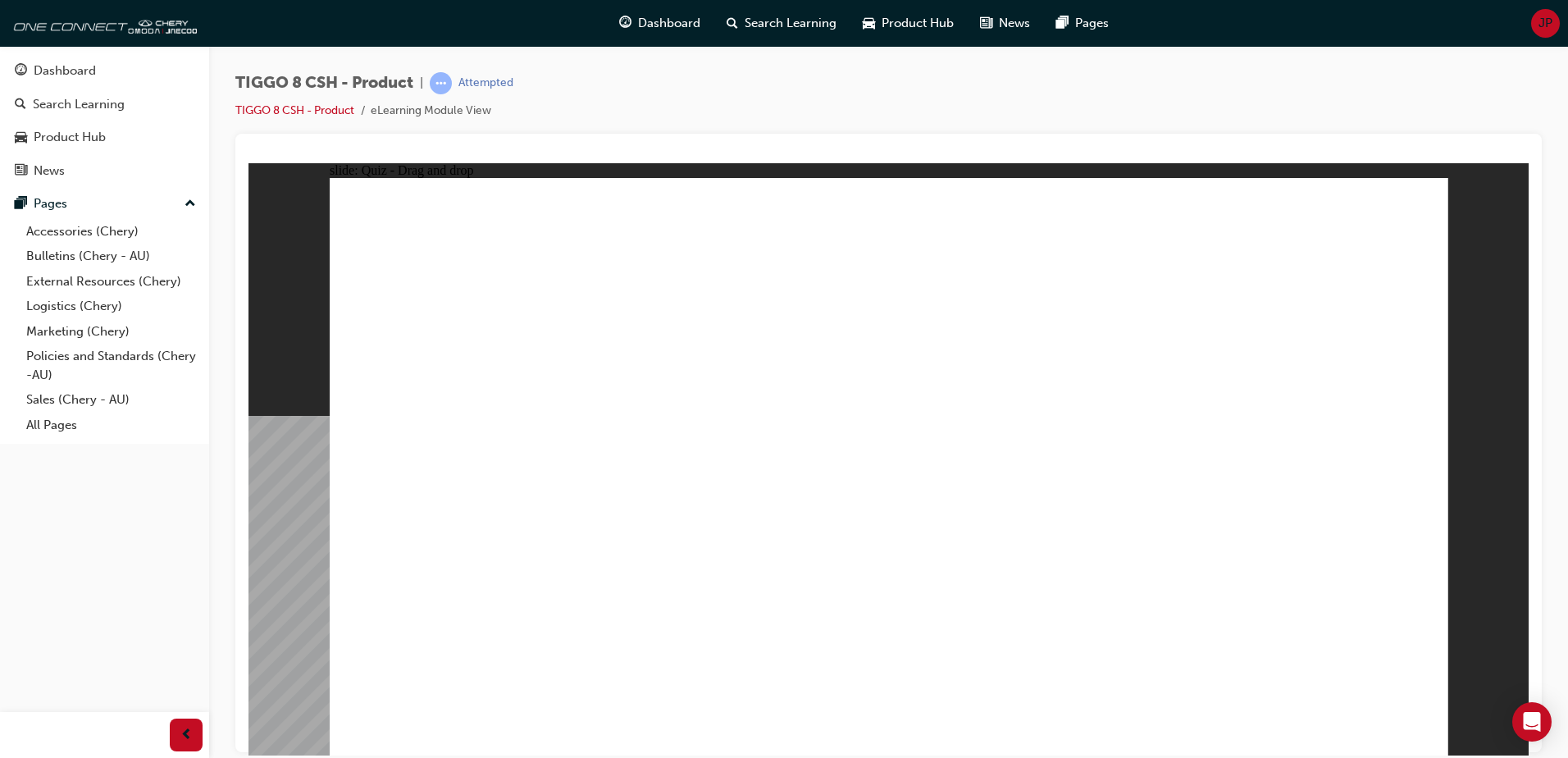
drag, startPoint x: 1305, startPoint y: 245, endPoint x: 1313, endPoint y: 468, distance: 223.1
drag, startPoint x: 1301, startPoint y: 422, endPoint x: 1277, endPoint y: 265, distance: 158.8
drag, startPoint x: 1205, startPoint y: 393, endPoint x: 1318, endPoint y: 502, distance: 157.0
drag, startPoint x: 1352, startPoint y: 242, endPoint x: 636, endPoint y: 453, distance: 746.4
drag, startPoint x: 947, startPoint y: 378, endPoint x: 1074, endPoint y: 500, distance: 176.1
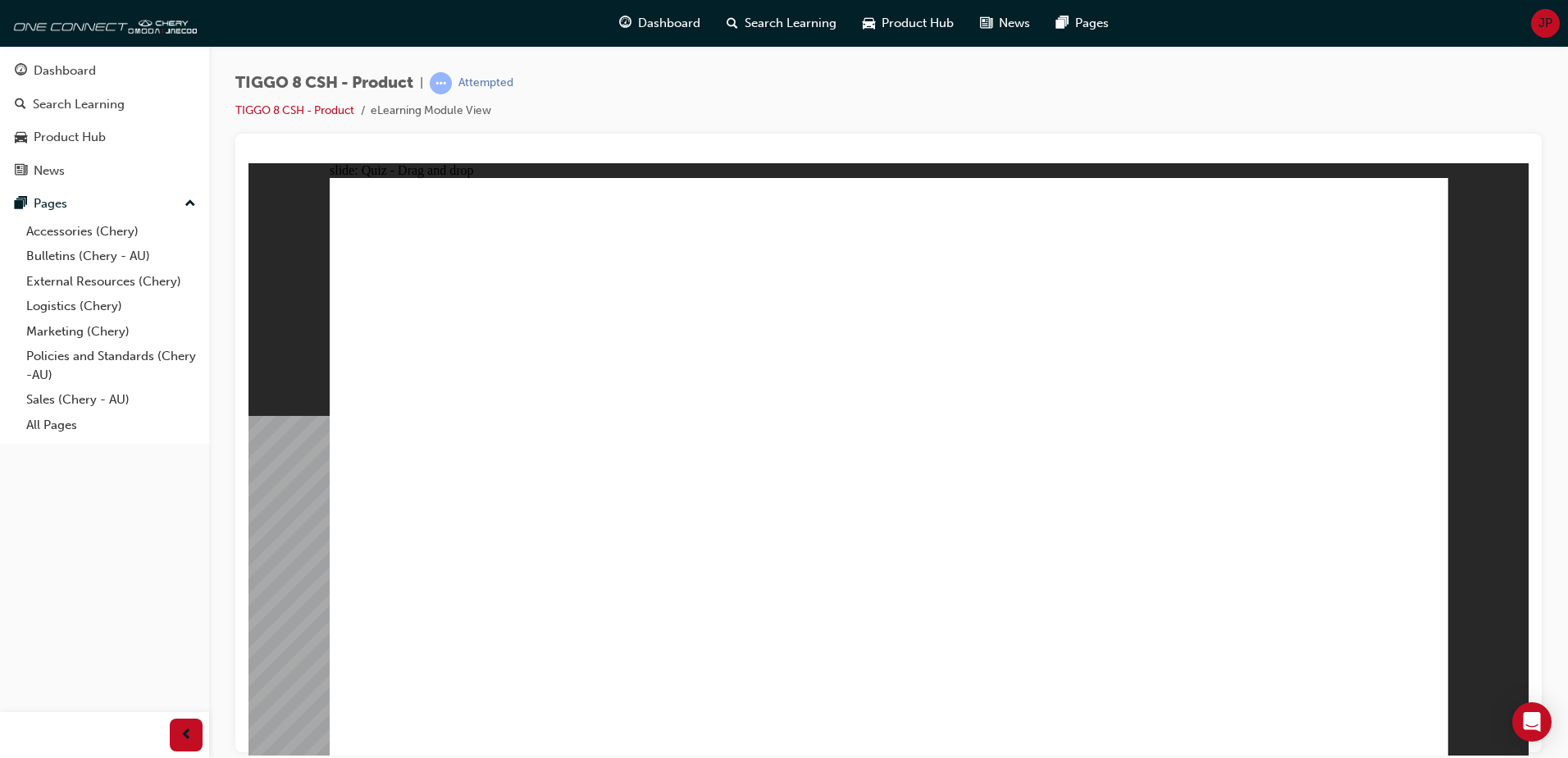
drag, startPoint x: 875, startPoint y: 281, endPoint x: 893, endPoint y: 501, distance: 220.7
drag, startPoint x: 1067, startPoint y: 255, endPoint x: 649, endPoint y: 504, distance: 486.5
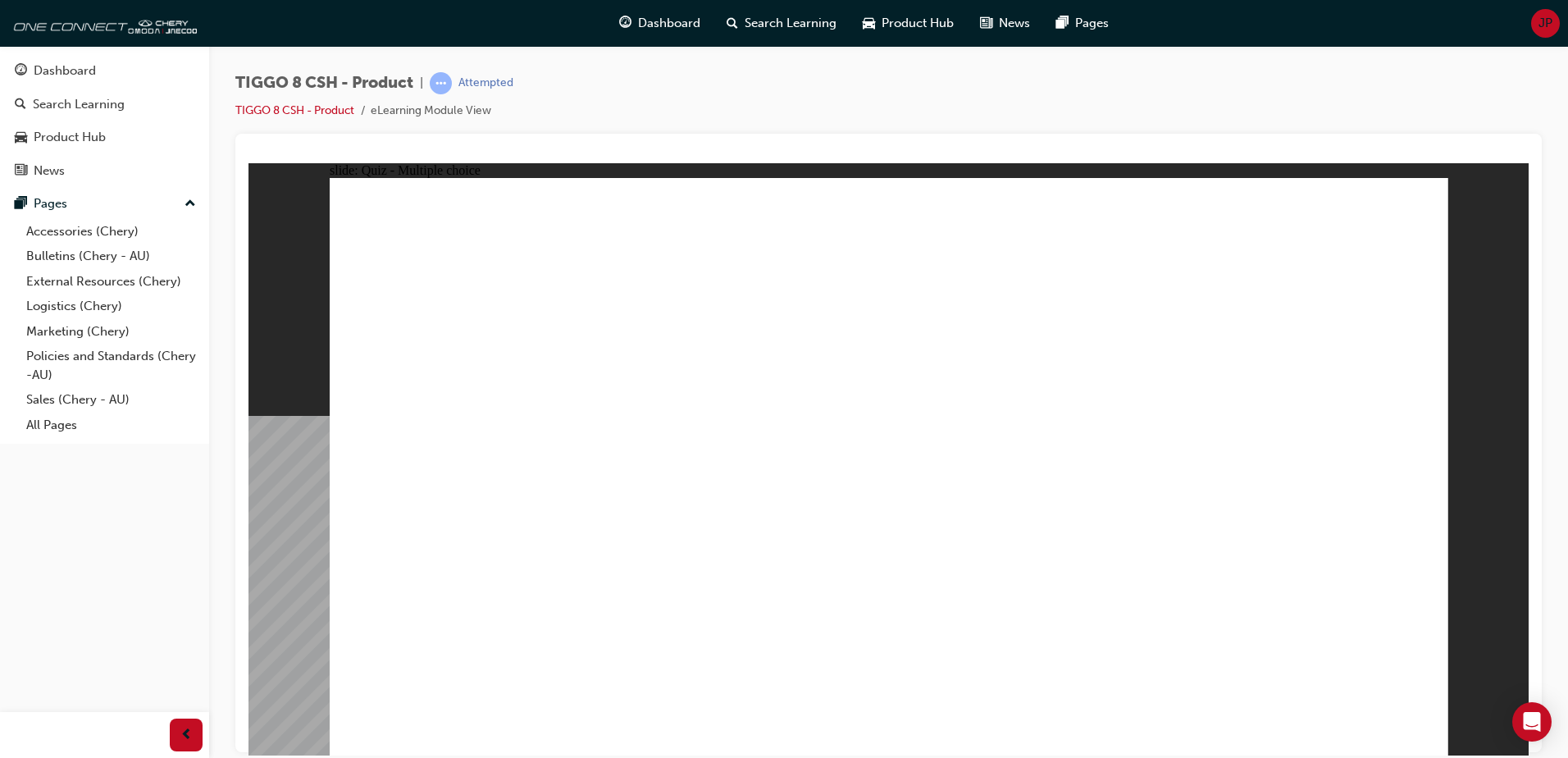
checkbox input "true"
drag, startPoint x: 783, startPoint y: 549, endPoint x: 768, endPoint y: 553, distance: 15.5
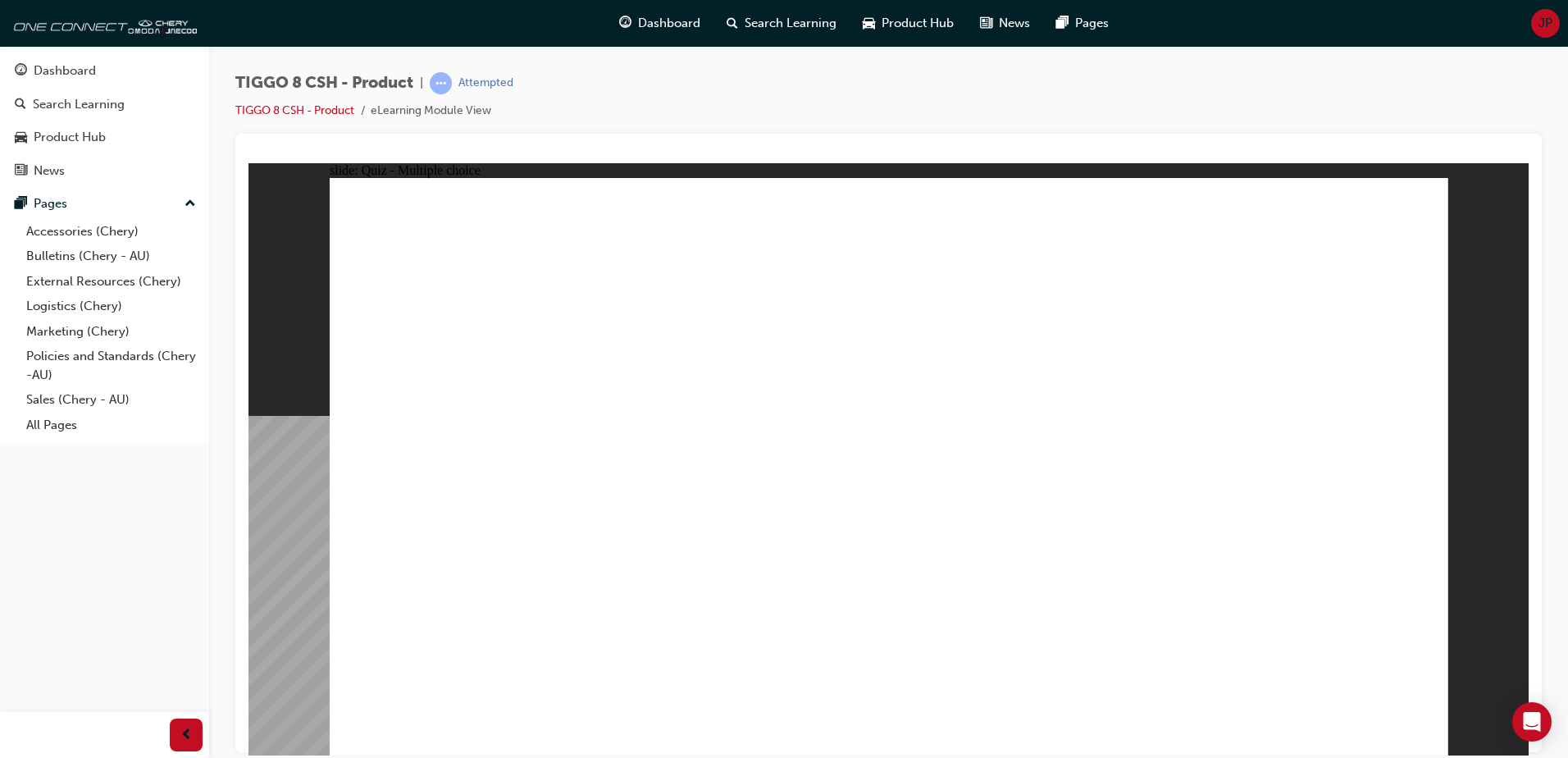
radio input "true"
drag, startPoint x: 1099, startPoint y: 317, endPoint x: 1065, endPoint y: 522, distance: 207.8
drag, startPoint x: 1095, startPoint y: 286, endPoint x: 1062, endPoint y: 512, distance: 228.4
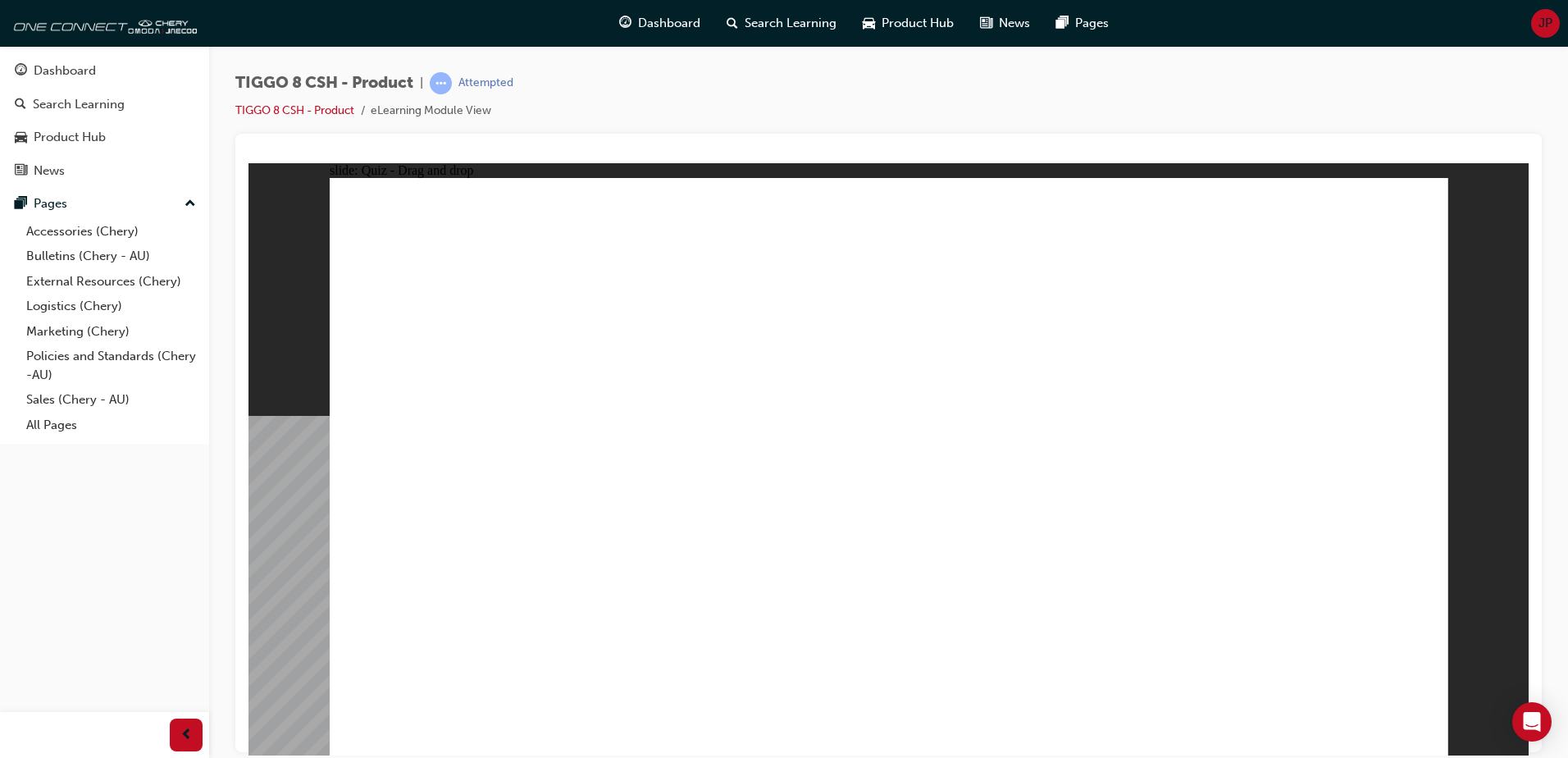
drag, startPoint x: 1085, startPoint y: 224, endPoint x: 1072, endPoint y: 506, distance: 282.3
drag, startPoint x: 1091, startPoint y: 241, endPoint x: 1038, endPoint y: 598, distance: 360.9
drag, startPoint x: 918, startPoint y: 293, endPoint x: 1000, endPoint y: 594, distance: 312.0
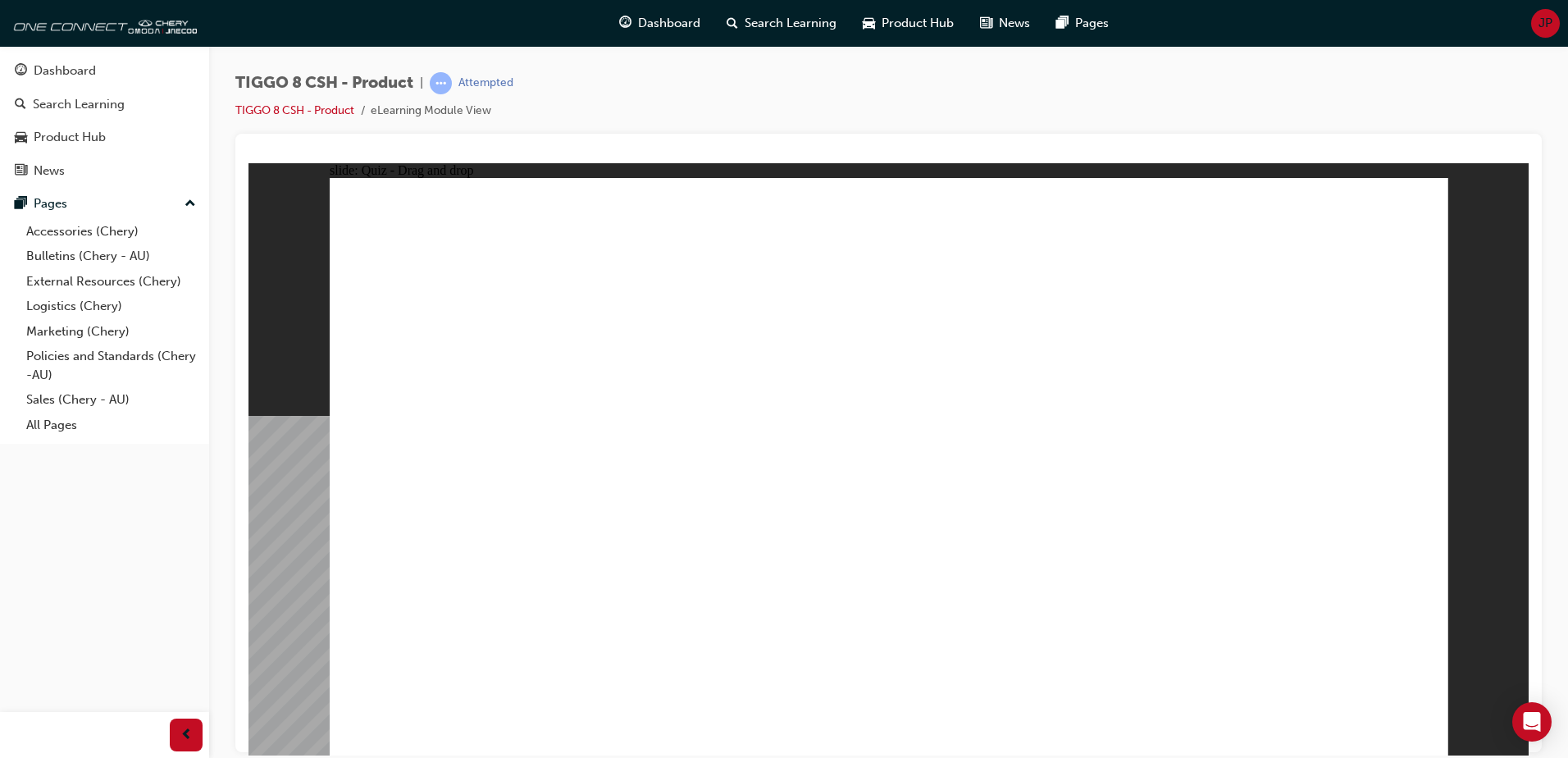
drag, startPoint x: 925, startPoint y: 242, endPoint x: 1059, endPoint y: 566, distance: 350.6
drag, startPoint x: 1265, startPoint y: 292, endPoint x: 1125, endPoint y: 551, distance: 294.4
drag, startPoint x: 1335, startPoint y: 250, endPoint x: 1174, endPoint y: 572, distance: 360.0
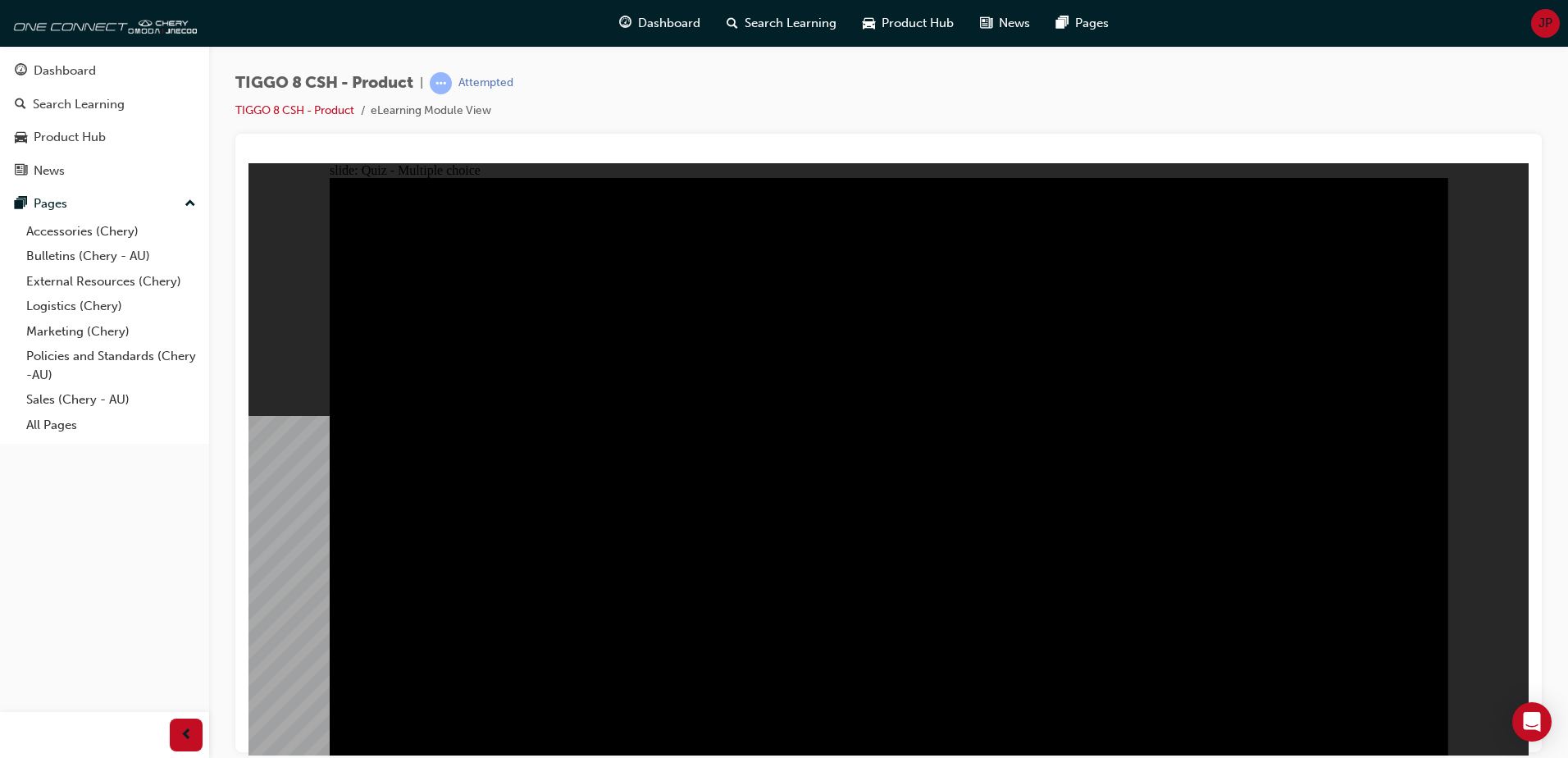
radio input "true"
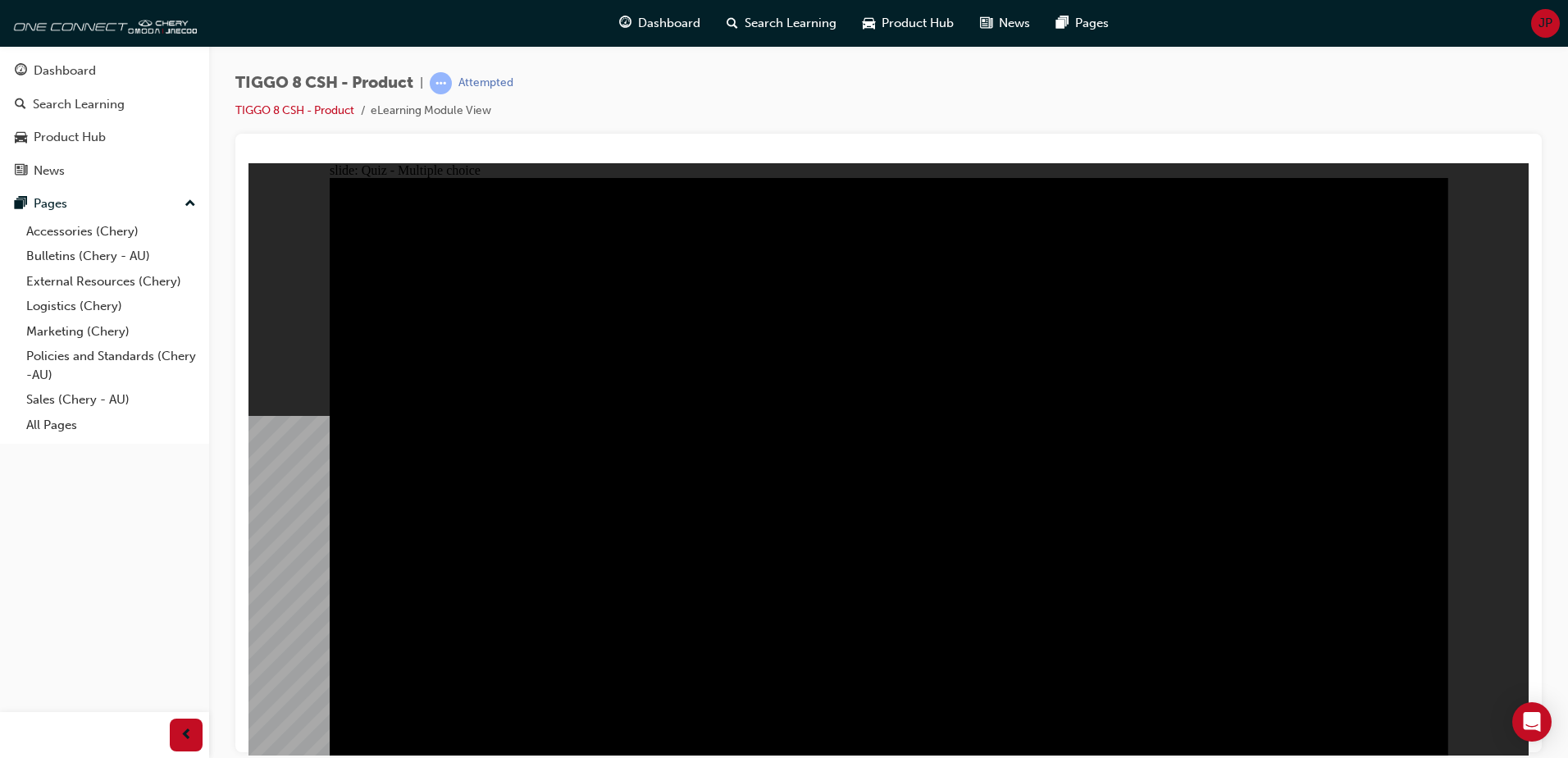
radio input "true"
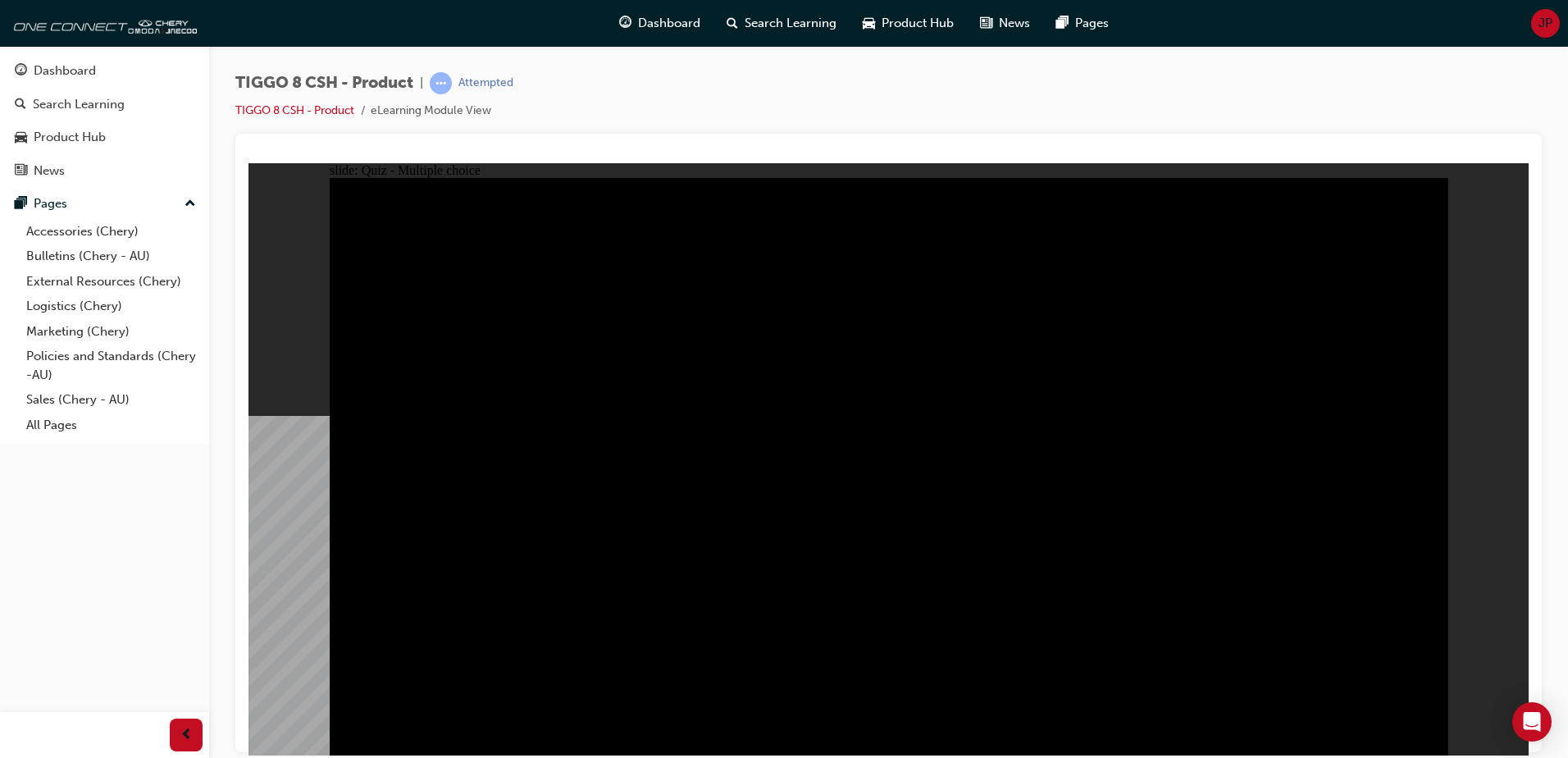
checkbox input "true"
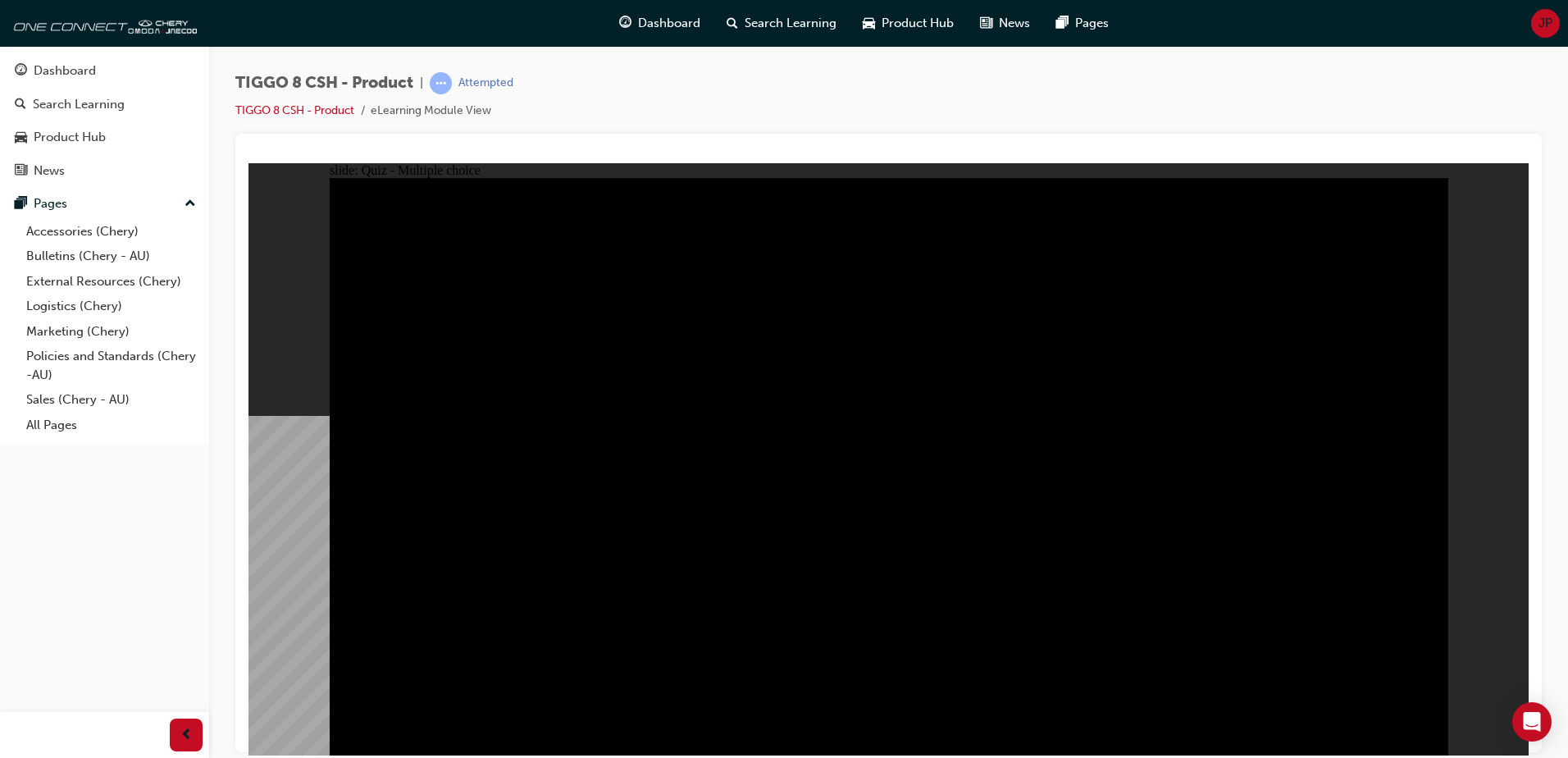
checkbox input "true"
drag, startPoint x: 878, startPoint y: 545, endPoint x: 878, endPoint y: 555, distance: 10.0
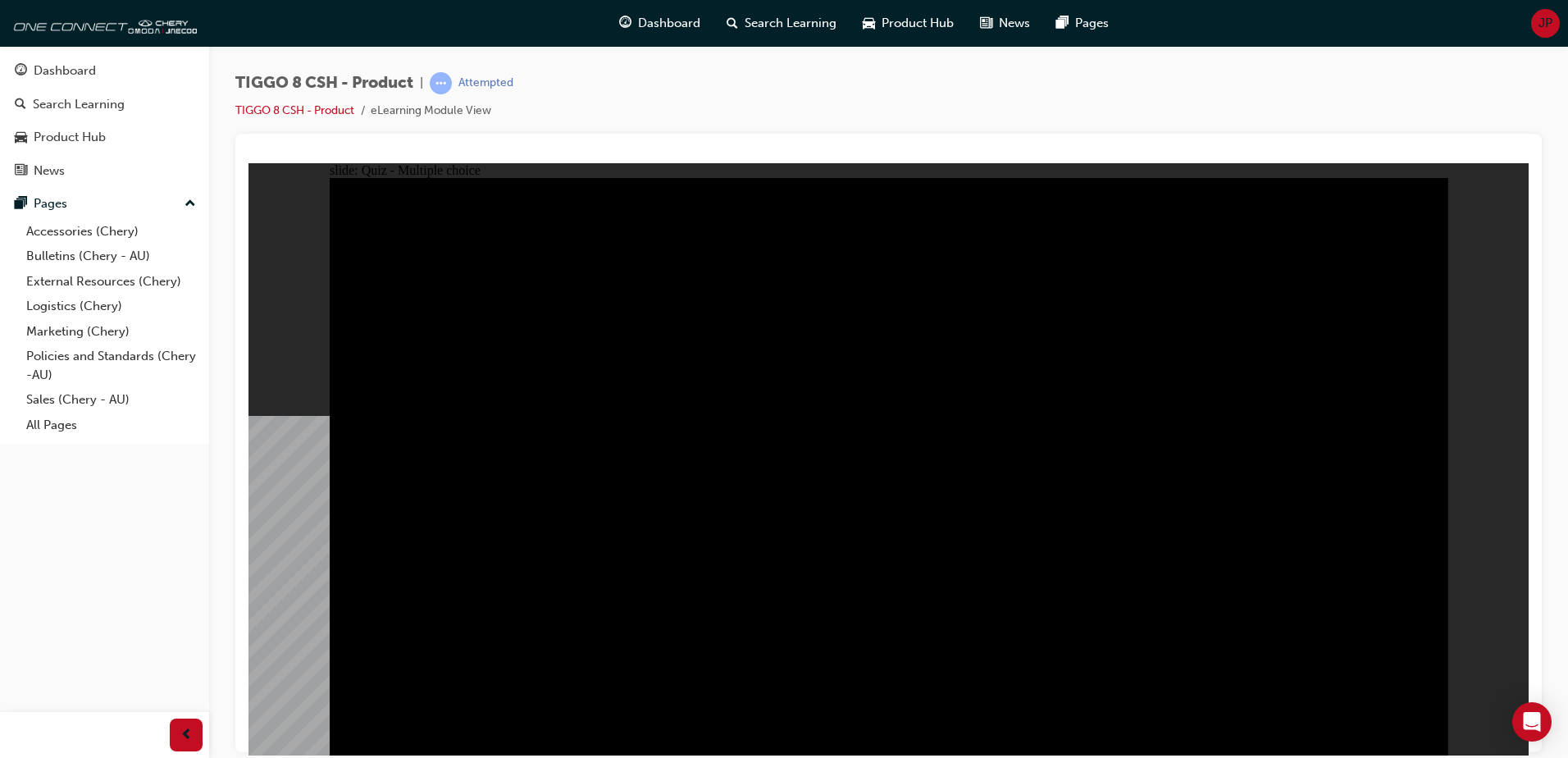
drag, startPoint x: 1079, startPoint y: 284, endPoint x: 1130, endPoint y: 283, distance: 51.0
checkbox input "true"
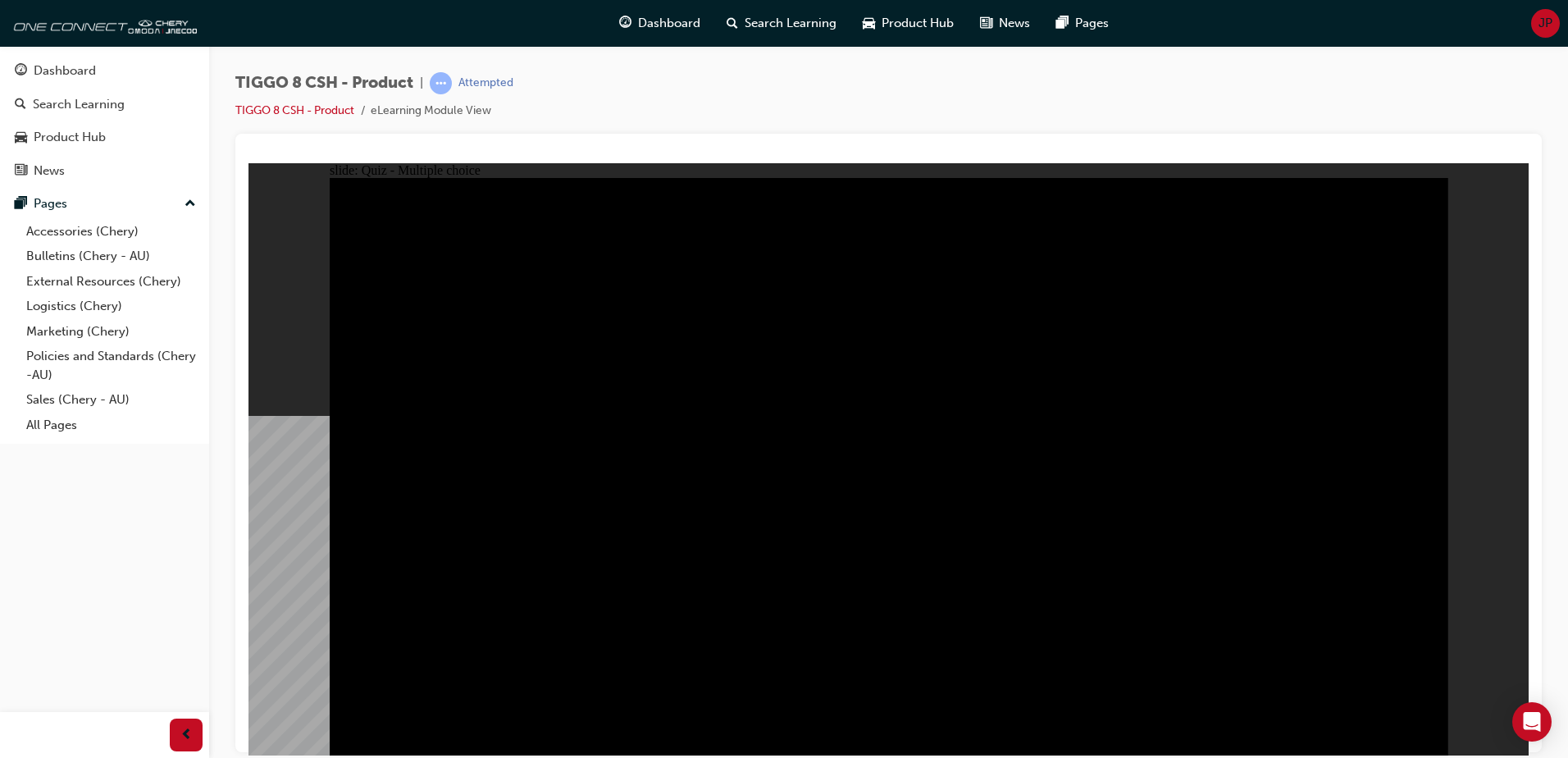
checkbox input "true"
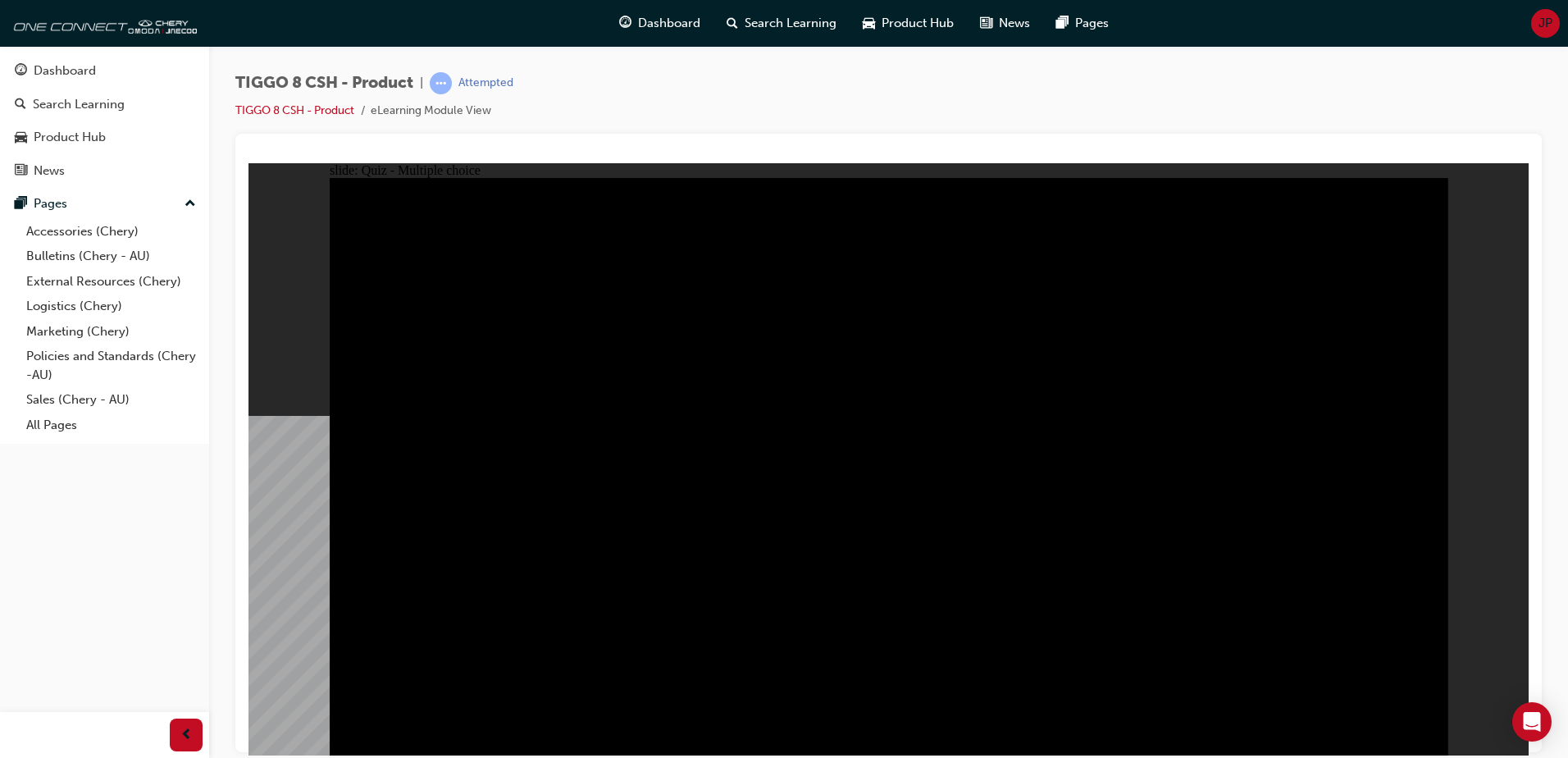
drag, startPoint x: 873, startPoint y: 582, endPoint x: 885, endPoint y: 574, distance: 14.4
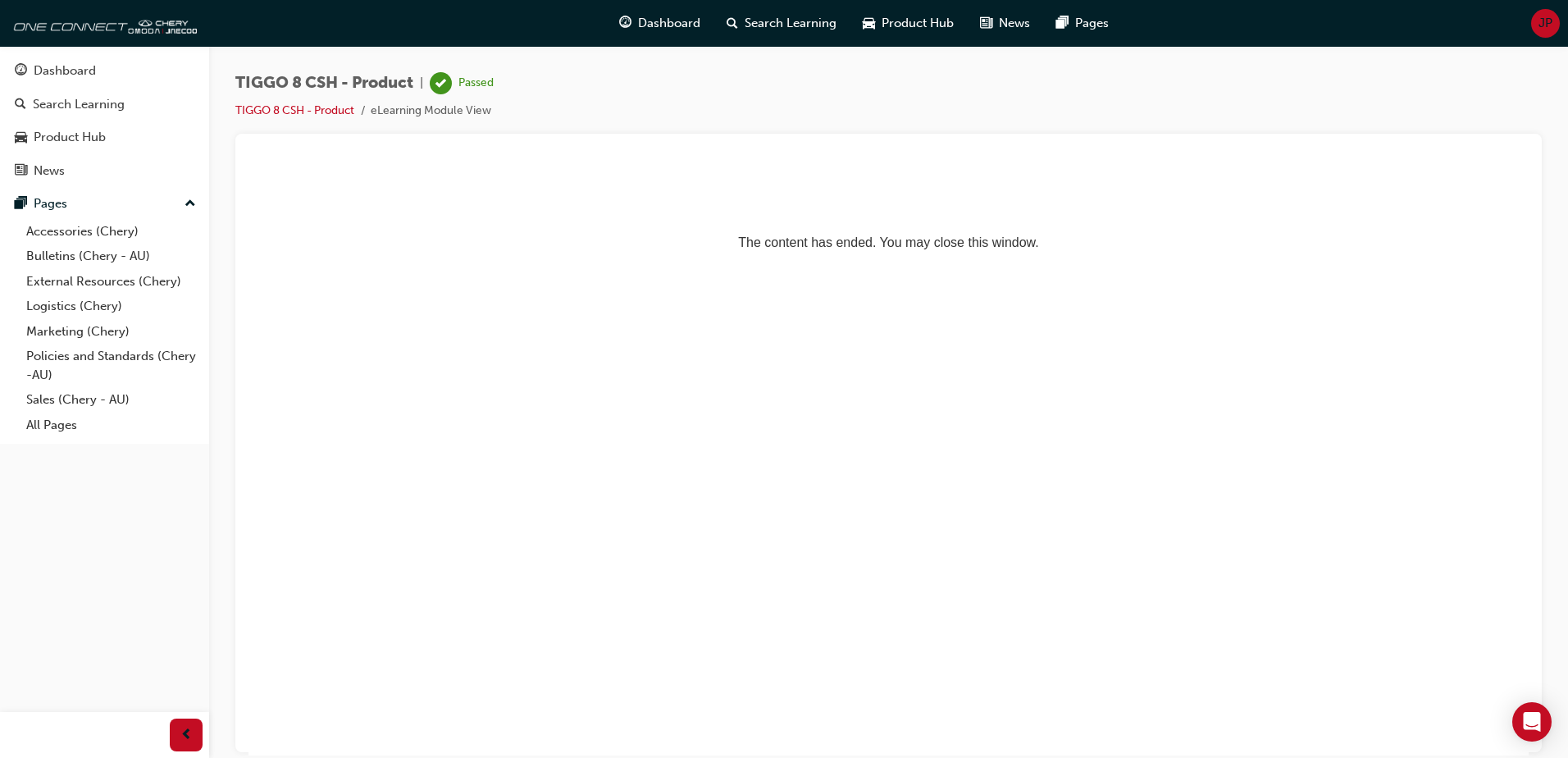
click at [637, 262] on html "The content has ended. You may close this window." at bounding box center [889, 212] width 1280 height 100
click at [684, 32] on span "Dashboard" at bounding box center [669, 24] width 62 height 18
